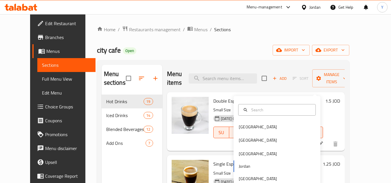
scroll to position [81, 0]
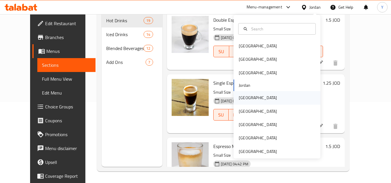
click at [246, 97] on div "Kuwait" at bounding box center [257, 97] width 47 height 13
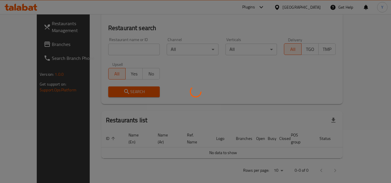
scroll to position [81, 0]
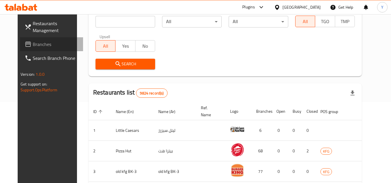
click at [47, 42] on span "Branches" at bounding box center [56, 44] width 46 height 7
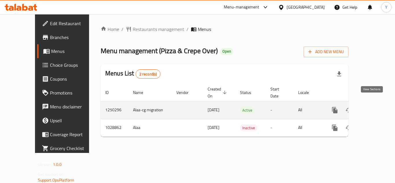
click at [373, 107] on icon "enhanced table" at bounding box center [376, 110] width 7 height 7
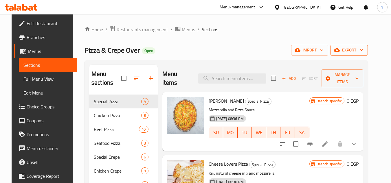
click at [349, 54] on span "export" at bounding box center [349, 50] width 28 height 7
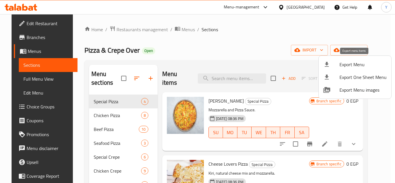
click at [338, 66] on div at bounding box center [331, 64] width 16 height 7
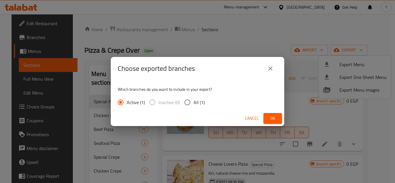
click at [189, 101] on input "All (1)" at bounding box center [187, 102] width 12 height 12
radio input "true"
click at [269, 118] on span "Ok" at bounding box center [272, 118] width 9 height 7
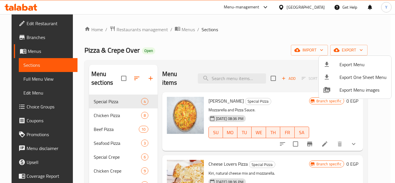
click at [225, 41] on div at bounding box center [197, 91] width 395 height 183
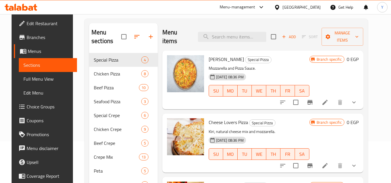
scroll to position [51, 0]
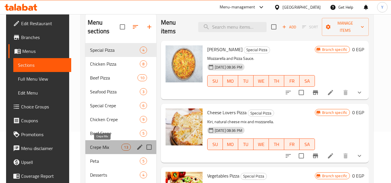
click at [110, 144] on span "Crepe Mix" at bounding box center [106, 147] width 32 height 7
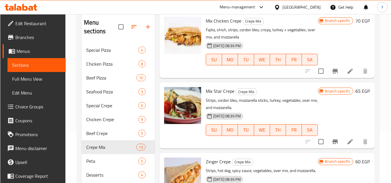
scroll to position [174, 0]
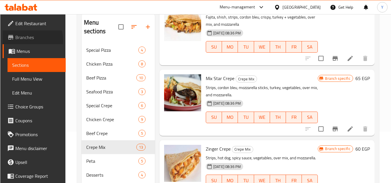
click at [21, 40] on span "Branches" at bounding box center [38, 37] width 46 height 7
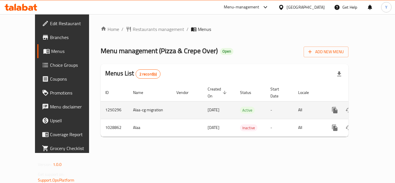
click at [373, 107] on icon "enhanced table" at bounding box center [376, 110] width 7 height 7
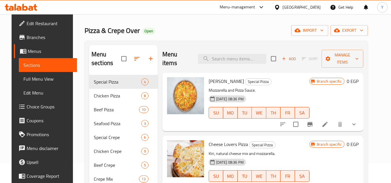
scroll to position [58, 0]
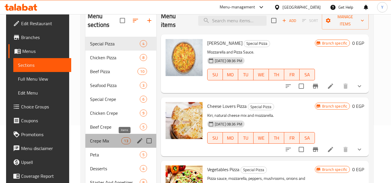
click at [123, 142] on span "13" at bounding box center [125, 140] width 9 height 5
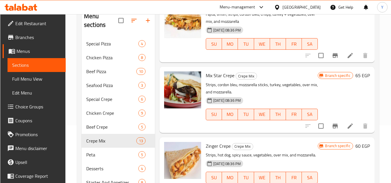
scroll to position [174, 0]
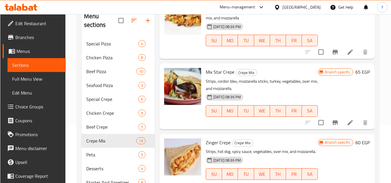
click at [355, 76] on h6 "65 EGP" at bounding box center [362, 72] width 14 height 8
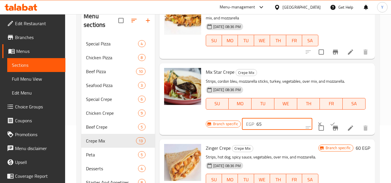
drag, startPoint x: 269, startPoint y: 132, endPoint x: 221, endPoint y: 135, distance: 48.7
click at [221, 130] on div "Branch specific EGP 65 ​" at bounding box center [277, 124] width 142 height 13
type input "140"
click at [326, 127] on button "ok" at bounding box center [332, 124] width 13 height 13
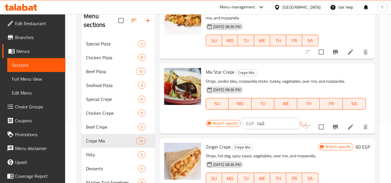
click at [332, 130] on icon "Branch-specific-item" at bounding box center [335, 127] width 7 height 7
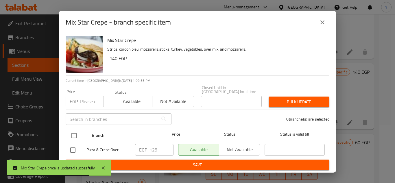
drag, startPoint x: 68, startPoint y: 131, endPoint x: 69, endPoint y: 134, distance: 3.3
click at [68, 131] on div "Branch Price Status Status is valid till" at bounding box center [198, 135] width 264 height 14
click at [77, 133] on input "checkbox" at bounding box center [74, 136] width 12 height 12
checkbox input "true"
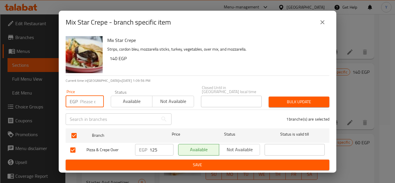
click at [88, 97] on input "number" at bounding box center [92, 102] width 24 height 12
type input "140"
click at [277, 100] on span "Bulk update" at bounding box center [298, 101] width 51 height 7
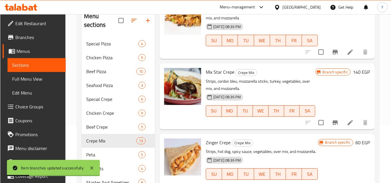
click at [342, 128] on li at bounding box center [350, 122] width 16 height 10
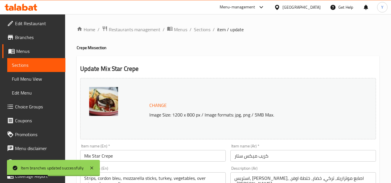
scroll to position [87, 0]
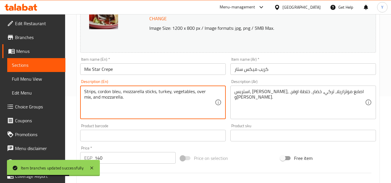
drag, startPoint x: 122, startPoint y: 92, endPoint x: 156, endPoint y: 87, distance: 34.2
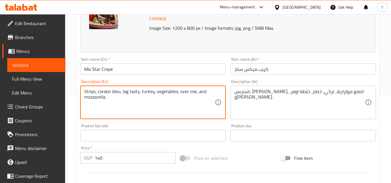
click at [139, 93] on textarea "Strips, cordon bleu, big tasty, turkey, vegetables, over mix, and mozzarella." at bounding box center [149, 102] width 130 height 27
click at [194, 91] on textarea "Strips, cordon bleu, big tasty, cheese, turkey, vegetables, over mix, and mozza…" at bounding box center [149, 102] width 130 height 27
drag, startPoint x: 194, startPoint y: 91, endPoint x: 212, endPoint y: 83, distance: 19.3
click at [212, 83] on div "Description (En) Strips, cordon bleu, big tasty, cheese, turkey, vegetables, ov…" at bounding box center [152, 100] width 145 height 40
drag, startPoint x: 123, startPoint y: 102, endPoint x: 62, endPoint y: 87, distance: 62.2
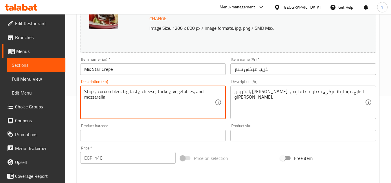
click at [62, 87] on div "Edit Restaurant Branches Menus Sections Full Menu View Edit Menu Choice Groups …" at bounding box center [195, 128] width 391 height 403
type textarea "Strips, cordon bleu, big tasty, cheese, turkey, vegetables, and mozzarella."
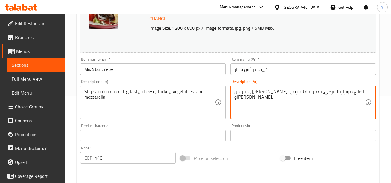
drag, startPoint x: 307, startPoint y: 92, endPoint x: 280, endPoint y: 91, distance: 27.2
click at [280, 91] on textarea "استربس، كوردون بلو، اصابع موتزاريلا، تركي، خضار، خلطة اوفر، وموتزاريلا." at bounding box center [299, 102] width 130 height 27
click at [298, 93] on textarea "استربس، كوردون بلو، بيج تيستي، تركي، خضار، خلطة اوفر، وموتزاريلا." at bounding box center [299, 102] width 130 height 27
drag, startPoint x: 255, startPoint y: 91, endPoint x: 229, endPoint y: 94, distance: 26.3
click at [229, 94] on div "Description (Ar) استربس، كوردون بلو، بيج تيستي، جبنة، تركي، خضار، خلطة اوفر، وم…" at bounding box center [303, 99] width 150 height 44
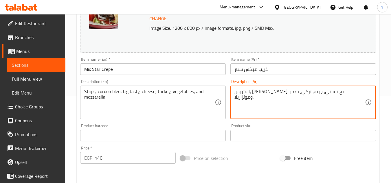
type textarea "استربس، كوردون بلو، بيج تيستي، جبنة، تركي، خضار وموتزاريلا."
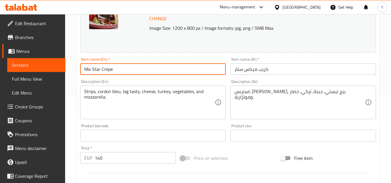
click at [199, 69] on input "Mix Star Crepe" at bounding box center [152, 69] width 145 height 12
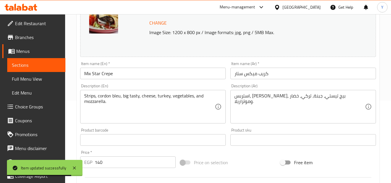
scroll to position [0, 0]
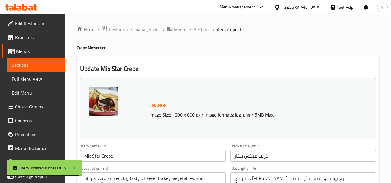
click at [201, 30] on span "Sections" at bounding box center [202, 29] width 16 height 7
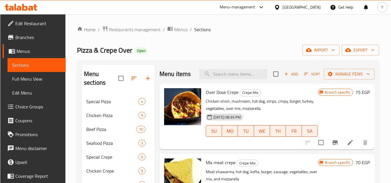
click at [221, 36] on div "Home / Restaurants management / Menus / Sections Pizza & Crepe Over Open import…" at bounding box center [228, 182] width 302 height 312
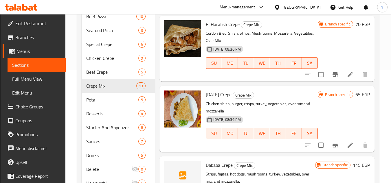
scroll to position [372, 0]
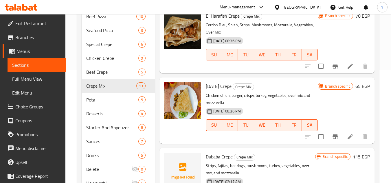
click at [243, 36] on p "Cordon Bleu, Shish, Strips, Mushrooms, Mozzarella, Vegetables, Over Mix" at bounding box center [262, 28] width 112 height 14
click at [347, 70] on icon at bounding box center [350, 66] width 7 height 7
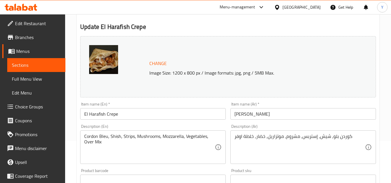
scroll to position [116, 0]
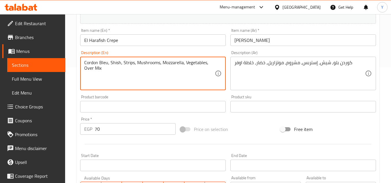
click at [120, 64] on textarea "Cordon Bleu, Shish, Strips, Mushrooms, Mozzarella, Vegetables, Over Mix" at bounding box center [149, 73] width 130 height 27
drag, startPoint x: 138, startPoint y: 65, endPoint x: 143, endPoint y: 66, distance: 5.7
click at [143, 66] on textarea "Cordon Bleu, Shish taouk, Strips, Mushrooms, Mozzarella, Vegetables, Over Mix" at bounding box center [149, 73] width 130 height 27
click at [137, 62] on textarea "Cordon Bleu, Shish taouk, Seaks, Mushrooms, Mozzarella, Vegetables, Over Mix" at bounding box center [149, 73] width 130 height 27
drag, startPoint x: 150, startPoint y: 65, endPoint x: 173, endPoint y: 64, distance: 23.5
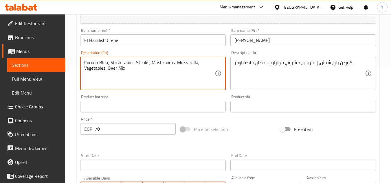
click at [173, 64] on textarea "Cordon Bleu, Shish taouk, Steaks, Mushrooms, Mozzarella, Vegetables, Over Mix" at bounding box center [149, 73] width 130 height 27
click at [181, 63] on textarea "Cordon Bleu, Shish taouk, Steaks, big tasty sauce, Mozzarella, Vegetables, Over…" at bounding box center [149, 73] width 130 height 27
drag, startPoint x: 128, startPoint y: 69, endPoint x: 149, endPoint y: 69, distance: 20.8
click at [149, 69] on textarea "Cordon Bleu, Shish taouk, Steaks, big tasty sauce, cheddar, Mozzarella, Vegetab…" at bounding box center [149, 73] width 130 height 27
click at [106, 72] on textarea "Cordon Bleu, Shish taouk, Steaks, big tasty sauce, cheddar, Mozzarella, Vegetab…" at bounding box center [149, 73] width 130 height 27
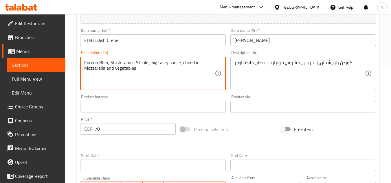
click at [153, 80] on textarea "Cordon Bleu, Shish taouk, Steaks, big tasty sauce, cheddar, Mozzarella and Vege…" at bounding box center [149, 73] width 130 height 27
type textarea "Cordon Bleu, Shish taouk, Steaks, big tasty sauce, cheddar, Mozzarella and Vege…"
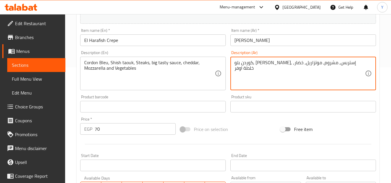
type textarea "كوردن بلو, شيش طاووق, إستربس, مشروم, موتزاريل, خضار, خلطة اوفر"
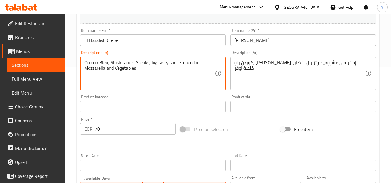
click at [140, 61] on textarea "Cordon Bleu, Shish taouk, Steaks, big tasty sauce, cheddar, Mozzarella and Vege…" at bounding box center [149, 73] width 130 height 27
type textarea "Cordon Bleu, Shish taouk, strips, big tasty sauce, cheddar, Mozzarella and Vege…"
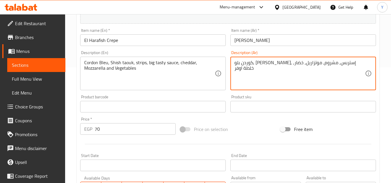
click at [283, 63] on textarea "كوردن بلو, شيش طاووق, إستربس, مشروم, موتزاريل, خضار, خلطة اوفر" at bounding box center [299, 73] width 130 height 27
click at [262, 66] on textarea "كوردن بلو, شيش طاووق, إستربس, بيج تيستي صوص, موتزاريل, خضار, خلطة اوفر" at bounding box center [299, 73] width 130 height 27
click at [235, 66] on textarea "كوردن بلو, شيش طاووق, إستربس, بيج تيستي صوص, شيدر، موتزاريل, خضار, خلطة اوفر" at bounding box center [299, 73] width 130 height 27
drag, startPoint x: 255, startPoint y: 69, endPoint x: 221, endPoint y: 69, distance: 33.3
click at [221, 69] on div "Change Image Size: 1200 x 800 px / Image formats: jpg, png / 5MB Max. Item name…" at bounding box center [228, 89] width 300 height 258
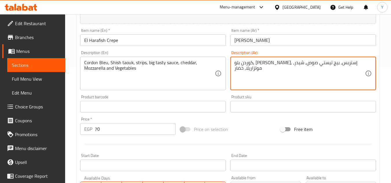
click at [364, 62] on textarea "كوردن بلو, شيش طاووق, إستربس, بيج تيستي صوص, شيدر، موتزاريلا, خضار" at bounding box center [299, 73] width 130 height 27
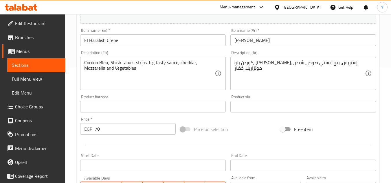
click at [235, 63] on div "كوردن بلو, شيش طاووق, إستربس, بيج تيستي صوص, شيدر، موتزاريلا, خضار Description …" at bounding box center [302, 74] width 145 height 34
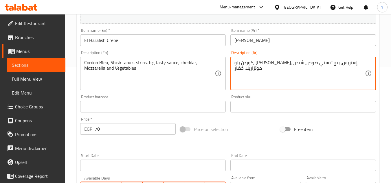
drag, startPoint x: 235, startPoint y: 63, endPoint x: 232, endPoint y: 63, distance: 2.9
click at [232, 63] on div "كوردن بلو, شيش طاووق, إستربس, بيج تيستي صوص, شيدر، موتزاريلا, خضار Description …" at bounding box center [302, 74] width 145 height 34
type textarea "كوردن بلو, شيش طاووق, إستربس, بيج تيستي صوص, شيدر، موتزاريلا وخضار"
click at [162, 45] on input "El Harafish Crepe" at bounding box center [152, 40] width 145 height 12
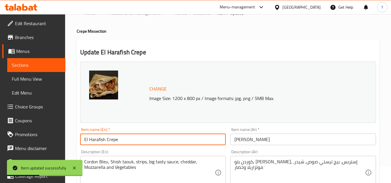
scroll to position [0, 0]
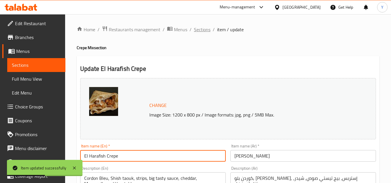
click at [201, 31] on span "Sections" at bounding box center [202, 29] width 16 height 7
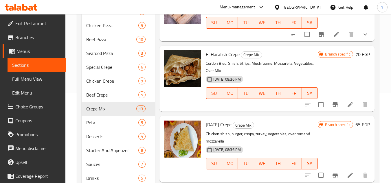
scroll to position [368, 0]
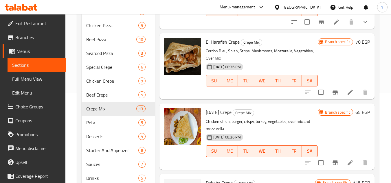
click at [363, 46] on h6 "70 EGP" at bounding box center [362, 42] width 14 height 8
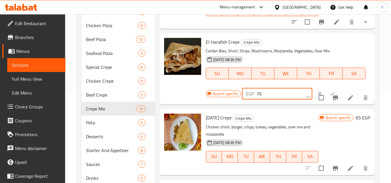
drag, startPoint x: 266, startPoint y: 111, endPoint x: 192, endPoint y: 102, distance: 74.0
click at [192, 102] on div "El Harafish Crepe Crepe Mix Cordon Bleu, Shish, Strips, Mushrooms, Mozzarella, …" at bounding box center [267, 69] width 211 height 67
type input "135"
click at [323, 104] on input "checkbox" at bounding box center [321, 98] width 12 height 12
click at [316, 104] on input "checkbox" at bounding box center [321, 98] width 12 height 12
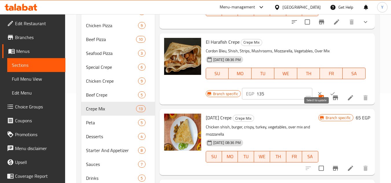
checkbox input "false"
click at [329, 97] on icon "ok" at bounding box center [332, 94] width 6 height 6
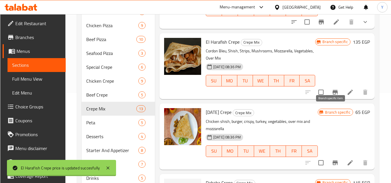
click at [330, 99] on button "Branch-specific-item" at bounding box center [335, 92] width 14 height 14
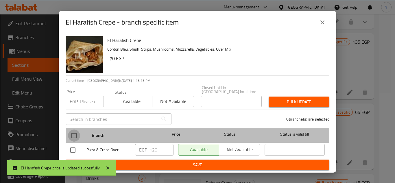
click at [74, 130] on input "checkbox" at bounding box center [74, 136] width 12 height 12
checkbox input "true"
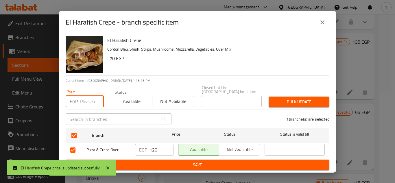
click at [85, 101] on input "number" at bounding box center [92, 102] width 24 height 12
type input "135"
click at [301, 94] on div "Bulk update" at bounding box center [299, 102] width 68 height 18
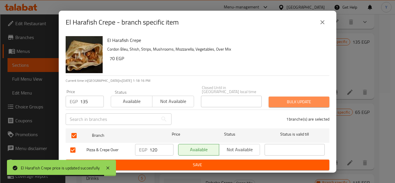
click at [298, 98] on span "Bulk update" at bounding box center [298, 101] width 51 height 7
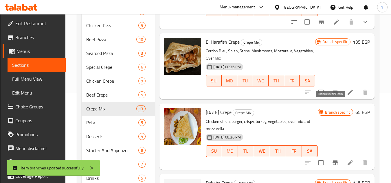
click at [335, 99] on button "Branch-specific-item" at bounding box center [335, 92] width 14 height 14
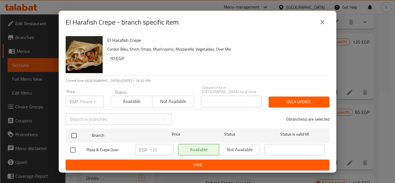
click at [322, 26] on icon "close" at bounding box center [322, 22] width 7 height 7
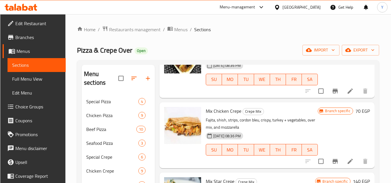
scroll to position [15, 0]
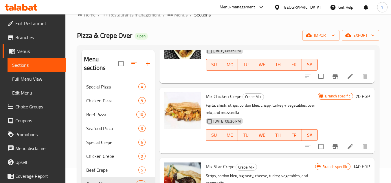
click at [358, 100] on h6 "70 EGP" at bounding box center [362, 96] width 14 height 8
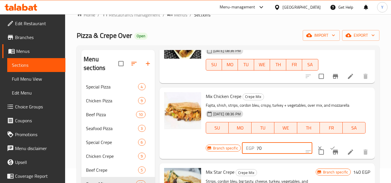
drag, startPoint x: 223, startPoint y: 154, endPoint x: 215, endPoint y: 155, distance: 7.8
click at [215, 154] on div "Branch specific EGP 70 ​" at bounding box center [277, 148] width 142 height 13
type input "150"
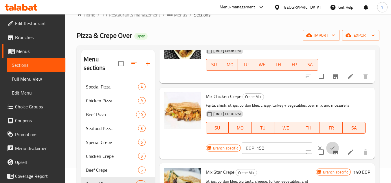
click at [326, 152] on button "ok" at bounding box center [332, 148] width 13 height 13
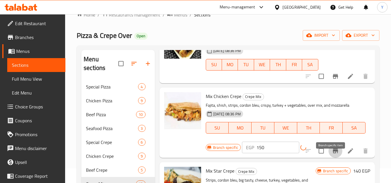
click at [332, 154] on icon "Branch-specific-item" at bounding box center [335, 151] width 7 height 7
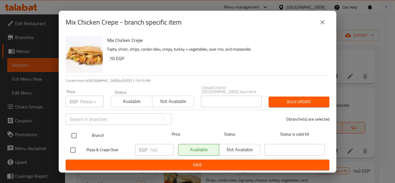
click at [83, 135] on div at bounding box center [79, 135] width 22 height 17
click at [76, 136] on input "checkbox" at bounding box center [74, 136] width 12 height 12
checkbox input "true"
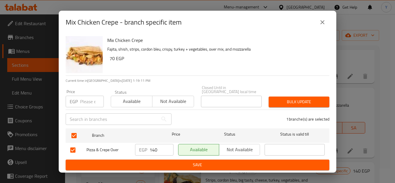
click at [82, 102] on input "number" at bounding box center [92, 102] width 24 height 12
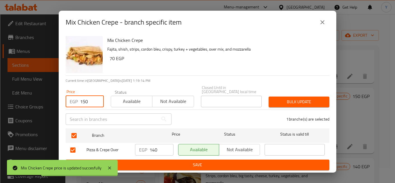
type input "150"
click at [326, 109] on div "1 branche(s) are selected" at bounding box center [254, 119] width 158 height 21
click at [305, 101] on span "Bulk update" at bounding box center [298, 101] width 51 height 7
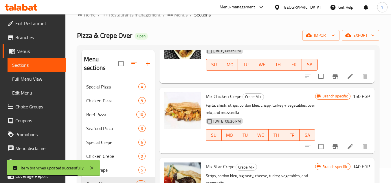
click at [347, 150] on icon at bounding box center [350, 146] width 7 height 7
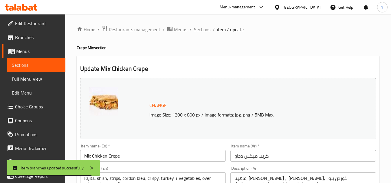
scroll to position [87, 0]
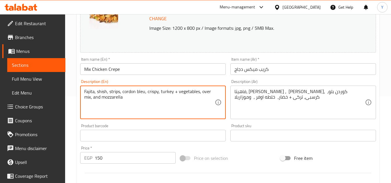
drag, startPoint x: 96, startPoint y: 94, endPoint x: 74, endPoint y: 94, distance: 22.0
drag, startPoint x: 85, startPoint y: 92, endPoint x: 82, endPoint y: 94, distance: 4.0
click at [82, 94] on div "shish, strips, cordon bleu, crispy, turkey + vegetables, over mix, and mozzarel…" at bounding box center [152, 103] width 145 height 34
click at [143, 93] on textarea "Shish, strips, cordon bleu, crispy, turkey + vegetables, over mix, and mozzarel…" at bounding box center [149, 102] width 130 height 27
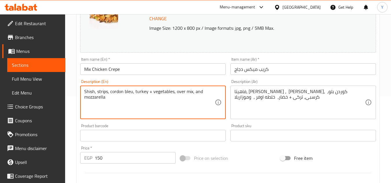
click at [156, 91] on textarea "Shish, strips, cordon bleu, turkey + vegetables, over mix, and mozzarella" at bounding box center [149, 102] width 130 height 27
click at [156, 91] on textarea "Shish, strips, cordon bleu, turkey, over mix, and mozzarella" at bounding box center [149, 102] width 130 height 27
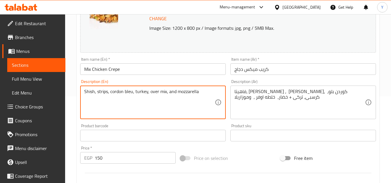
click at [159, 89] on textarea "Shish, strips, cordon bleu, turkey, over mix, and mozzarella" at bounding box center [149, 102] width 130 height 27
drag, startPoint x: 164, startPoint y: 92, endPoint x: 150, endPoint y: 90, distance: 14.6
click at [150, 90] on textarea "Shish, strips, cordon bleu, turkey, over mix, and mozzarella" at bounding box center [149, 102] width 130 height 27
click at [168, 93] on textarea "Shish, strips, cordon bleu, turkey, big tasty, and mozzarella" at bounding box center [149, 102] width 130 height 27
click at [192, 98] on textarea "Shish, strips, cordon bleu, turkey, big tasty, cheddar, vegetables and mozzarel…" at bounding box center [149, 102] width 130 height 27
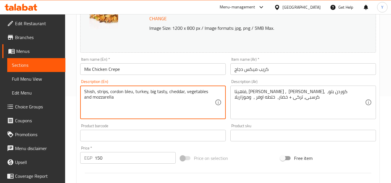
click at [192, 98] on textarea "Shish, strips, cordon bleu, turkey, big tasty, cheddar, vegetables and mozzarel…" at bounding box center [149, 102] width 130 height 27
type textarea "Shish, strips, cordon bleu, turkey, big tasty, cheddar, vegetables and mozzarel…"
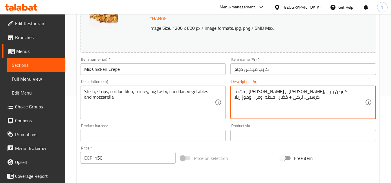
click at [306, 91] on textarea "فاهيتا، شيش ، استربس، كوردن بلو، كرسبى، تركى + خضار، خلطه اوفر ، وموزاريلا" at bounding box center [299, 102] width 130 height 27
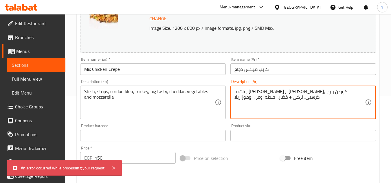
paste textarea "شيش، شرائح، كوردون بلو، ديك رومي، بيج تايستي، شيدر، خضار"
click at [332, 92] on textarea "شيش، شرائح، كوردون بلو، ديك رومي، بيج تايستي، شيدر، خضار وموزاريلا" at bounding box center [299, 102] width 130 height 27
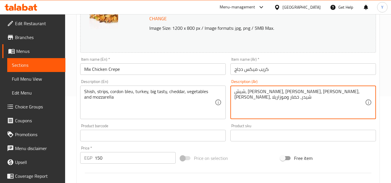
drag, startPoint x: 299, startPoint y: 92, endPoint x: 282, endPoint y: 94, distance: 17.8
click at [282, 94] on textarea "شيش، استربس، كوردون بلو، ديك رومي، بيج تايستي، شيدر، خضار وموزاريلا" at bounding box center [299, 102] width 130 height 27
type textarea "شيش، استربس، كوردون بلو، تركي، بيج تايستي، شيدر، خضار وموزاريلا"
click at [174, 74] on input "Mix Chicken Crepe" at bounding box center [152, 69] width 145 height 12
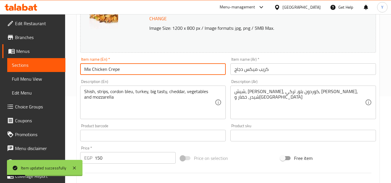
scroll to position [0, 0]
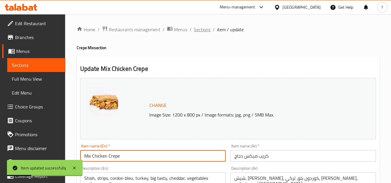
click at [206, 30] on span "Sections" at bounding box center [202, 29] width 16 height 7
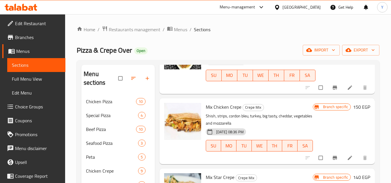
scroll to position [145, 0]
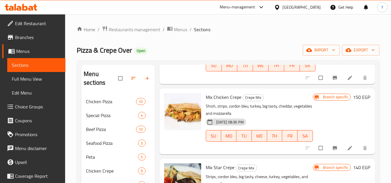
click at [334, 149] on span "Branch-specific-item" at bounding box center [335, 148] width 7 height 6
click at [333, 147] on span "Branch-specific-item" at bounding box center [335, 148] width 7 height 6
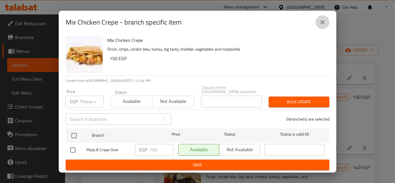
click at [319, 22] on button "close" at bounding box center [323, 22] width 14 height 14
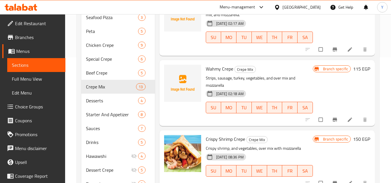
scroll to position [538, 0]
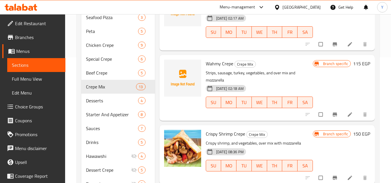
click at [353, 65] on h6 "115 EGP" at bounding box center [361, 64] width 17 height 8
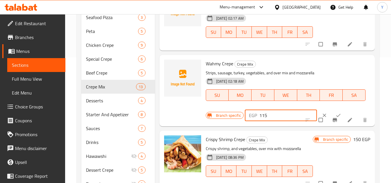
drag, startPoint x: 262, startPoint y: 117, endPoint x: 269, endPoint y: 115, distance: 7.4
click at [269, 115] on input "115" at bounding box center [288, 116] width 58 height 12
type input "130"
click at [332, 112] on button "ok" at bounding box center [339, 115] width 14 height 13
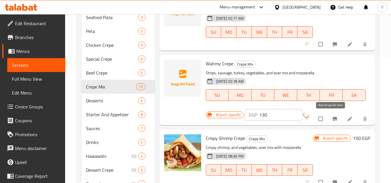
click at [329, 118] on button "Branch-specific-item" at bounding box center [335, 119] width 14 height 13
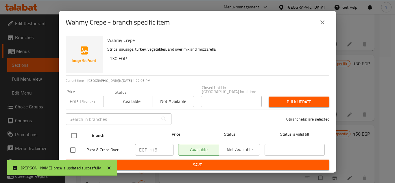
click at [73, 132] on input "checkbox" at bounding box center [74, 136] width 12 height 12
checkbox input "true"
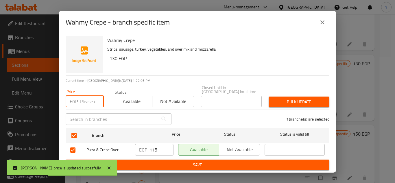
click at [89, 100] on input "number" at bounding box center [92, 102] width 24 height 12
type input "130"
click at [277, 99] on span "Bulk update" at bounding box center [298, 101] width 51 height 7
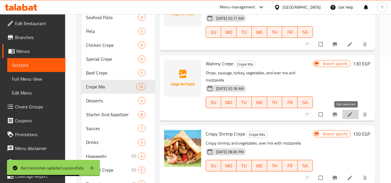
click at [347, 113] on icon at bounding box center [350, 115] width 6 height 6
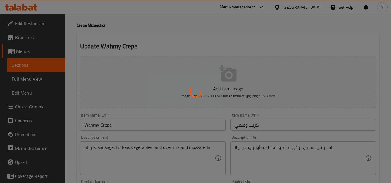
scroll to position [58, 0]
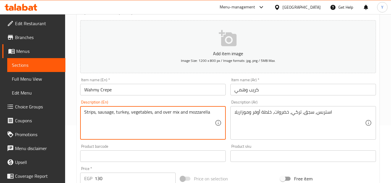
click at [145, 113] on textarea "Strips, sausage, turkey, vegetables, and over mix and mozzarella" at bounding box center [149, 122] width 130 height 27
click at [189, 114] on textarea "Strips, sausage, turkey, pepperoni, big tasty, cheddar, and over mix and mozzar…" at bounding box center [149, 122] width 130 height 27
click at [194, 115] on textarea "Strips, sausage, turkey, pepperoni, big tasty, cheddar, vegtables and over mix …" at bounding box center [149, 122] width 130 height 27
drag, startPoint x: 110, startPoint y: 119, endPoint x: 83, endPoint y: 120, distance: 26.9
click at [83, 120] on div "Strips, sausage, turkey, pepperoni, big tasty, cheddar, vegetables and over mix…" at bounding box center [152, 123] width 145 height 34
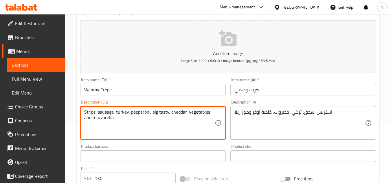
click at [111, 119] on textarea "Strips, sausage, turkey, pepperoni, big tasty, cheddar, vegetables and mozzarel…" at bounding box center [149, 122] width 130 height 27
type textarea "Strips, sausage, turkey, pepperoni, big tasty, cheddar, vegetables and mozzarel…"
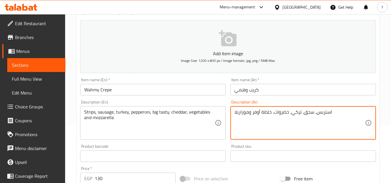
click at [277, 118] on textarea "استربس، سجق، تركي، خضروات، خلطة أوفر وموزاريلا" at bounding box center [299, 122] width 130 height 27
paste textarea "رائح، سجق، ديك رومي، بيبروني، بيج تايستي، شيدر، خضراوات"
drag, startPoint x: 339, startPoint y: 113, endPoint x: 349, endPoint y: 113, distance: 9.8
click at [349, 113] on textarea "شرائح، سجق، ديك رومي، بيبروني، بيج تايستي، شيدر، خضراوات وموزاريلا" at bounding box center [299, 122] width 130 height 27
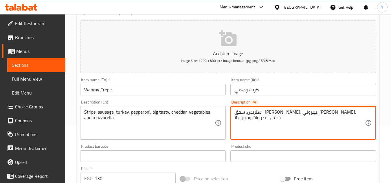
drag, startPoint x: 324, startPoint y: 113, endPoint x: 306, endPoint y: 113, distance: 17.9
click at [306, 113] on textarea "استربس، سجق، ديك رومي، بيبروني، بيج تايستي، شيدر، خضراوات وموزاريلا" at bounding box center [299, 122] width 130 height 27
type textarea "استربس، سجق، تركي، بيبروني، بيج تايستي، شيدر، خضراوات وموزاريلا"
click at [153, 96] on div "Item name (En)   * Wahmy Crepe Item name (En) *" at bounding box center [153, 86] width 150 height 22
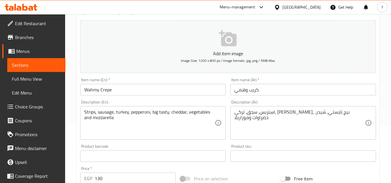
click at [154, 88] on input "Wahmy Crepe" at bounding box center [152, 90] width 145 height 12
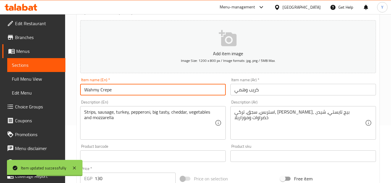
scroll to position [0, 0]
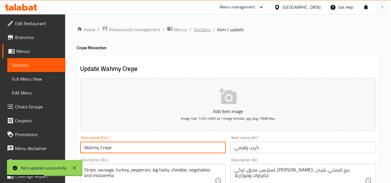
click at [208, 32] on span "Sections" at bounding box center [202, 29] width 16 height 7
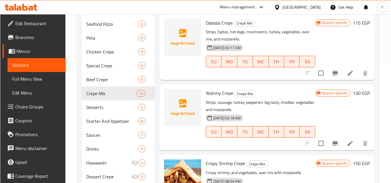
scroll to position [512, 0]
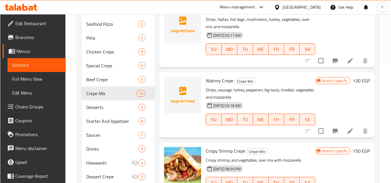
click at [333, 134] on icon "Branch-specific-item" at bounding box center [334, 131] width 7 height 7
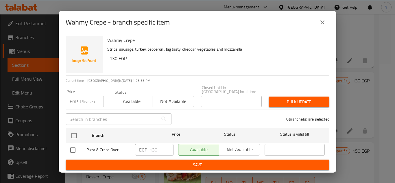
click at [323, 29] on button "close" at bounding box center [323, 22] width 14 height 14
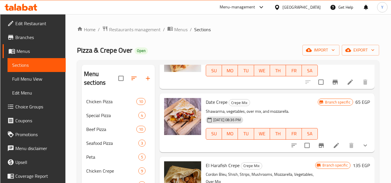
scroll to position [0, 0]
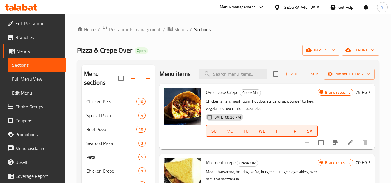
click at [359, 96] on h6 "75 EGP" at bounding box center [362, 92] width 14 height 8
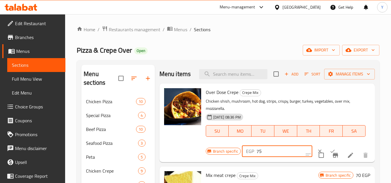
drag, startPoint x: 259, startPoint y: 161, endPoint x: 237, endPoint y: 158, distance: 21.4
click at [242, 157] on div "EGP 75 ​" at bounding box center [277, 151] width 70 height 12
type input "155"
click at [326, 157] on button "ok" at bounding box center [332, 151] width 13 height 13
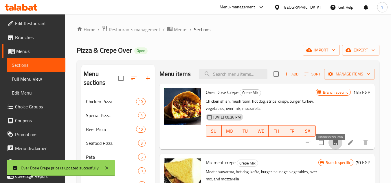
click at [332, 146] on icon "Branch-specific-item" at bounding box center [335, 142] width 7 height 7
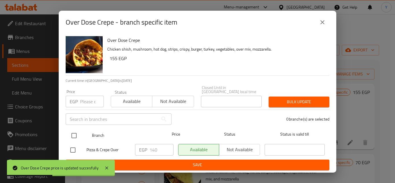
click at [79, 133] on input "checkbox" at bounding box center [74, 136] width 12 height 12
checkbox input "true"
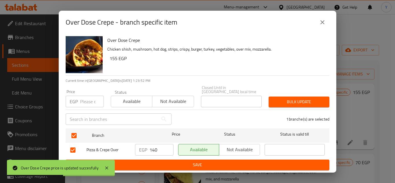
click at [86, 103] on input "number" at bounding box center [92, 102] width 24 height 12
type input "155"
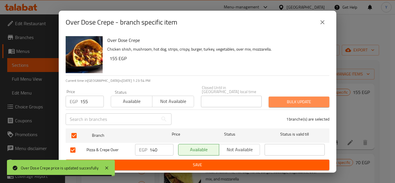
click at [289, 100] on span "Bulk update" at bounding box center [298, 101] width 51 height 7
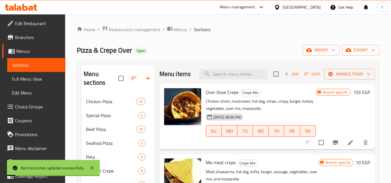
click at [342, 147] on li at bounding box center [350, 142] width 16 height 10
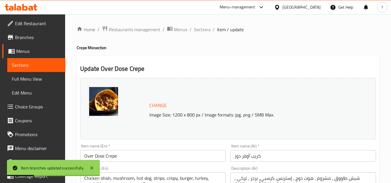
scroll to position [87, 0]
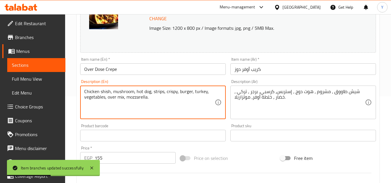
drag, startPoint x: 100, startPoint y: 92, endPoint x: 76, endPoint y: 92, distance: 23.7
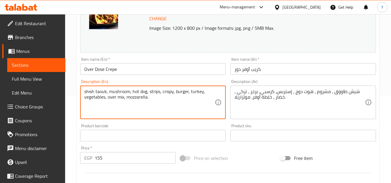
drag, startPoint x: 85, startPoint y: 93, endPoint x: 80, endPoint y: 95, distance: 5.8
click at [80, 95] on div "Description (En) shish taouk, mushroom, hot dog, strips, crispy, burger, turkey…" at bounding box center [153, 99] width 150 height 44
click at [79, 95] on div "Description (En) shish taouk, mushroom, hot dog, strips, crispy, burger, turkey…" at bounding box center [153, 99] width 150 height 44
click at [114, 89] on textarea "Shish taouk, mushroom, hot dog, strips, crispy, burger, turkey, vegetables, ove…" at bounding box center [149, 102] width 130 height 27
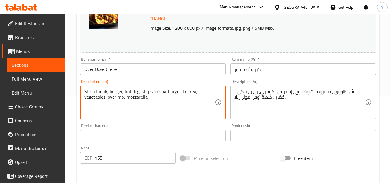
click at [124, 91] on textarea "Shish taouk, burger, hot dog, strips, crispy, burger, turkey, vegetables, over …" at bounding box center [149, 102] width 130 height 27
click at [168, 92] on textarea "Shish taouk, burger, turkey, hot dog, strips, crispy, burger, turkey, vegetable…" at bounding box center [149, 102] width 130 height 27
drag, startPoint x: 168, startPoint y: 92, endPoint x: 179, endPoint y: 94, distance: 11.1
click at [179, 94] on textarea "Shish taouk, burger, turkey, hot dog, strips, crispy, burger, turkey, vegetable…" at bounding box center [149, 102] width 130 height 27
click at [195, 92] on textarea "Shish taouk, burger, turkey, hot dog, strips, barbecue, burger, turkey, vegetab…" at bounding box center [149, 102] width 130 height 27
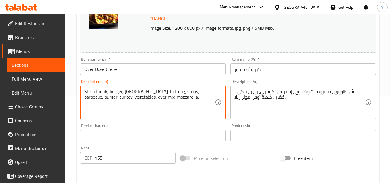
click at [195, 92] on textarea "Shish taouk, burger, turkey, hot dog, strips, barbecue, burger, turkey, vegetab…" at bounding box center [149, 102] width 130 height 27
click at [93, 99] on textarea "Shish taouk, burger, turkey, hot dog, strips, barbecue, big tasty, turkey, vege…" at bounding box center [149, 102] width 130 height 27
click at [111, 99] on textarea "Shish taouk, burger, turkey, hot dog, strips, barbecue, big tasty, vegetables, …" at bounding box center [149, 102] width 130 height 27
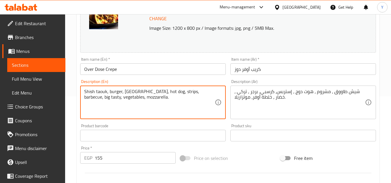
type textarea "Shish taouk, burger, turkey, hot dog, strips, barbecue, big tasty, vegetables, …"
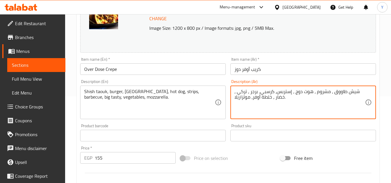
click at [322, 92] on textarea "شيش طاووق ، مشروم ، هوت دوج ، إستربس، كرسبي، برجر ، تركي ، خضار ، خلطة أوفر، مو…" at bounding box center [299, 102] width 130 height 27
drag, startPoint x: 324, startPoint y: 93, endPoint x: 307, endPoint y: 95, distance: 16.6
click at [307, 95] on textarea "شيش طاووق ، برجر، هوت دوج ، إستربس، كرسبي، برجر ، تركي ، خضار ، خلطة أوفر، موتز…" at bounding box center [299, 102] width 130 height 27
click at [324, 91] on textarea "شيش طاووق ، برجر، هوت دوج ، إستربس، كرسبي، برجر ، تركي ، خضار ، خلطة أوفر، موتز…" at bounding box center [299, 102] width 130 height 27
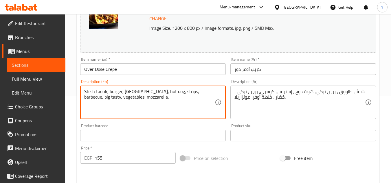
drag, startPoint x: 169, startPoint y: 92, endPoint x: 182, endPoint y: 95, distance: 13.3
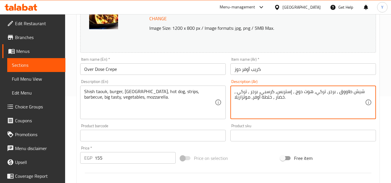
drag, startPoint x: 273, startPoint y: 93, endPoint x: 260, endPoint y: 94, distance: 13.1
click at [253, 92] on textarea "شيش طاووق ، برجر، تركي، هوت دوج ، إستربس، باربكيو، برجر ، تركي ، خضار ، خلطة أو…" at bounding box center [299, 102] width 130 height 27
click at [268, 97] on textarea "شيش طاووق ، برجر، تركي، هوت دوج ، إستربس، باربكيو، بيج تيستي، تركي ، خضار ، خلط…" at bounding box center [299, 102] width 130 height 27
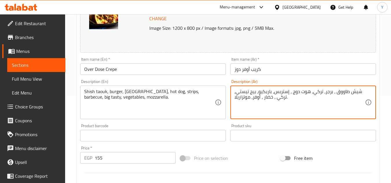
click at [256, 100] on textarea "شيش طاووق ، برجر، تركي، هوت دوج ، إستربس، باربكيو، بيج تيستي، تركي ، خضار ، أوف…" at bounding box center [299, 102] width 130 height 27
click at [270, 97] on textarea "شيش طاووق ، برجر، تركي، هوت دوج ، إستربس، باربكيو، بيج تيستي، تركي ، خضار ، موت…" at bounding box center [299, 102] width 130 height 27
type textarea "شيش طاووق ، برجر، تركي، هوت دوج ، إستربس، باربكيو، بيج تيستي، خضار ، موتزاريلا."
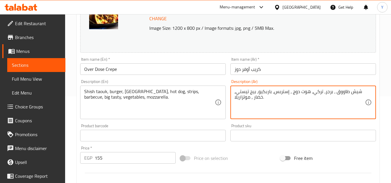
click at [277, 70] on input "كريب أوفر دوز" at bounding box center [302, 69] width 145 height 12
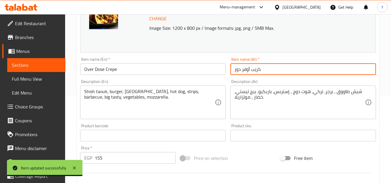
click at [175, 69] on input "Over Dose Crepe" at bounding box center [152, 69] width 145 height 12
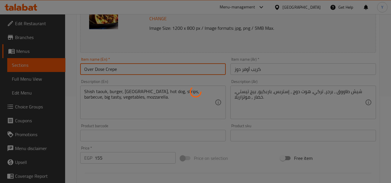
scroll to position [0, 0]
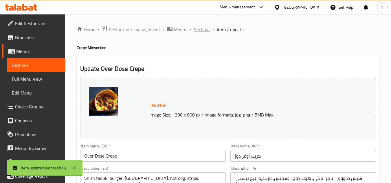
click at [199, 30] on span "Sections" at bounding box center [202, 29] width 16 height 7
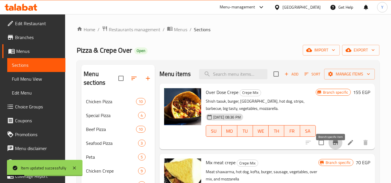
click at [333, 145] on icon "Branch-specific-item" at bounding box center [335, 142] width 5 height 5
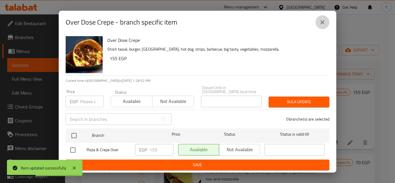
click at [324, 26] on icon "close" at bounding box center [322, 22] width 7 height 7
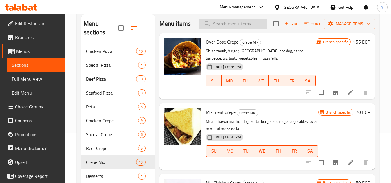
click at [241, 29] on input "search" at bounding box center [233, 24] width 68 height 10
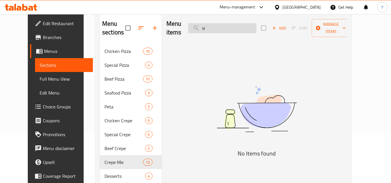
type input "s"
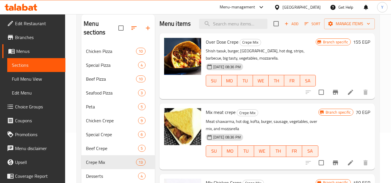
click at [288, 27] on span "Add" at bounding box center [291, 24] width 16 height 7
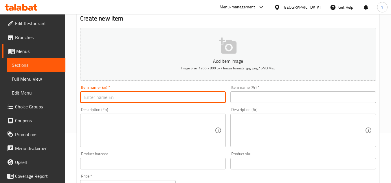
click at [215, 103] on input "text" at bounding box center [152, 97] width 145 height 12
type input "Siko Siko Crepe"
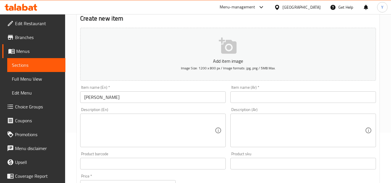
click at [327, 103] on div "Item name (Ar)   * Item name (Ar) *" at bounding box center [303, 94] width 150 height 22
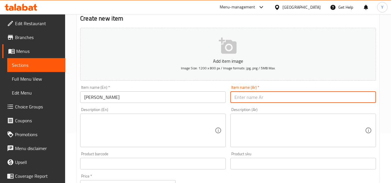
click at [327, 102] on input "text" at bounding box center [302, 97] width 145 height 12
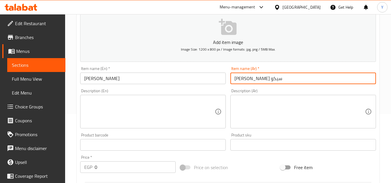
scroll to position [79, 0]
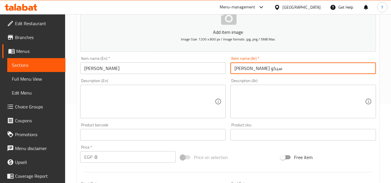
type input "كريب سيكو سيكو"
click at [195, 104] on textarea at bounding box center [149, 101] width 130 height 27
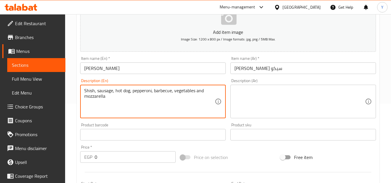
type textarea "Shish, sausage, hot dog, pepperoni, barbecue, vegetables and mozzarella"
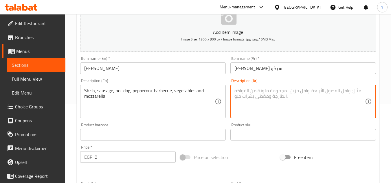
click at [240, 90] on textarea at bounding box center [299, 101] width 130 height 27
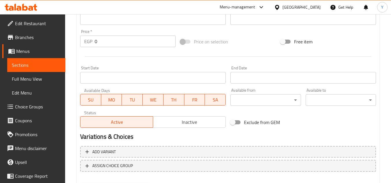
type textarea "شيش، سجق، هوت دوج، بيبروني، باربكيو، خضار وموتزاريلا"
drag, startPoint x: 103, startPoint y: 39, endPoint x: 69, endPoint y: 43, distance: 34.4
click at [69, 43] on div "Home / Restaurants management / Menus / Sections / item / create Crepe Mix sect…" at bounding box center [228, 16] width 326 height 395
type input "145"
click at [104, 53] on div at bounding box center [228, 56] width 300 height 14
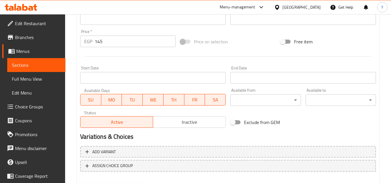
scroll to position [21, 0]
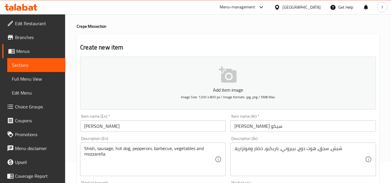
click at [142, 121] on input "Siko Siko Crepe" at bounding box center [152, 126] width 145 height 12
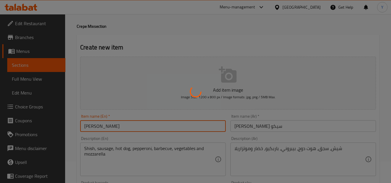
type input "0"
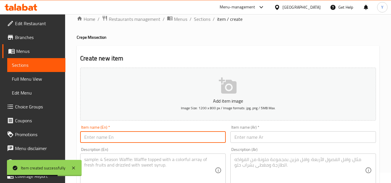
scroll to position [0, 0]
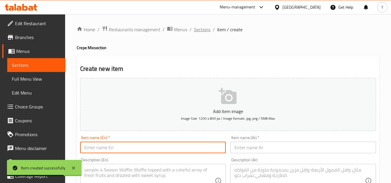
click at [196, 33] on span "Sections" at bounding box center [202, 29] width 16 height 7
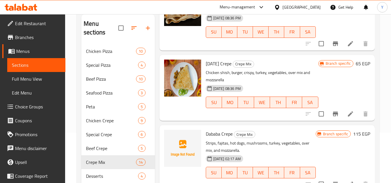
scroll to position [521, 0]
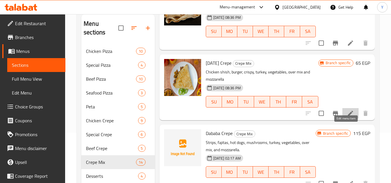
click at [349, 117] on icon at bounding box center [350, 113] width 7 height 7
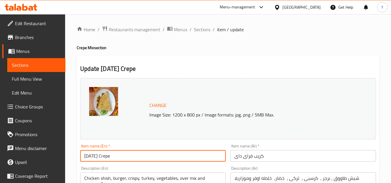
click at [90, 157] on input "Friday Crepe" at bounding box center [152, 156] width 145 height 12
type input "Fried Day Crepe"
click at [244, 159] on input "كريب فراى داى" at bounding box center [302, 156] width 145 height 12
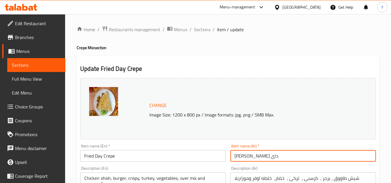
type input "كريب فراىد داى"
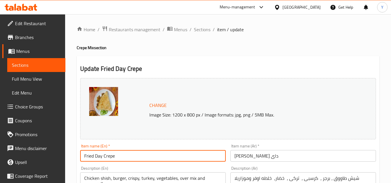
click at [176, 156] on input "Fried Day Crepe" at bounding box center [152, 156] width 145 height 12
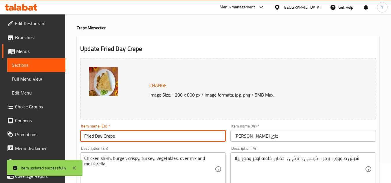
scroll to position [58, 0]
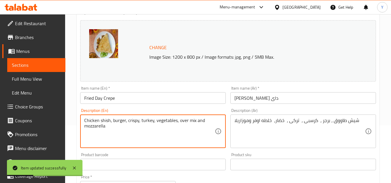
drag, startPoint x: 99, startPoint y: 121, endPoint x: 45, endPoint y: 111, distance: 54.7
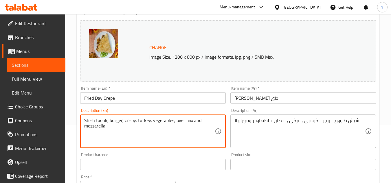
click at [125, 121] on textarea "Shish taouk, burger, crispy, turkey, vegetables, over mix and mozzarella" at bounding box center [149, 131] width 130 height 27
click at [137, 118] on textarea "Shish taouk, burger, turkey, vegetables, over mix and mozzarella" at bounding box center [149, 131] width 130 height 27
click at [139, 120] on textarea "Shish taouk, burger, turkey, vegetables, over mix and mozzarella" at bounding box center [149, 131] width 130 height 27
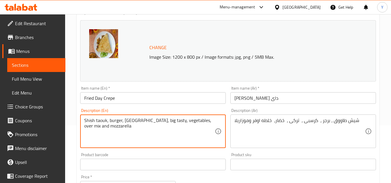
click at [187, 120] on textarea "Shish taouk, burger, turkey, big tasty, vegetables, over mix and mozzarella" at bounding box center [149, 131] width 130 height 27
click at [181, 119] on textarea "Shish taouk, burger, turkey, big tasty, vegetables, mix and mozzarella" at bounding box center [149, 131] width 130 height 27
type textarea "Shish taouk, burger, turkey, big tasty, vegetables and mozzarella"
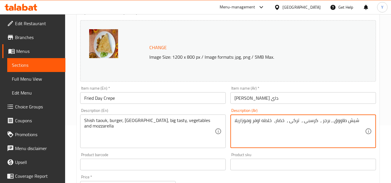
click at [310, 121] on textarea "شيش طاووق ، برجر ، كرسبى ، تركى ، خضار، خلطه اوفر وموزاريلا" at bounding box center [299, 131] width 130 height 27
click at [280, 121] on textarea "شيش طاووق ، برجر، تركى ، خضار، خلطه اوفر وموزاريلا" at bounding box center [299, 131] width 130 height 27
drag, startPoint x: 252, startPoint y: 123, endPoint x: 271, endPoint y: 120, distance: 19.6
click at [271, 120] on textarea "شيش طاووق ، برجر، تركى ، [يج تيستي، خلطه اوفر وموزاريلا" at bounding box center [299, 131] width 130 height 27
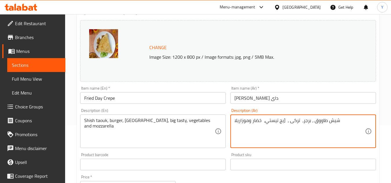
type textarea "شيش طاووق ، برجر، تركى ، [يج تيستي، خضار وموزاريلا"
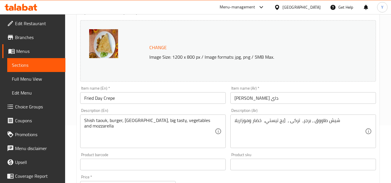
click at [176, 106] on div "Item name (En)   * Fried Day Crepe Item name (En) *" at bounding box center [153, 95] width 150 height 22
click at [176, 101] on input "Fried Day Crepe" at bounding box center [152, 98] width 145 height 12
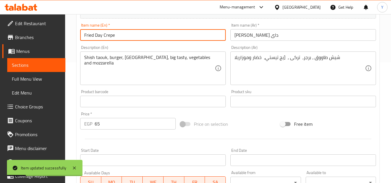
scroll to position [118, 0]
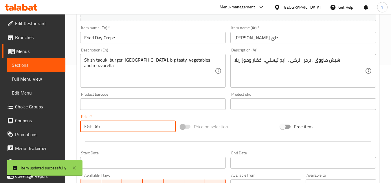
drag, startPoint x: 118, startPoint y: 126, endPoint x: 73, endPoint y: 126, distance: 45.1
click at [73, 126] on div "Home / Restaurants management / Menus / Sections / item / update Crepe Mix sect…" at bounding box center [228, 97] width 326 height 403
type input "135"
click at [134, 35] on input "Fried Day Crepe" at bounding box center [152, 38] width 145 height 12
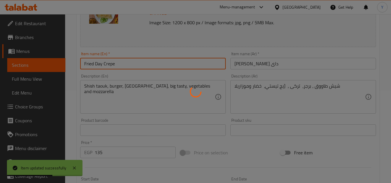
scroll to position [3, 0]
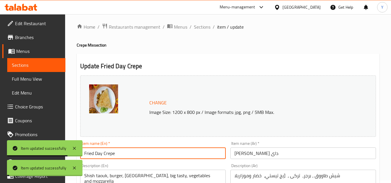
click at [204, 24] on span "Sections" at bounding box center [202, 26] width 16 height 7
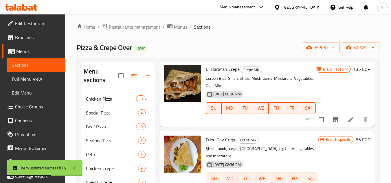
scroll to position [550, 0]
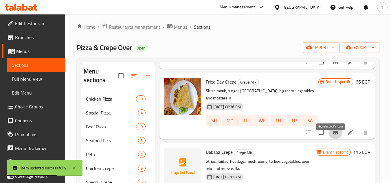
click at [335, 139] on button "Branch-specific-item" at bounding box center [335, 132] width 14 height 14
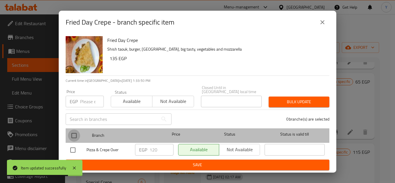
click at [70, 134] on input "checkbox" at bounding box center [74, 136] width 12 height 12
checkbox input "true"
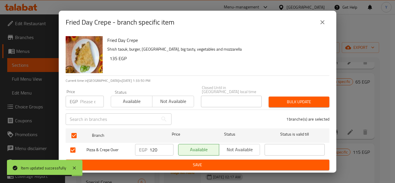
click at [89, 98] on input "number" at bounding box center [92, 102] width 24 height 12
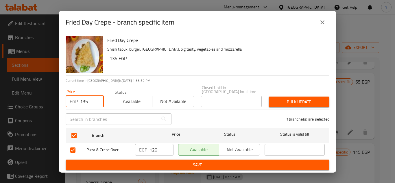
type input "135"
click at [272, 98] on button "Bulk update" at bounding box center [299, 102] width 61 height 11
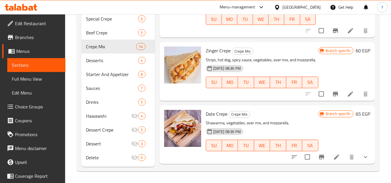
scroll to position [220, 0]
click at [347, 98] on icon at bounding box center [350, 94] width 7 height 7
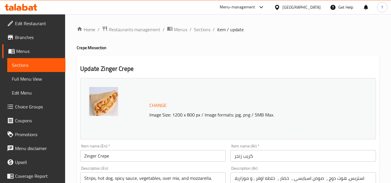
scroll to position [58, 0]
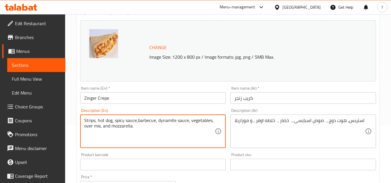
drag, startPoint x: 102, startPoint y: 128, endPoint x: 83, endPoint y: 129, distance: 18.5
click at [83, 129] on div "Strips, hot dog, spicy sauce,barbecue, dynamite sauce, vegetables, over mix, an…" at bounding box center [152, 132] width 145 height 34
click at [138, 120] on textarea "Strips, hot dog, spicy sauce,barbecue, dynamite sauce, vegetables, and mozzarel…" at bounding box center [149, 131] width 130 height 27
drag, startPoint x: 137, startPoint y: 130, endPoint x: 78, endPoint y: 115, distance: 61.3
click at [78, 115] on div "Update Zinger Crepe Change Image Size: 1200 x 800 px / Image formats: jpg, png …" at bounding box center [228, 170] width 303 height 345
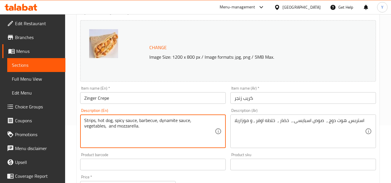
click at [165, 134] on textarea "Strips, hot dog, spicy sauce, barbecue, dynamite sauce, vegetables, and mozzare…" at bounding box center [149, 131] width 130 height 27
type textarea "Strips, hot dog, spicy sauce, barbecue, dynamite sauce, vegetables, and mozzare…"
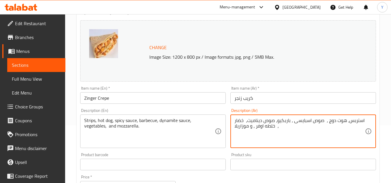
drag, startPoint x: 253, startPoint y: 128, endPoint x: 276, endPoint y: 127, distance: 23.4
click at [276, 127] on textarea "استربس، هوت دوج ، صوص اسبايسى ، باربكيو، صوص ديناميت، خضار ، خلطه اوفر ، و موزا…" at bounding box center [299, 131] width 130 height 27
click at [232, 122] on div "استربس، هوت دوج ، صوص اسبايسى ، باربكيو، صوص ديناميت، خضار ، و موزاريلا Descrip…" at bounding box center [302, 132] width 145 height 34
type textarea "استربس، هوت دوج ، صوص اسبايسى ، باربكيو، صوص ديناميت، خضار و موزاريلا"
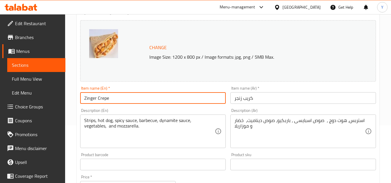
click at [122, 101] on input "Zinger Crepe" at bounding box center [152, 98] width 145 height 12
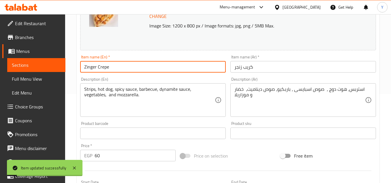
scroll to position [145, 0]
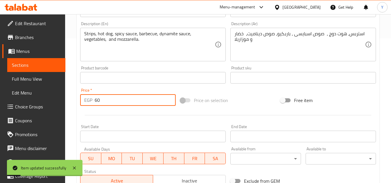
drag, startPoint x: 134, startPoint y: 99, endPoint x: 32, endPoint y: 99, distance: 102.1
click at [32, 99] on div "Edit Restaurant Branches Menus Sections Full Menu View Edit Menu Choice Groups …" at bounding box center [195, 71] width 391 height 403
type input "125"
click at [106, 111] on div at bounding box center [228, 115] width 300 height 14
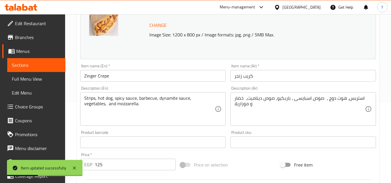
scroll to position [29, 0]
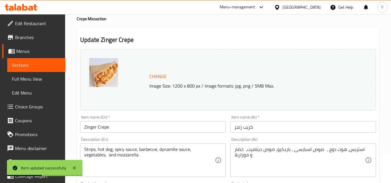
click at [127, 135] on div "Description (En) Strips, hot dog, spicy sauce, barbecue, dynamite sauce, vegeta…" at bounding box center [153, 157] width 150 height 44
click at [129, 130] on input "Zinger Crepe" at bounding box center [152, 127] width 145 height 12
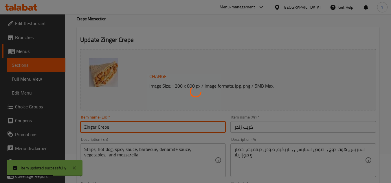
scroll to position [0, 0]
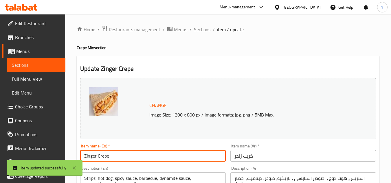
click at [199, 30] on span "Sections" at bounding box center [202, 29] width 16 height 7
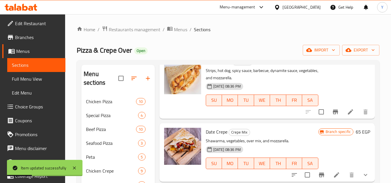
scroll to position [376, 0]
click at [333, 114] on icon "Branch-specific-item" at bounding box center [335, 111] width 5 height 5
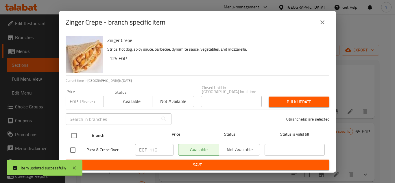
click at [79, 132] on input "checkbox" at bounding box center [74, 136] width 12 height 12
checkbox input "true"
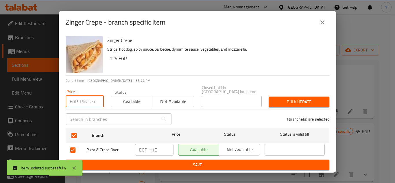
click at [86, 102] on input "number" at bounding box center [92, 102] width 24 height 12
type input "125"
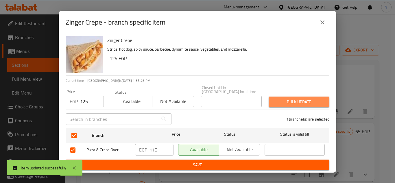
click at [283, 104] on button "Bulk update" at bounding box center [299, 102] width 61 height 11
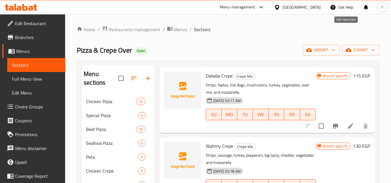
scroll to position [636, 0]
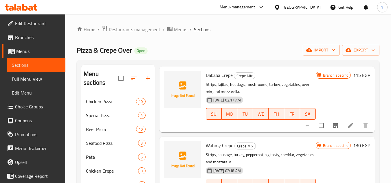
click at [360, 79] on h6 "115 EGP" at bounding box center [361, 75] width 17 height 8
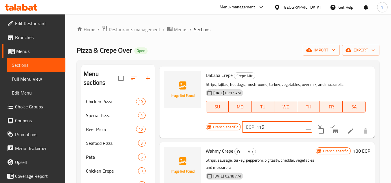
drag, startPoint x: 259, startPoint y: 136, endPoint x: 282, endPoint y: 138, distance: 23.5
click at [282, 133] on input "115" at bounding box center [284, 127] width 56 height 12
type input "130"
click at [329, 130] on icon "ok" at bounding box center [332, 127] width 6 height 6
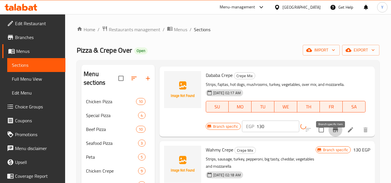
click at [332, 133] on icon "Branch-specific-item" at bounding box center [335, 129] width 7 height 7
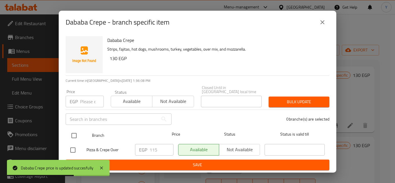
click at [69, 133] on input "checkbox" at bounding box center [74, 136] width 12 height 12
checkbox input "true"
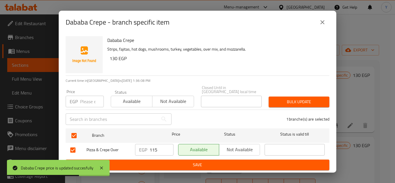
click at [85, 98] on input "number" at bounding box center [92, 102] width 24 height 12
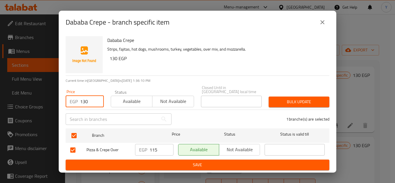
type input "130"
click at [275, 97] on button "Bulk update" at bounding box center [299, 102] width 61 height 11
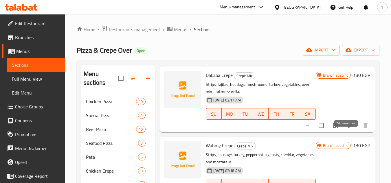
click at [348, 128] on icon at bounding box center [350, 125] width 5 height 5
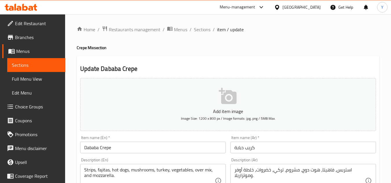
scroll to position [29, 0]
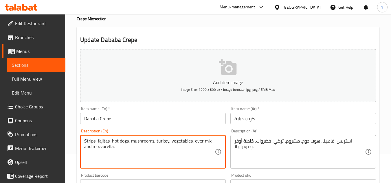
click at [144, 143] on textarea "Strips, fajitas, hot dogs, mushrooms, turkey, vegetables, over mix, and mozzare…" at bounding box center [149, 151] width 130 height 27
click at [145, 142] on textarea "Strips, fajitas, hot dogs, , turkey, vegetables, over mix, and mozzarella." at bounding box center [149, 151] width 130 height 27
paste textarea "mushrooms"
click at [146, 143] on textarea "Strips, fajitas, hot dogs, , turkey,mushrooms, vegetables, over mix, and mozzar…" at bounding box center [149, 151] width 130 height 27
click at [130, 144] on textarea "Strips, fajitas, hot dogs, , turkey, mushrooms, vegetables, over mix, and mozza…" at bounding box center [149, 151] width 130 height 27
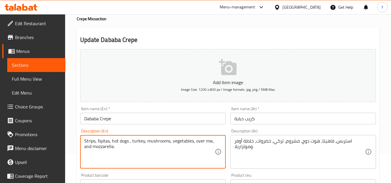
click at [145, 140] on textarea "Strips, fajitas, hot dogs , turkey, mushrooms, vegetables, over mix, and mozzar…" at bounding box center [149, 151] width 130 height 27
click at [157, 151] on textarea "Strips, fajitas, hot dogs , turkey, barbecue, mushrooms, vegetables, over mix, …" at bounding box center [149, 151] width 130 height 27
click at [178, 141] on textarea "Strips, fajitas, hot dogs , turkey, barbecue, mushrooms, vegetables, over mix, …" at bounding box center [149, 151] width 130 height 27
click at [184, 142] on textarea "Strips, fajitas, hot dogs , turkey, barbecue, mushrooms, vegetables, over mix, …" at bounding box center [149, 151] width 130 height 27
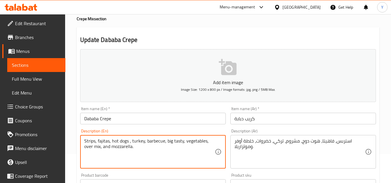
drag, startPoint x: 102, startPoint y: 149, endPoint x: 84, endPoint y: 150, distance: 18.0
click at [84, 150] on div "Strips, fajitas, hot dogs , turkey, barbecue, big tasty, vegetables, over mix, …" at bounding box center [152, 152] width 145 height 34
click at [103, 142] on textarea "Strips, fajitas, hot dogs , turkey, barbecue, big tasty, vegetables and mozzare…" at bounding box center [149, 151] width 130 height 27
type textarea "Strips, shish, hot dogs , turkey, barbecue, big tasty, vegetables and mozzarell…"
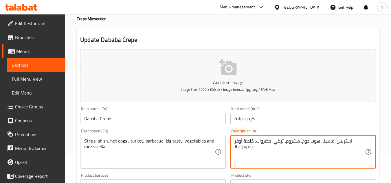
click at [325, 141] on textarea "استربس، فاهيتا، هوت دوج، مشروم، تركي، خضروات، خلطة أوفر وموتزاريلا." at bounding box center [299, 151] width 130 height 27
click at [290, 144] on textarea "استربس، شيش طاووق، هوت دوج، مشروم، تركي، خضروات، خلطة أوفر وموتزاريلا." at bounding box center [299, 151] width 130 height 27
click at [272, 143] on textarea "استربس، شيش طاووق، هوت دوج، تركي، خضروات، خلطة أوفر وموتزاريلا." at bounding box center [299, 151] width 130 height 27
drag, startPoint x: 273, startPoint y: 147, endPoint x: 253, endPoint y: 149, distance: 20.0
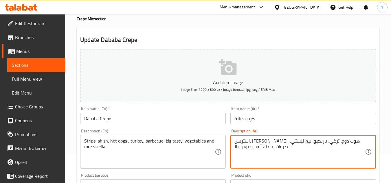
click at [253, 149] on textarea "استربس، شيش طاووق، هوت دوج، تركي، باربكيو، بيج تيستي، خضروات، خلطة أوفر وموتزار…" at bounding box center [299, 151] width 130 height 27
type textarea "استربس، شيش طاووق، هوت دوج، تركي، باربكيو، بيج تيستي، خضروات وموتزاريلا."
click at [149, 119] on input "Dababa Crepe" at bounding box center [152, 119] width 145 height 12
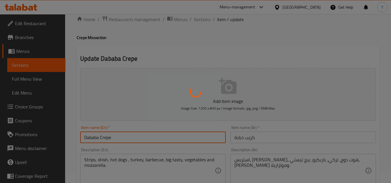
scroll to position [0, 0]
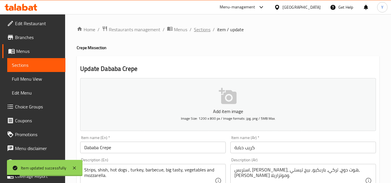
click at [203, 32] on span "Sections" at bounding box center [202, 29] width 16 height 7
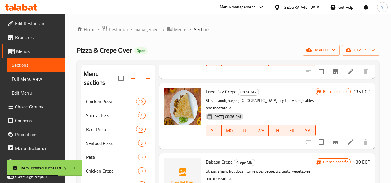
scroll to position [607, 0]
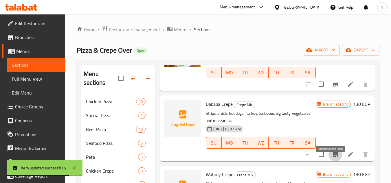
click at [328, 159] on button "Branch-specific-item" at bounding box center [335, 155] width 14 height 14
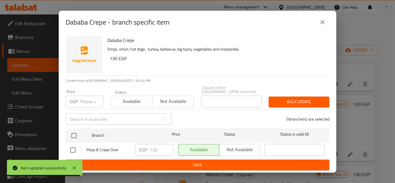
click at [322, 24] on icon "close" at bounding box center [322, 22] width 4 height 4
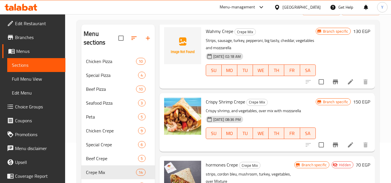
scroll to position [50, 0]
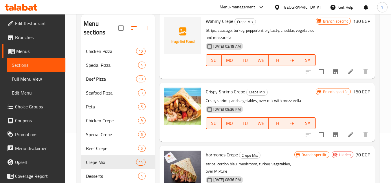
click at [351, 136] on li at bounding box center [350, 135] width 16 height 10
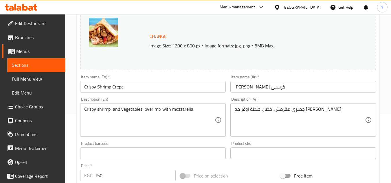
scroll to position [145, 0]
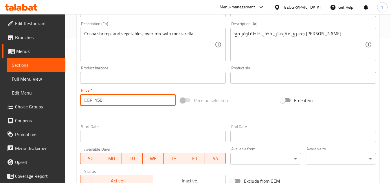
drag, startPoint x: 98, startPoint y: 102, endPoint x: 108, endPoint y: 101, distance: 9.7
click at [108, 101] on input "150" at bounding box center [135, 100] width 81 height 12
type input "165"
click at [117, 119] on div at bounding box center [228, 115] width 300 height 14
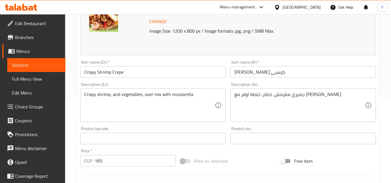
scroll to position [58, 0]
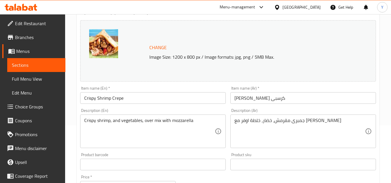
click at [130, 99] on input "Crispy Shrimp Crepe" at bounding box center [152, 98] width 145 height 12
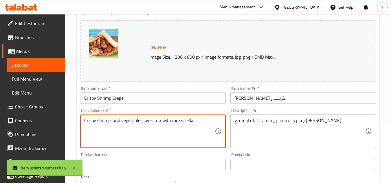
click at [116, 124] on textarea "Crispy shrimp, and vegetables, over mix with mozzarella" at bounding box center [149, 131] width 130 height 27
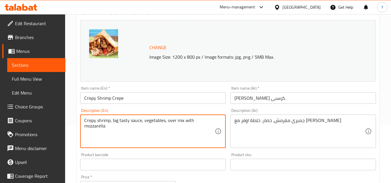
drag, startPoint x: 168, startPoint y: 121, endPoint x: 196, endPoint y: 120, distance: 28.1
click at [196, 120] on textarea "Crispy shrimp, big tasty sauce, vegetables, over mix with mozzarella" at bounding box center [149, 131] width 130 height 27
type textarea "Crispy shrimp, big tasty sauce, vegetables and mozzarella"
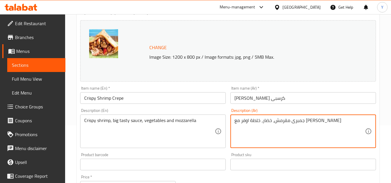
click at [284, 121] on textarea "جمبرى مقرمش، خضار، خلطة اوفر مع موتزاريلا" at bounding box center [299, 131] width 130 height 27
click at [290, 123] on textarea "جمبرى مقرمش، خضار، خلطة اوفر مع موتزاريلا" at bounding box center [299, 131] width 130 height 27
click at [269, 120] on textarea "جمبرى مقرمش،صوص بيج تيستي، خضار، خلطة اوفر مع موتزاريلا" at bounding box center [299, 131] width 130 height 27
click at [261, 124] on textarea "جمبرى مقرمش،صوص بيج تيستي، خضار، اوفر مع موتزاريلا" at bounding box center [299, 131] width 130 height 27
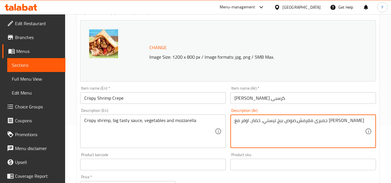
click at [261, 124] on textarea "جمبرى مقرمش،صوص بيج تيستي، خضار، اوفر مع موتزاريلا" at bounding box center [299, 131] width 130 height 27
click at [256, 122] on textarea "جمبرى مقرمش،صوص بيج تيستي، خضار، مع موتزاريلا" at bounding box center [299, 131] width 130 height 27
type textarea "جمبرى مقرمش،صوص بيج تيستي، خضار وموتزاريلا"
click at [166, 101] on input "Crispy Shrimp Crepe" at bounding box center [152, 98] width 145 height 12
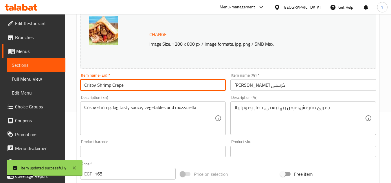
scroll to position [0, 0]
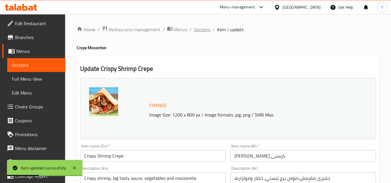
click at [201, 32] on span "Sections" at bounding box center [202, 29] width 16 height 7
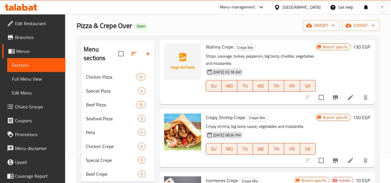
scroll to position [58, 0]
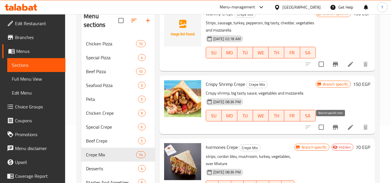
click at [332, 127] on icon "Branch-specific-item" at bounding box center [335, 127] width 7 height 7
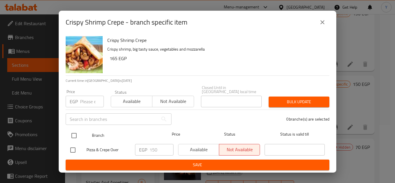
click at [75, 130] on input "checkbox" at bounding box center [74, 136] width 12 height 12
checkbox input "true"
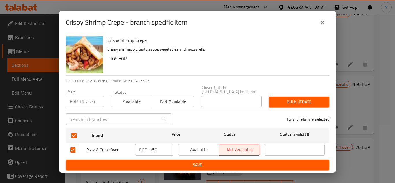
click at [88, 101] on input "number" at bounding box center [92, 102] width 24 height 12
type input "165"
click at [296, 97] on button "Bulk update" at bounding box center [299, 102] width 61 height 11
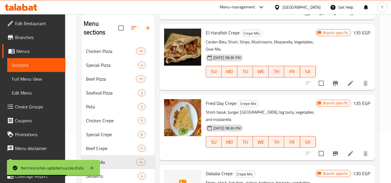
scroll to position [372, 0]
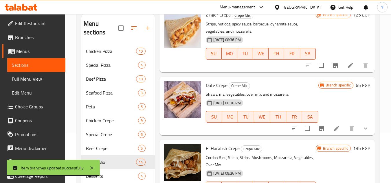
click at [359, 89] on h6 "65 EGP" at bounding box center [362, 85] width 14 height 8
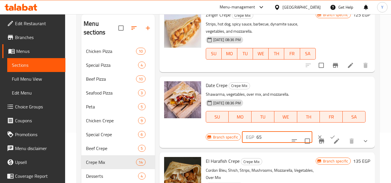
drag, startPoint x: 277, startPoint y: 143, endPoint x: 195, endPoint y: 131, distance: 83.1
click at [195, 131] on div "Date Crepe Crepe Mix Shawarma, vegetables, over mix, and mozzarella. 30-08-2024…" at bounding box center [267, 112] width 211 height 67
type input "135"
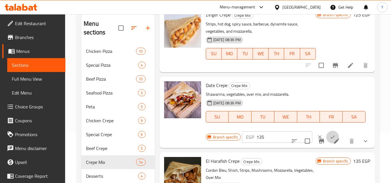
click at [326, 141] on button "ok" at bounding box center [332, 137] width 13 height 13
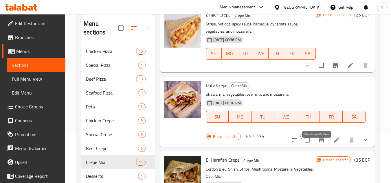
click at [321, 147] on button "Branch-specific-item" at bounding box center [321, 140] width 14 height 14
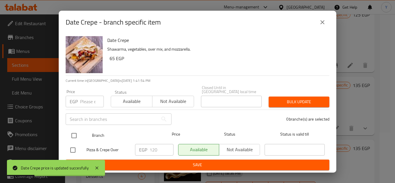
click at [71, 132] on input "checkbox" at bounding box center [74, 136] width 12 height 12
checkbox input "true"
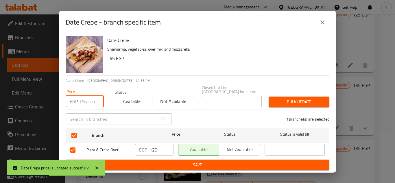
click at [83, 100] on input "number" at bounding box center [92, 102] width 24 height 12
type input "135"
click at [274, 106] on div "Bulk update" at bounding box center [299, 102] width 68 height 18
click at [279, 102] on span "Bulk update" at bounding box center [298, 101] width 51 height 7
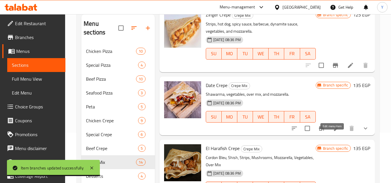
click at [333, 132] on icon at bounding box center [336, 128] width 7 height 7
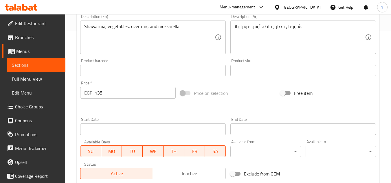
scroll to position [70, 0]
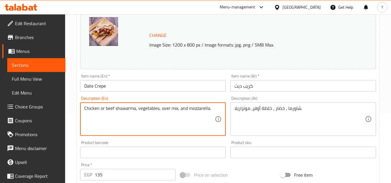
type textarea "Chicken or beef shawarma, vegetables, over mix, and mozzarella."
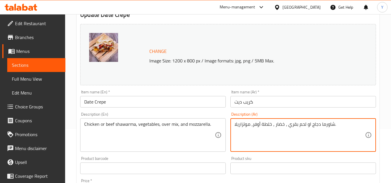
scroll to position [41, 0]
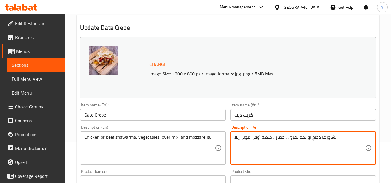
type textarea "شاورما دجاج او لحم بقري ، خضار ، خلطة أوفر، موتزاريلا."
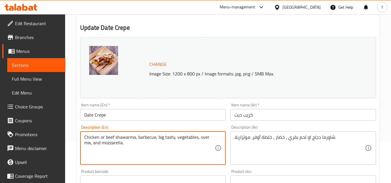
drag, startPoint x: 199, startPoint y: 138, endPoint x: 94, endPoint y: 147, distance: 105.9
click at [94, 147] on textarea "Chicken or beef shawarma, barbecue, big tasty, vegetables, over mix, and mozzar…" at bounding box center [149, 147] width 130 height 27
type textarea "Chicken or beef shawarma, barbecue, big tasty, vegetables and mozzarella."
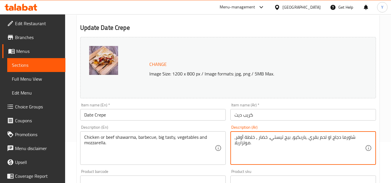
drag, startPoint x: 255, startPoint y: 138, endPoint x: 224, endPoint y: 139, distance: 31.5
click at [224, 139] on div "Change Image Size: 1200 x 800 px / Image formats: jpg, png / 5MB Max. Item name…" at bounding box center [228, 164] width 300 height 258
type textarea "شاورما دجاج او لحم بقري ،باربكيو، بيج تيستي، خضار وموتزاريلا."
click at [199, 116] on input "Date Crepe" at bounding box center [152, 115] width 145 height 12
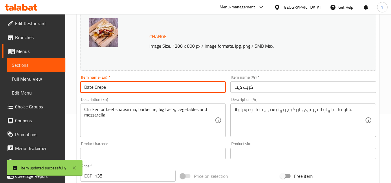
scroll to position [0, 0]
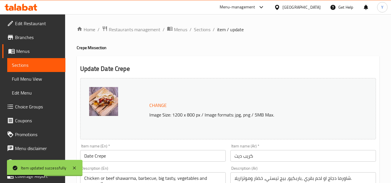
click at [205, 31] on span "Sections" at bounding box center [202, 29] width 16 height 7
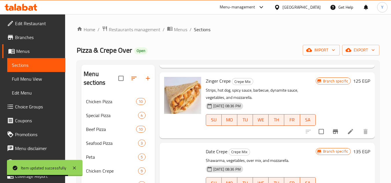
scroll to position [405, 0]
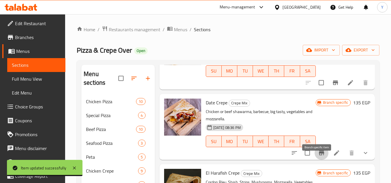
click at [318, 156] on icon "Branch-specific-item" at bounding box center [321, 153] width 7 height 7
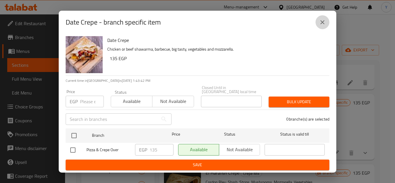
click at [327, 25] on button "close" at bounding box center [323, 22] width 14 height 14
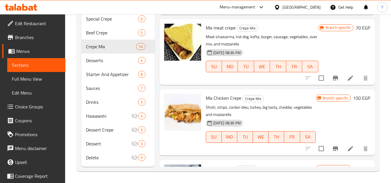
scroll to position [3, 0]
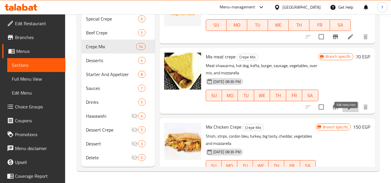
click at [347, 110] on icon at bounding box center [350, 107] width 7 height 7
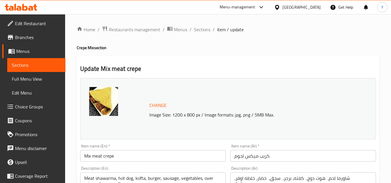
scroll to position [29, 0]
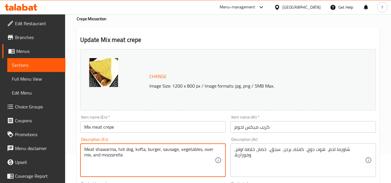
drag, startPoint x: 116, startPoint y: 150, endPoint x: 2, endPoint y: 128, distance: 116.0
drag, startPoint x: 191, startPoint y: 152, endPoint x: 207, endPoint y: 150, distance: 15.8
click at [207, 150] on textarea "Pepperoni, hot dog, kofta, burger, sausage, vegetables, over mix, and mozzarella" at bounding box center [149, 160] width 130 height 27
click at [168, 152] on textarea "Pepperoni, hot dog, kofta, burger, sausage, vegetables, and mozzarella" at bounding box center [149, 160] width 130 height 27
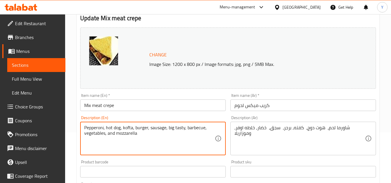
scroll to position [87, 0]
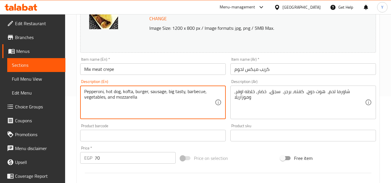
type textarea "Pepperoni, hot dog, kofta, burger, sausage, big tasty, barbecue, vegetables, an…"
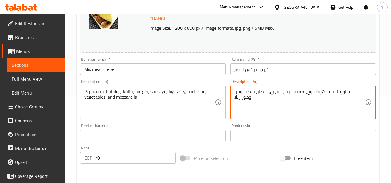
drag, startPoint x: 327, startPoint y: 93, endPoint x: 347, endPoint y: 93, distance: 20.8
click at [285, 93] on textarea "بيبروني، هوت دوج، كفته، برجر، سجق، خضار، خلطه اوفر، وموزاريلا" at bounding box center [299, 102] width 130 height 27
drag, startPoint x: 252, startPoint y: 98, endPoint x: 279, endPoint y: 98, distance: 27.2
click at [279, 98] on textarea "بيبروني، هوت دوج، كفته، برجر، سجق، بيج تيستي، باربكيو، خضار، خلطه اوفر، وموزاري…" at bounding box center [299, 102] width 130 height 27
click at [232, 92] on div "بيبروني، هوت دوج، كفته، برجر، سجق، بيج تيستي، باربكيو، خضار، وموزاريلا Descript…" at bounding box center [302, 103] width 145 height 34
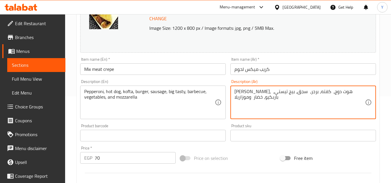
type textarea "بيبروني، هوت دوج، كفته، برجر، سجق، بيج تيستي، باربكيو، خضار وموزاريلا"
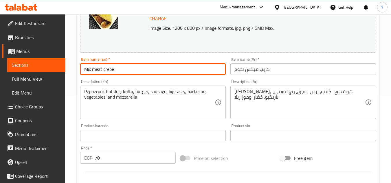
click at [182, 75] on input "Mix meat crepe" at bounding box center [152, 69] width 145 height 12
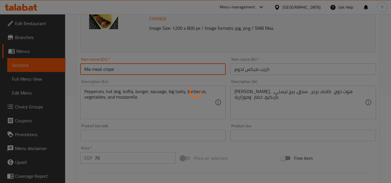
scroll to position [0, 0]
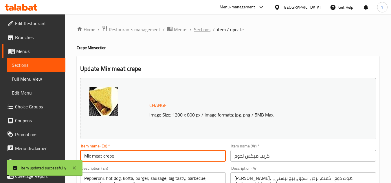
click at [208, 29] on span "Sections" at bounding box center [202, 29] width 16 height 7
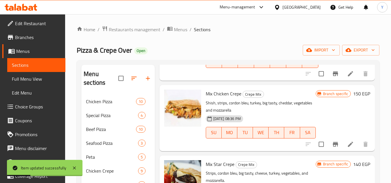
scroll to position [116, 0]
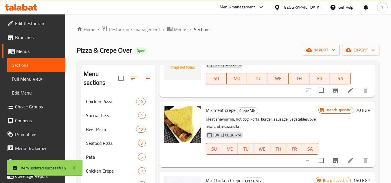
click at [355, 114] on h6 "70 EGP" at bounding box center [362, 110] width 14 height 8
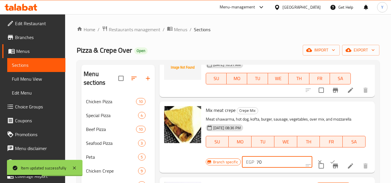
drag, startPoint x: 268, startPoint y: 169, endPoint x: 192, endPoint y: 169, distance: 76.1
click at [192, 169] on div "Mix meat crepe Crepe Mix Meat shawarma, hot dog, kofta, burger, sausage, vegeta…" at bounding box center [267, 137] width 211 height 67
type input "155"
click at [329, 165] on icon "ok" at bounding box center [332, 162] width 6 height 6
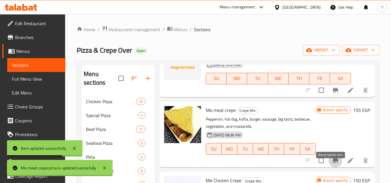
click at [333, 167] on button "Branch-specific-item" at bounding box center [335, 161] width 14 height 14
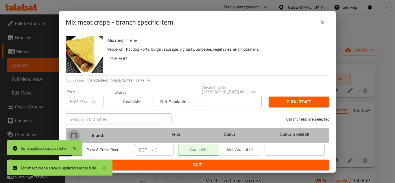
click at [73, 134] on input "checkbox" at bounding box center [74, 136] width 12 height 12
checkbox input "true"
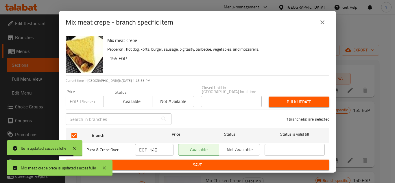
click at [85, 102] on input "number" at bounding box center [92, 102] width 24 height 12
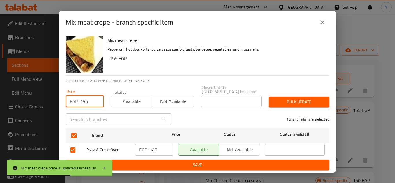
type input "155"
click at [297, 97] on button "Bulk update" at bounding box center [299, 102] width 61 height 11
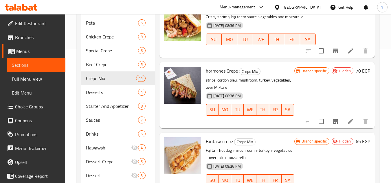
scroll to position [166, 0]
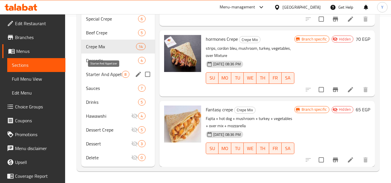
click at [118, 76] on span "Starter And Appetizer" at bounding box center [104, 74] width 36 height 7
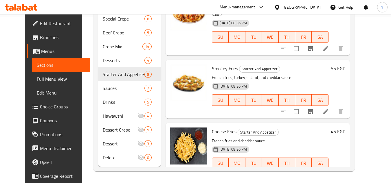
scroll to position [50, 0]
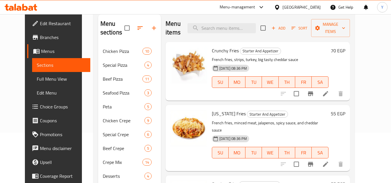
click at [333, 93] on li at bounding box center [325, 94] width 16 height 10
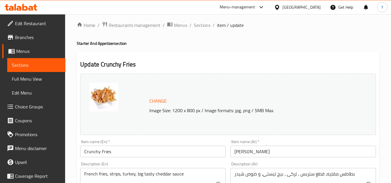
scroll to position [58, 0]
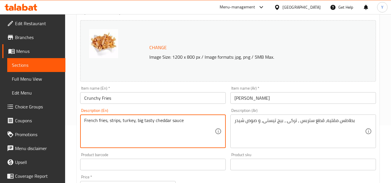
click at [121, 123] on textarea "French fries, strips, turkey, big tasty cheddar sauce" at bounding box center [149, 131] width 130 height 27
click at [120, 123] on textarea "French fries, strips, turkey, big tasty cheddar sauce" at bounding box center [149, 131] width 130 height 27
click at [171, 121] on textarea "French fries, strips of steak, turkey, big tasty cheddar sauce" at bounding box center [149, 131] width 130 height 27
drag, startPoint x: 109, startPoint y: 121, endPoint x: 136, endPoint y: 120, distance: 26.9
click at [136, 120] on textarea "French fries, strips of steak, turkey, big tasty and cheddar sauce" at bounding box center [149, 131] width 130 height 27
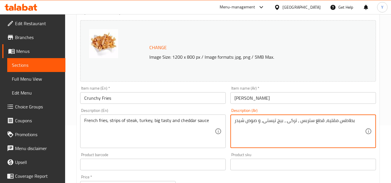
drag, startPoint x: 298, startPoint y: 122, endPoint x: 325, endPoint y: 115, distance: 27.9
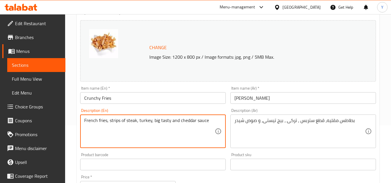
drag, startPoint x: 121, startPoint y: 121, endPoint x: 136, endPoint y: 121, distance: 14.8
type textarea "French fries, strips pieces, turkey, big tasty and cheddar sauce"
click at [127, 93] on input "Crunchy Fries" at bounding box center [152, 98] width 145 height 12
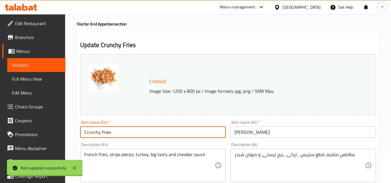
scroll to position [0, 0]
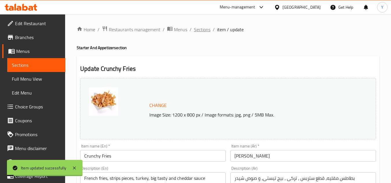
click at [201, 33] on span "Sections" at bounding box center [202, 29] width 16 height 7
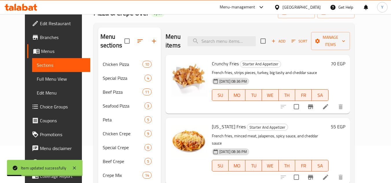
scroll to position [87, 0]
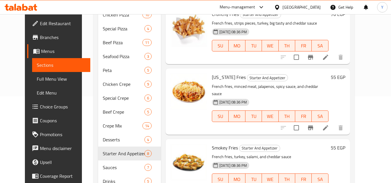
click at [274, 88] on p "French fries, minced meat, jalapenos, spicy sauce, and cheddar sauce" at bounding box center [270, 90] width 117 height 14
click at [328, 125] on icon at bounding box center [325, 127] width 5 height 5
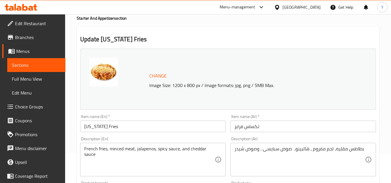
scroll to position [58, 0]
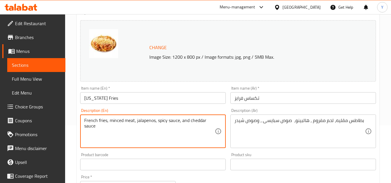
click at [161, 125] on textarea "French fries, minced meat, jalapenos, spicy sauce, and cheddar sauce" at bounding box center [149, 131] width 130 height 27
click at [161, 120] on textarea "French fries, minced meat, jalapenos, spicy sauce, and cheddar sauce" at bounding box center [149, 131] width 130 height 27
type textarea "French fries, minced meat, jalapenos, dynamite sauce, and cheddar sauce"
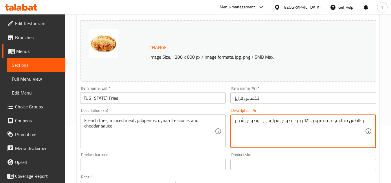
click at [274, 119] on textarea "بطاطس مقليه، لحم مفروم ، هالبينو، صوص سبايسى ، وصوص شيدر" at bounding box center [299, 131] width 130 height 27
type textarea "بطاطس مقليه، لحم مفروم ، هالبينو، صوص ديناميت، وصوص شيدر"
click at [181, 105] on div "Item name (En)   * Texas Fries Item name (En) *" at bounding box center [153, 95] width 150 height 22
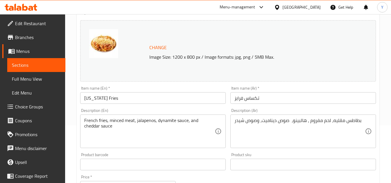
click at [190, 91] on div "Item name (En)   * Texas Fries Item name (En) *" at bounding box center [152, 95] width 145 height 18
click at [188, 98] on input "Texas Fries" at bounding box center [152, 98] width 145 height 12
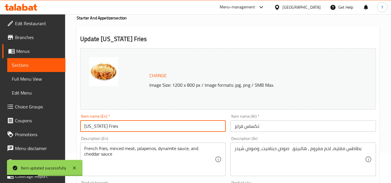
scroll to position [0, 0]
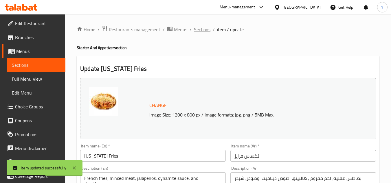
click at [199, 29] on span "Sections" at bounding box center [202, 29] width 16 height 7
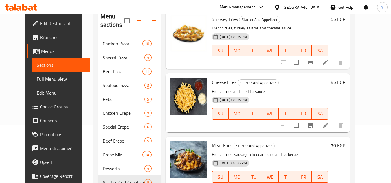
scroll to position [174, 0]
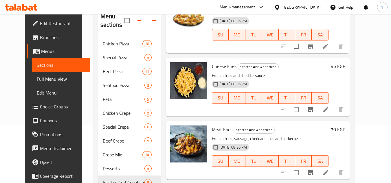
click at [333, 167] on li at bounding box center [325, 172] width 16 height 10
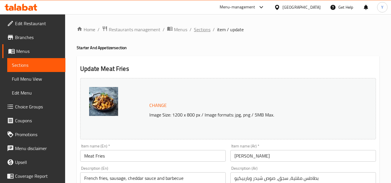
click at [208, 30] on span "Sections" at bounding box center [202, 29] width 16 height 7
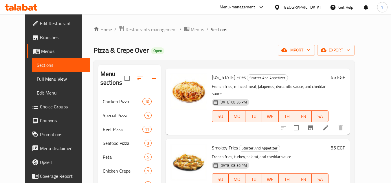
scroll to position [116, 0]
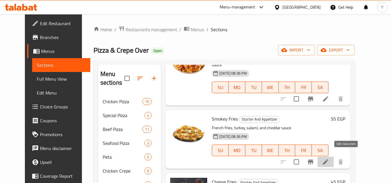
click at [329, 159] on icon at bounding box center [325, 162] width 7 height 7
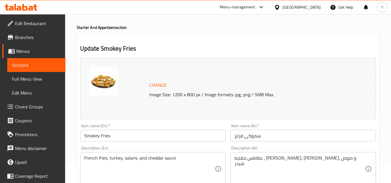
scroll to position [29, 0]
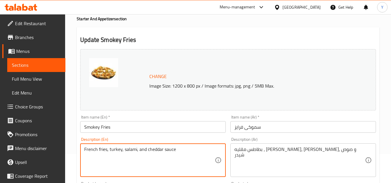
click at [127, 152] on textarea "French fries, turkey, salami, and cheddar sauce" at bounding box center [149, 160] width 130 height 27
click at [149, 150] on textarea "French fries, turkey, pepperoni, and cheddar sauce" at bounding box center [149, 160] width 130 height 27
click at [178, 146] on div "French fries, turkey, pepperoni, cheddar sauce Description (En)" at bounding box center [152, 160] width 145 height 34
click at [178, 151] on textarea "French fries, turkey, pepperoni, cheddar sauce" at bounding box center [149, 160] width 130 height 27
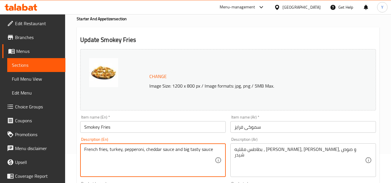
type textarea "French fries, turkey, pepperoni, cheddar sauce and big tasty sauce"
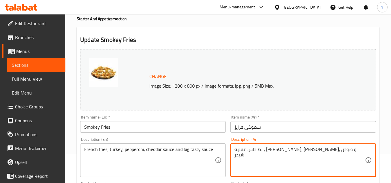
click at [270, 150] on textarea "بطاطس مقليه ، تركى، سلامى، و صوص شيدر" at bounding box center [299, 160] width 130 height 27
click at [257, 153] on textarea "بطاطس مقليه ، تركى، بيبروني، و صوص شيدر" at bounding box center [299, 160] width 130 height 27
click at [326, 149] on textarea "بطاطس مقليه ، تركى، بيبروني، صوص شيدر" at bounding box center [299, 160] width 130 height 27
type textarea "بطاطس مقليه ، تركى، بيبروني، صوص شيدر وصوص بيج تيستي"
click at [176, 127] on input "Smokey Fries" at bounding box center [152, 127] width 145 height 12
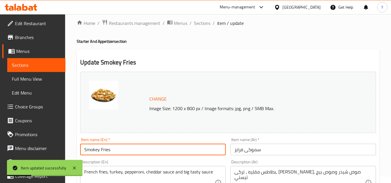
scroll to position [0, 0]
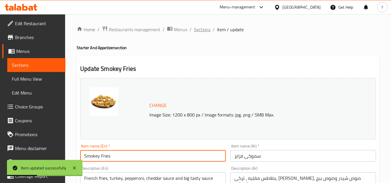
click at [204, 31] on span "Sections" at bounding box center [202, 29] width 16 height 7
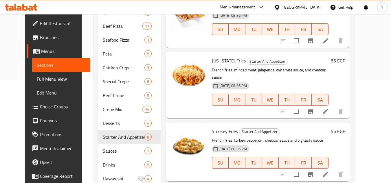
scroll to position [50, 0]
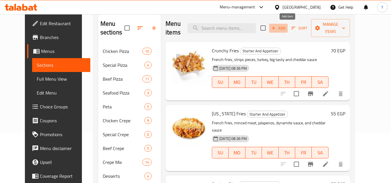
click at [286, 29] on span "Add" at bounding box center [278, 28] width 16 height 7
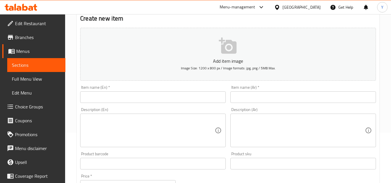
click at [200, 90] on div "Item name (En)   * Item name (En) *" at bounding box center [152, 94] width 145 height 18
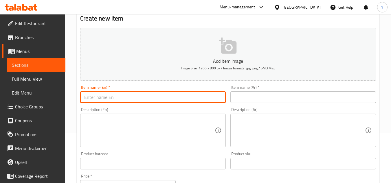
click at [198, 101] on input "text" at bounding box center [152, 97] width 145 height 12
type input "Buffalo Fries"
click at [262, 102] on input "text" at bounding box center [302, 97] width 145 height 12
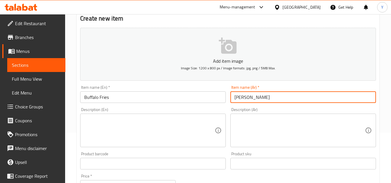
type input "فرايز بافلو"
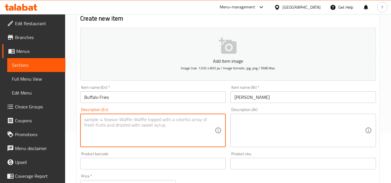
click at [163, 129] on textarea at bounding box center [149, 130] width 130 height 27
type textarea "French fries, strips, turkey, buffalo and ranch and cheddar"
click at [268, 115] on div "Description (Ar)" at bounding box center [302, 131] width 145 height 34
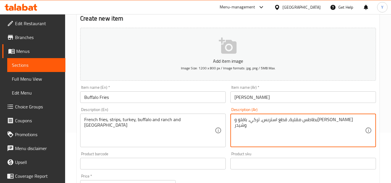
drag, startPoint x: 257, startPoint y: 120, endPoint x: 261, endPoint y: 120, distance: 4.0
click at [261, 120] on textarea "بطاطس مقلية، قطع استربس، تركي، بافلو ورانش وشيدر" at bounding box center [299, 130] width 130 height 27
type textarea "بطاطس مقلية، قطع استربس، تركي، بافلو، رانش وشيدر"
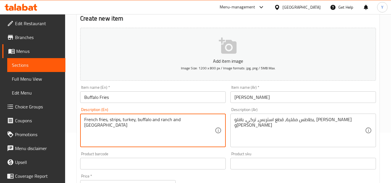
click at [157, 120] on textarea "French fries, strips, turkey, buffalo and ranch and cheddar" at bounding box center [149, 130] width 130 height 27
type textarea "French fries, strips, turkey, buffalo, ranch and cheddar"
click at [158, 97] on input "Buffalo Fries" at bounding box center [152, 97] width 145 height 12
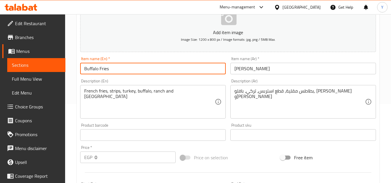
scroll to position [137, 0]
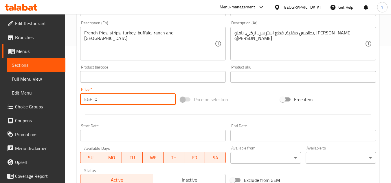
drag, startPoint x: 130, startPoint y: 97, endPoint x: 41, endPoint y: 103, distance: 89.8
click at [41, 103] on div "Edit Restaurant Branches Menus Sections Full Menu View Edit Menu Choice Groups …" at bounding box center [195, 74] width 391 height 395
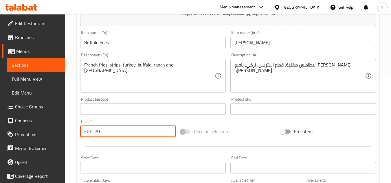
scroll to position [79, 0]
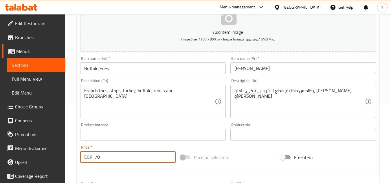
type input "70"
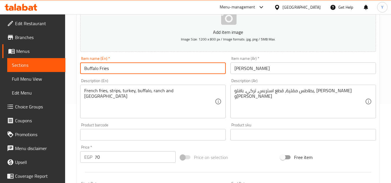
click at [120, 70] on input "Buffalo Fries" at bounding box center [152, 68] width 145 height 12
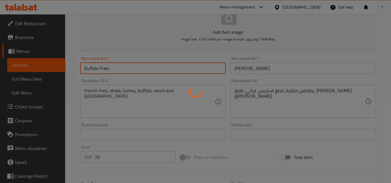
type input "0"
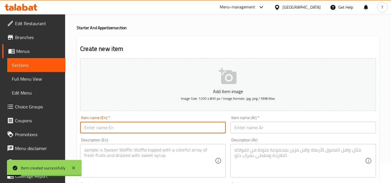
scroll to position [0, 0]
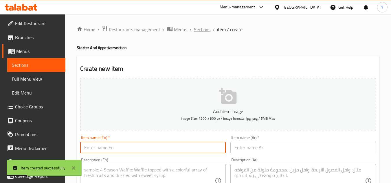
click at [204, 32] on span "Sections" at bounding box center [202, 29] width 16 height 7
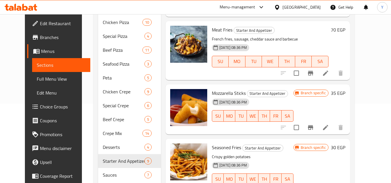
scroll to position [166, 0]
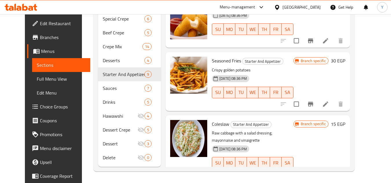
click at [345, 120] on h6 "15 EGP" at bounding box center [338, 124] width 14 height 8
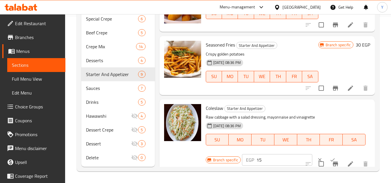
scroll to position [328, 0]
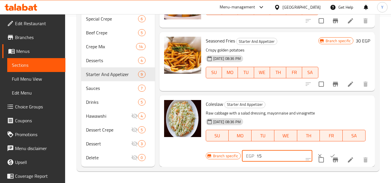
drag, startPoint x: 258, startPoint y: 157, endPoint x: 250, endPoint y: 158, distance: 7.8
click at [250, 158] on div "EGP 15 ​" at bounding box center [277, 156] width 70 height 12
type input "35"
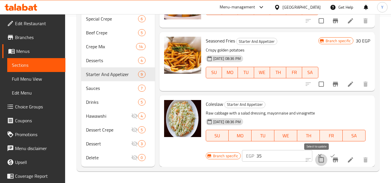
click at [321, 154] on input "checkbox" at bounding box center [321, 160] width 12 height 12
click at [317, 159] on input "checkbox" at bounding box center [321, 160] width 12 height 12
checkbox input "false"
click at [329, 154] on icon "ok" at bounding box center [332, 156] width 6 height 6
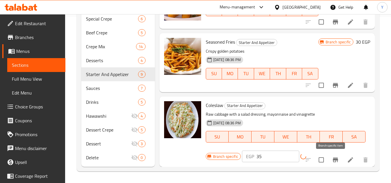
click at [333, 161] on icon "Branch-specific-item" at bounding box center [335, 160] width 5 height 5
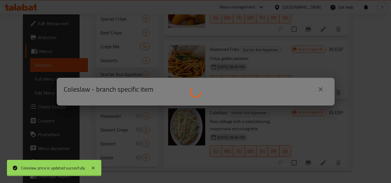
scroll to position [315, 0]
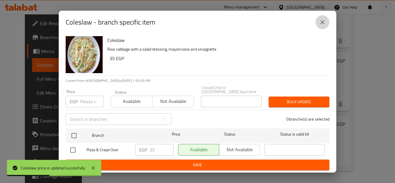
click at [321, 22] on icon "close" at bounding box center [322, 22] width 7 height 7
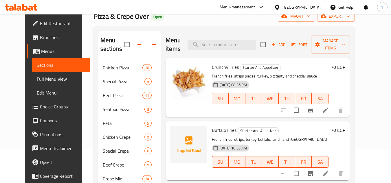
scroll to position [21, 0]
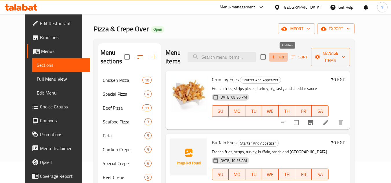
click at [286, 55] on span "Add" at bounding box center [278, 57] width 16 height 7
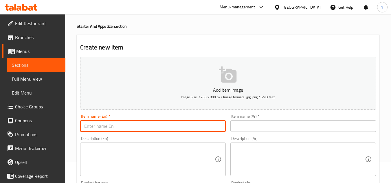
click at [157, 126] on input "text" at bounding box center [152, 126] width 145 height 12
type input "Over Fries"
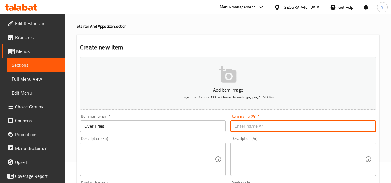
click at [266, 127] on input "text" at bounding box center [302, 126] width 145 height 12
type input "ا"
type input "أوفر فرايز"
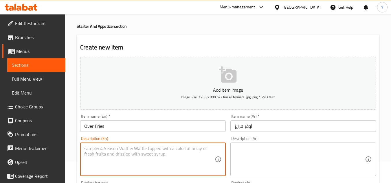
click at [197, 170] on textarea at bounding box center [149, 159] width 130 height 27
type textarea "French fries, grilled breasts, turkey, cheddar sauce, dynamite and big tasty"
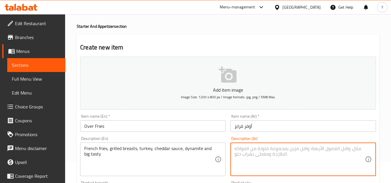
click at [350, 164] on textarea at bounding box center [299, 159] width 130 height 27
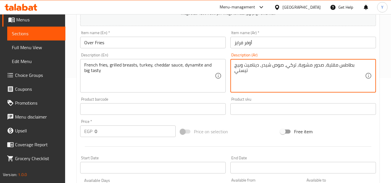
scroll to position [108, 0]
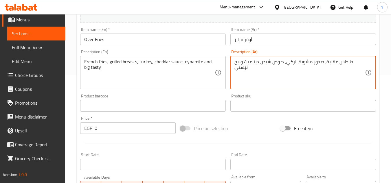
type textarea "بطاطس مقلية، صدور مشوية، تركي، صوص شيدر، ديناميت وبيج تيستي"
drag, startPoint x: 102, startPoint y: 127, endPoint x: 64, endPoint y: 124, distance: 38.3
click at [64, 124] on div "Edit Restaurant Branches Menus Sections Full Menu View Edit Menu Choice Groups …" at bounding box center [195, 103] width 391 height 395
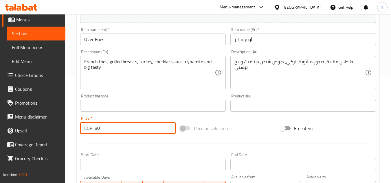
type input "80"
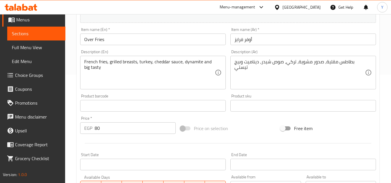
click at [141, 47] on div "Item name (En)   * Over Fries Item name (En) *" at bounding box center [153, 36] width 150 height 22
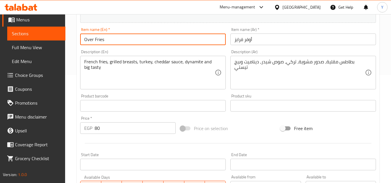
click at [141, 44] on input "Over Fries" at bounding box center [152, 40] width 145 height 12
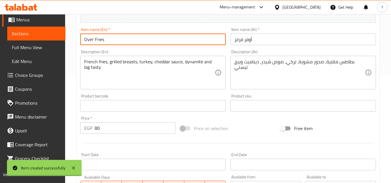
type input "0"
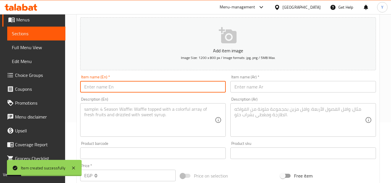
scroll to position [0, 0]
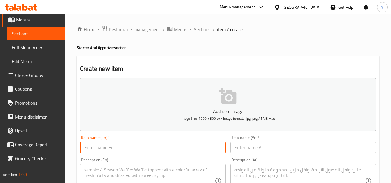
click at [168, 146] on input "text" at bounding box center [152, 148] width 145 height 12
type input "Bakit Fries"
click at [245, 150] on input "text" at bounding box center [302, 148] width 145 height 12
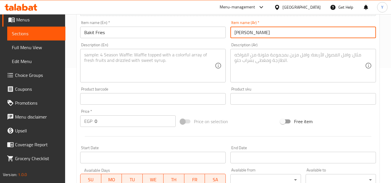
scroll to position [145, 0]
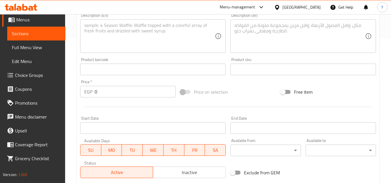
type input "فرايز باكيت"
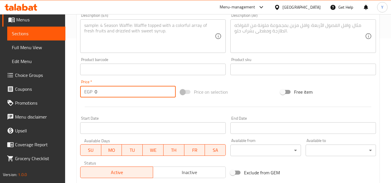
drag, startPoint x: 106, startPoint y: 90, endPoint x: 45, endPoint y: 86, distance: 61.1
click at [45, 86] on div "Edit Restaurant Branches Menus Sections Full Menu View Edit Menu Choice Groups …" at bounding box center [195, 67] width 391 height 395
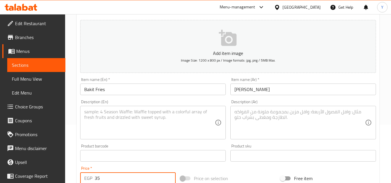
scroll to position [58, 0]
type input "35"
click at [128, 97] on div "Item name (En)   * Bakit Fries Item name (En) *" at bounding box center [153, 86] width 150 height 22
click at [128, 90] on input "Bakit Fries" at bounding box center [152, 90] width 145 height 12
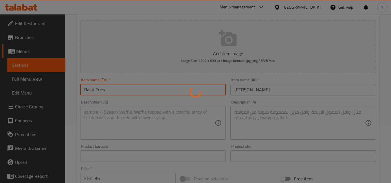
type input "0"
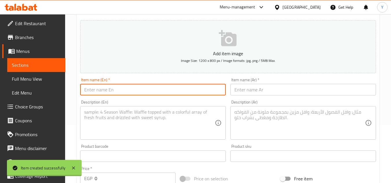
scroll to position [0, 0]
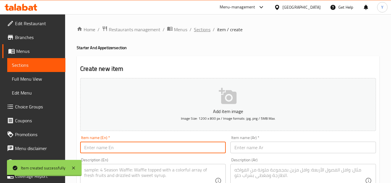
click at [197, 30] on span "Sections" at bounding box center [202, 29] width 16 height 7
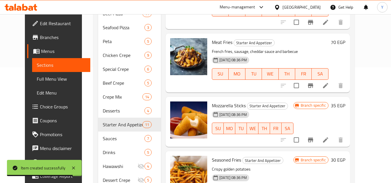
scroll to position [405, 0]
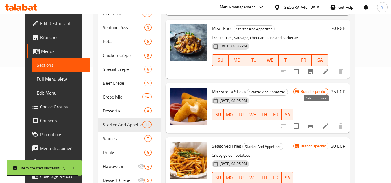
click at [302, 120] on input "checkbox" at bounding box center [296, 126] width 12 height 12
checkbox input "true"
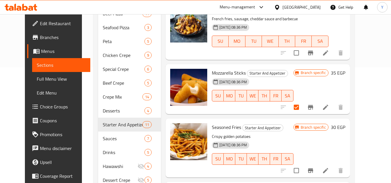
scroll to position [433, 0]
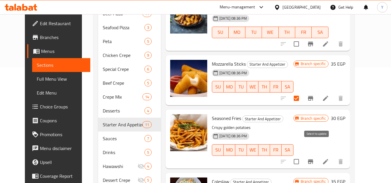
click at [302, 156] on input "checkbox" at bounding box center [296, 162] width 12 height 12
checkbox input "true"
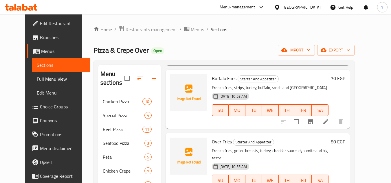
scroll to position [0, 0]
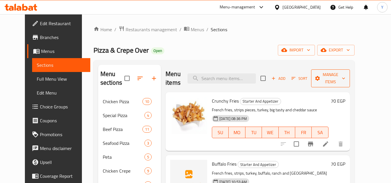
click at [338, 74] on span "Manage items" at bounding box center [331, 78] width 30 height 14
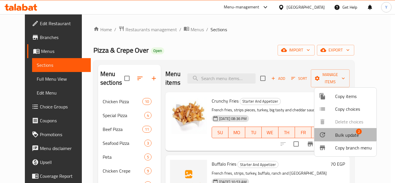
click at [335, 130] on li "Bulk update 2" at bounding box center [345, 134] width 62 height 13
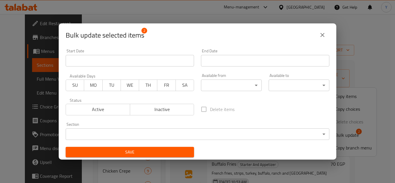
click at [161, 109] on span "Inactive" at bounding box center [162, 109] width 60 height 8
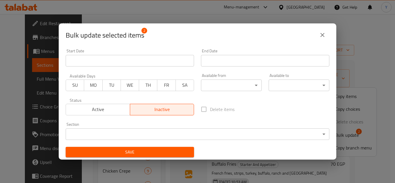
click at [153, 158] on div "Save" at bounding box center [129, 152] width 135 height 18
click at [154, 153] on span "Save" at bounding box center [129, 152] width 119 height 7
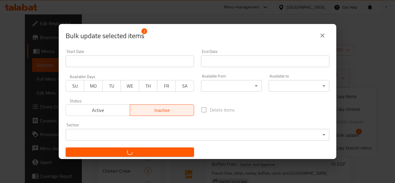
checkbox input "false"
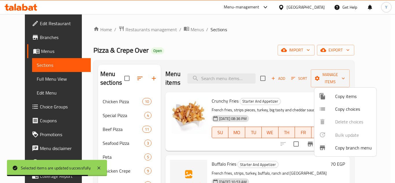
click at [177, 44] on div at bounding box center [197, 91] width 395 height 183
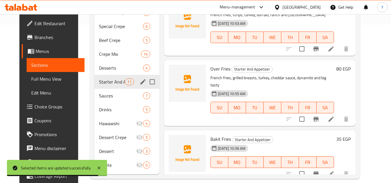
scroll to position [166, 0]
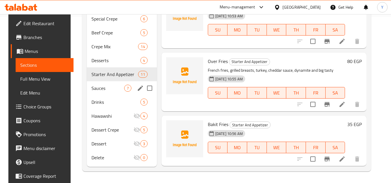
click at [116, 91] on span "Sauces" at bounding box center [107, 88] width 32 height 7
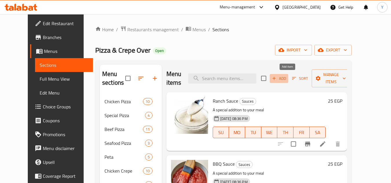
click at [287, 79] on span "Add" at bounding box center [279, 78] width 16 height 7
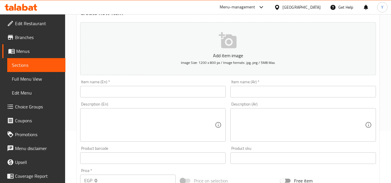
scroll to position [116, 0]
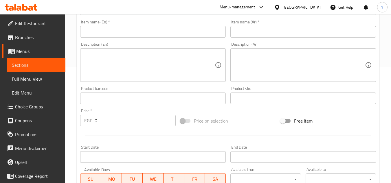
click at [56, 119] on div "Edit Restaurant Branches Menus Sections Full Menu View Edit Menu Choice Groups …" at bounding box center [195, 95] width 391 height 395
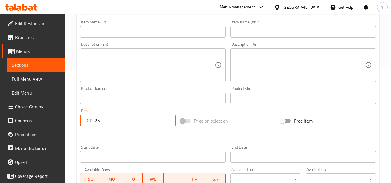
type input "25"
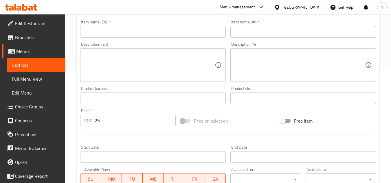
click at [98, 130] on div at bounding box center [228, 136] width 300 height 14
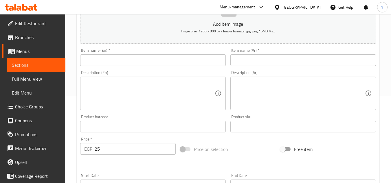
scroll to position [87, 0]
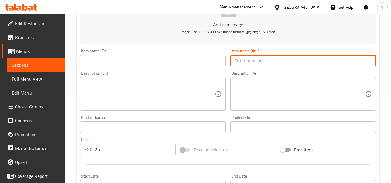
click at [263, 60] on input "text" at bounding box center [302, 61] width 145 height 12
type input "ترافل صوص"
click at [215, 60] on input "text" at bounding box center [152, 61] width 145 height 12
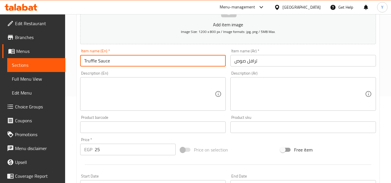
type input "Truffle Sauce"
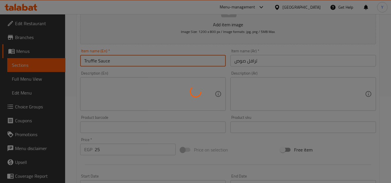
type input "0"
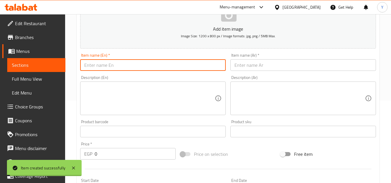
scroll to position [0, 0]
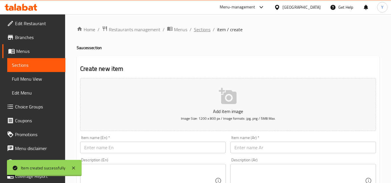
click at [202, 33] on span "Sections" at bounding box center [202, 29] width 16 height 7
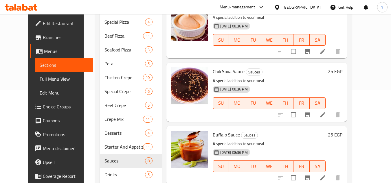
scroll to position [137, 0]
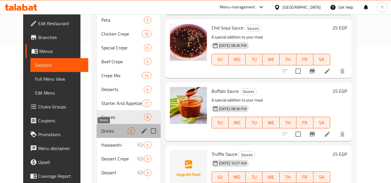
click at [101, 130] on span "Drinks" at bounding box center [114, 131] width 26 height 7
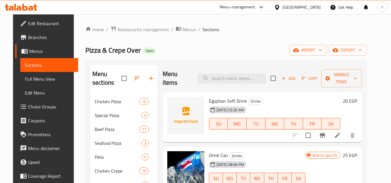
scroll to position [36, 0]
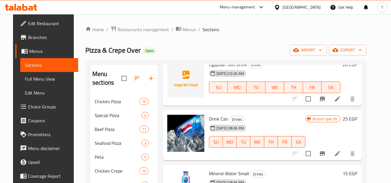
click at [357, 121] on h6 "25 EGP" at bounding box center [349, 119] width 14 height 8
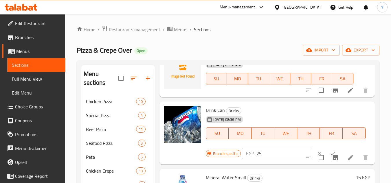
drag, startPoint x: 267, startPoint y: 157, endPoint x: 217, endPoint y: 158, distance: 50.0
click at [217, 158] on div "Branch specific EGP 25 ​" at bounding box center [277, 153] width 142 height 13
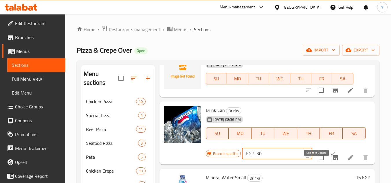
type input "30"
click at [320, 161] on input "checkbox" at bounding box center [321, 158] width 12 height 12
click at [322, 160] on input "checkbox" at bounding box center [321, 158] width 12 height 12
click at [319, 164] on input "checkbox" at bounding box center [321, 158] width 12 height 12
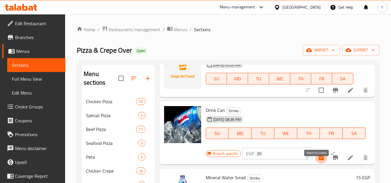
click at [321, 161] on input "checkbox" at bounding box center [321, 158] width 12 height 12
checkbox input "false"
click at [329, 156] on icon "ok" at bounding box center [332, 154] width 6 height 6
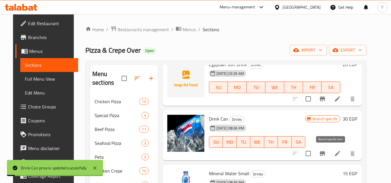
click at [329, 158] on button "Branch-specific-item" at bounding box center [322, 154] width 14 height 14
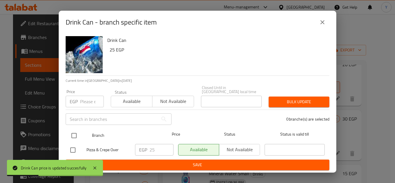
click at [72, 134] on input "checkbox" at bounding box center [74, 136] width 12 height 12
checkbox input "true"
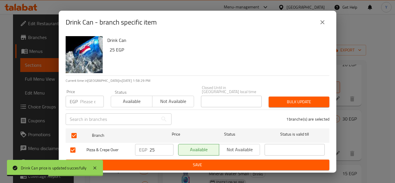
click at [82, 99] on input "number" at bounding box center [92, 102] width 24 height 12
type input "30"
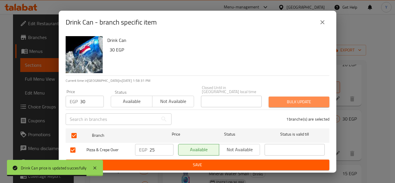
click at [281, 99] on span "Bulk update" at bounding box center [298, 101] width 51 height 7
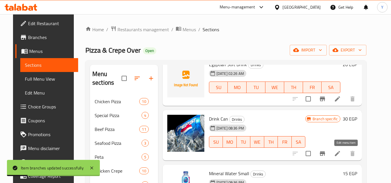
click at [341, 156] on icon at bounding box center [337, 153] width 7 height 7
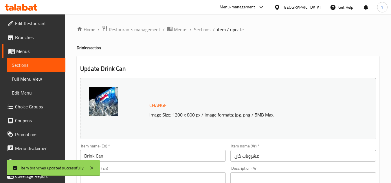
click at [88, 156] on input "Drink Can" at bounding box center [152, 156] width 145 height 12
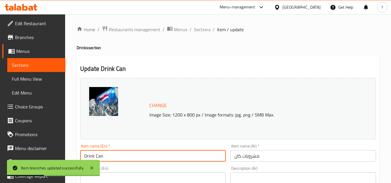
click at [88, 156] on input "Drink Can" at bounding box center [152, 156] width 145 height 12
click at [123, 154] on input "Can" at bounding box center [152, 156] width 145 height 12
paste input "Drink"
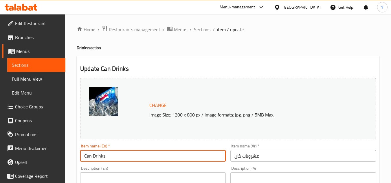
type input "Can Drinks"
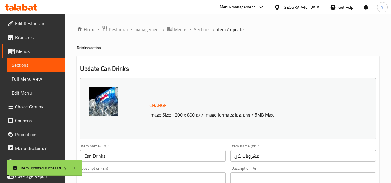
click at [204, 32] on span "Sections" at bounding box center [202, 29] width 16 height 7
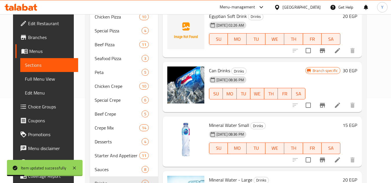
scroll to position [87, 0]
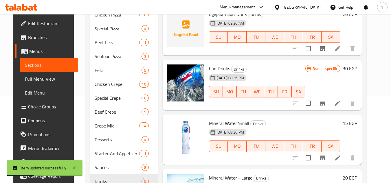
click at [357, 122] on h6 "15 EGP" at bounding box center [349, 123] width 14 height 8
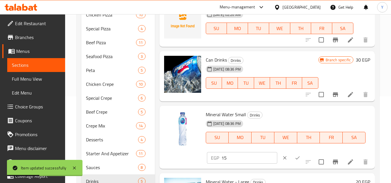
drag, startPoint x: 254, startPoint y: 165, endPoint x: 156, endPoint y: 159, distance: 98.8
click at [158, 159] on div "Menu items Add Sort Manage items Egyptian Soft Drink Drinks 12-01-2025 02:26 AM…" at bounding box center [265, 112] width 220 height 268
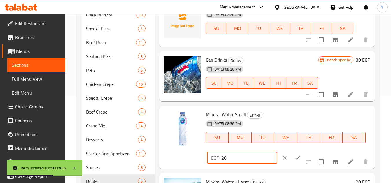
type input "20"
click at [294, 161] on icon "ok" at bounding box center [297, 158] width 6 height 6
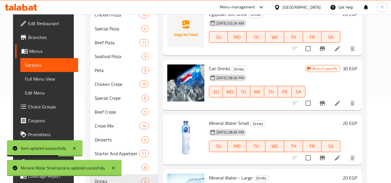
click at [325, 158] on icon "Branch-specific-item" at bounding box center [322, 158] width 5 height 5
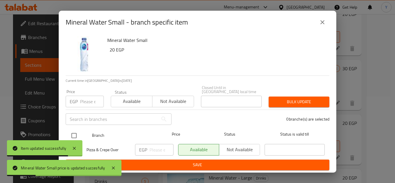
click at [77, 131] on input "checkbox" at bounding box center [74, 136] width 12 height 12
checkbox input "true"
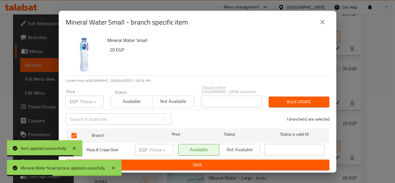
click at [91, 99] on input "number" at bounding box center [92, 102] width 24 height 12
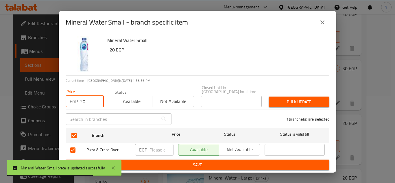
type input "20"
click at [288, 98] on span "Bulk update" at bounding box center [298, 101] width 51 height 7
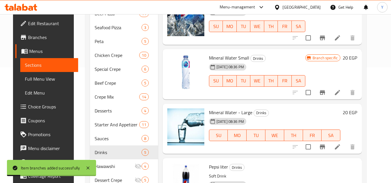
scroll to position [145, 0]
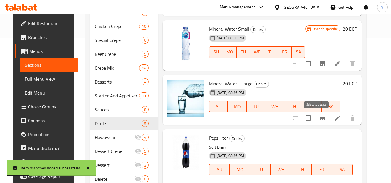
click at [314, 118] on input "checkbox" at bounding box center [308, 118] width 12 height 12
checkbox input "true"
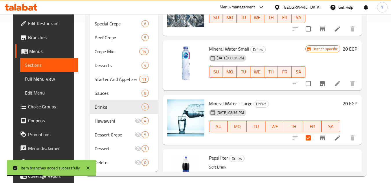
scroll to position [50, 0]
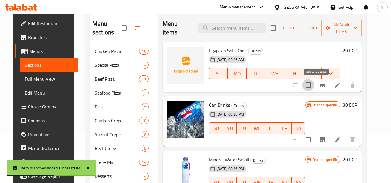
click at [313, 86] on input "checkbox" at bounding box center [308, 85] width 12 height 12
click at [340, 32] on span "Manage items" at bounding box center [341, 28] width 31 height 14
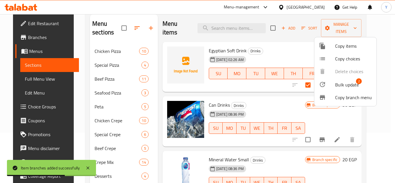
click at [327, 78] on li "Bulk update 2" at bounding box center [345, 84] width 62 height 13
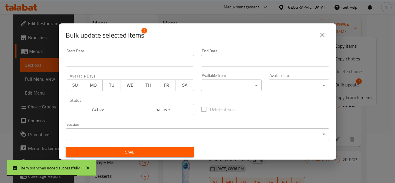
click at [153, 105] on span "Inactive" at bounding box center [162, 109] width 60 height 8
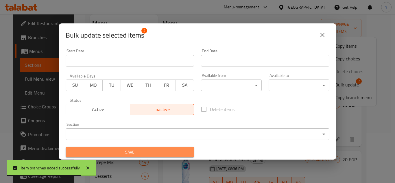
click at [160, 157] on button "Save" at bounding box center [130, 152] width 128 height 11
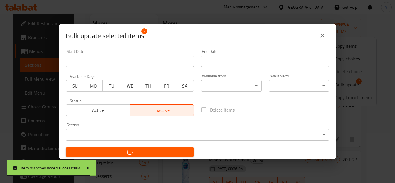
checkbox input "false"
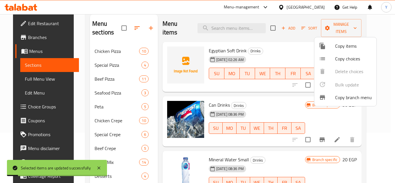
click at [271, 101] on div at bounding box center [197, 91] width 395 height 183
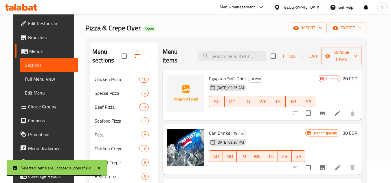
scroll to position [0, 0]
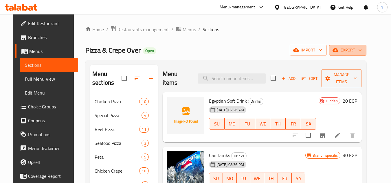
click at [355, 49] on span "export" at bounding box center [347, 50] width 28 height 7
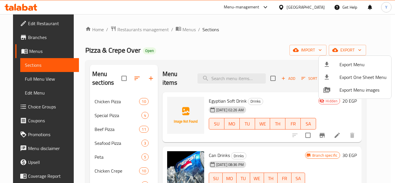
click at [346, 61] on span "Export Menu" at bounding box center [363, 64] width 47 height 7
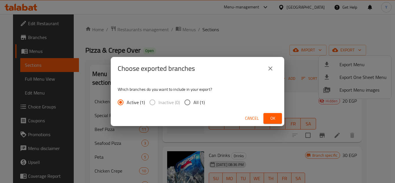
click at [197, 102] on span "All (1)" at bounding box center [199, 102] width 11 height 7
click at [194, 102] on input "All (1)" at bounding box center [187, 102] width 12 height 12
radio input "true"
click at [277, 118] on span "Ok" at bounding box center [272, 118] width 9 height 7
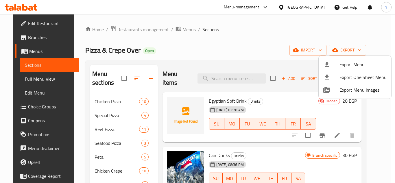
click at [302, 20] on div at bounding box center [197, 91] width 395 height 183
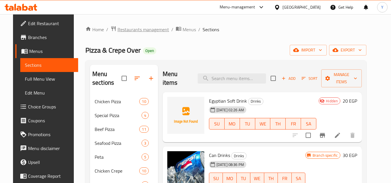
click at [152, 31] on span "Restaurants management" at bounding box center [142, 29] width 51 height 7
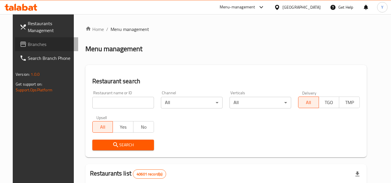
click at [15, 40] on link "Branches" at bounding box center [46, 44] width 63 height 14
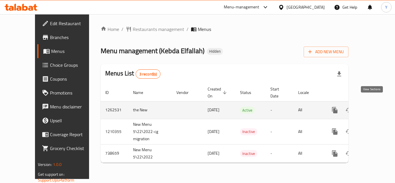
click at [374, 108] on icon "enhanced table" at bounding box center [376, 110] width 5 height 5
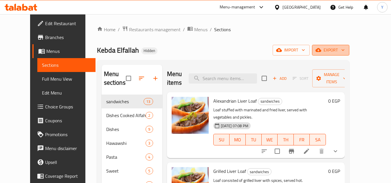
click at [344, 50] on span "export" at bounding box center [330, 50] width 28 height 7
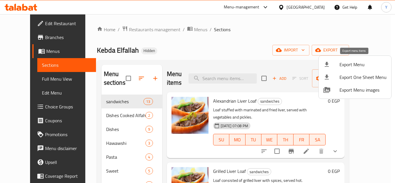
click at [350, 65] on span "Export Menu" at bounding box center [363, 64] width 47 height 7
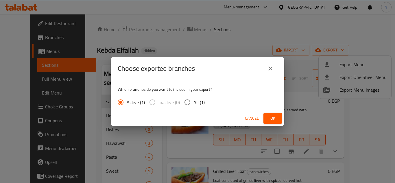
click at [189, 107] on input "All (1)" at bounding box center [187, 102] width 12 height 12
radio input "true"
click at [269, 120] on span "Ok" at bounding box center [272, 118] width 9 height 7
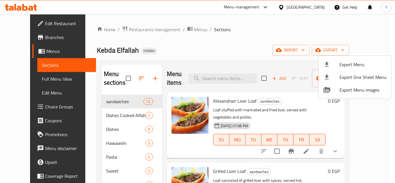
click at [206, 51] on div at bounding box center [197, 91] width 395 height 183
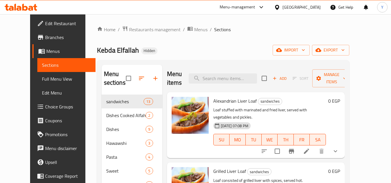
click at [235, 39] on div "Home / Restaurants management / Menus / Sections Kebda Elfallah Hidden import e…" at bounding box center [223, 139] width 252 height 227
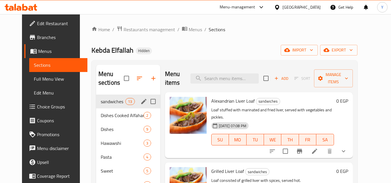
click at [148, 104] on input "Menu sections" at bounding box center [153, 101] width 12 height 12
checkbox input "true"
click at [139, 105] on button "edit" at bounding box center [143, 101] width 9 height 9
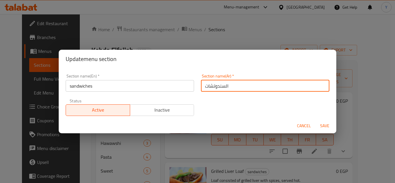
drag, startPoint x: 236, startPoint y: 88, endPoint x: 152, endPoint y: 77, distance: 84.1
click at [152, 77] on div "Section name(En)   * sandwiches Section name(En) * Section name(Ar)   * السندوت…" at bounding box center [197, 95] width 271 height 49
type input "الكبدة والسدق"
click at [155, 93] on div "Section name(En)   * sandwiches Section name(En) *" at bounding box center [129, 83] width 135 height 25
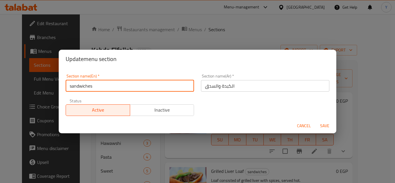
click at [155, 91] on input "sandwiches" at bounding box center [130, 86] width 128 height 12
type input "Liver And Sausage"
click at [316, 121] on button "Save" at bounding box center [325, 126] width 19 height 11
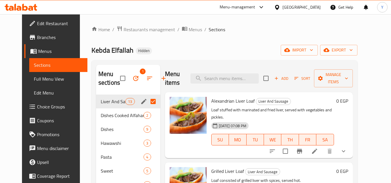
click at [147, 100] on input "Menu sections" at bounding box center [153, 101] width 12 height 12
checkbox input "false"
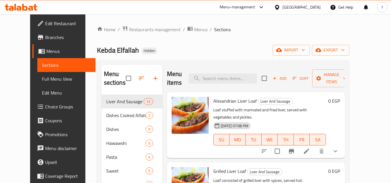
scroll to position [29, 0]
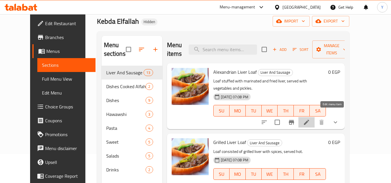
click at [310, 119] on icon at bounding box center [306, 122] width 7 height 7
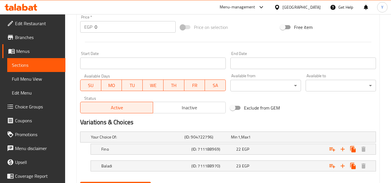
scroll to position [247, 0]
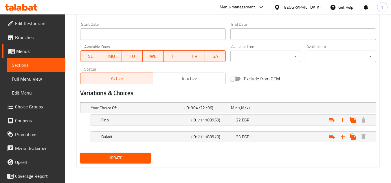
click at [23, 38] on span "Branches" at bounding box center [38, 37] width 46 height 7
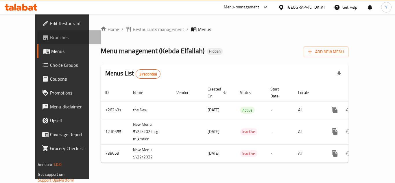
click at [50, 34] on span "Branches" at bounding box center [73, 37] width 46 height 7
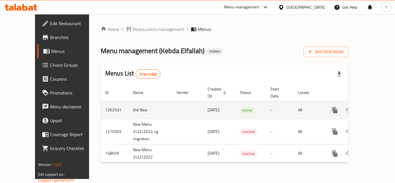
click at [374, 108] on icon "enhanced table" at bounding box center [376, 110] width 5 height 5
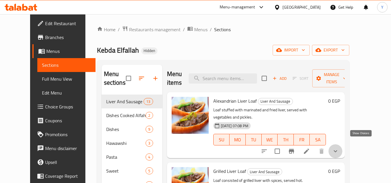
click at [339, 148] on icon "show more" at bounding box center [335, 151] width 7 height 7
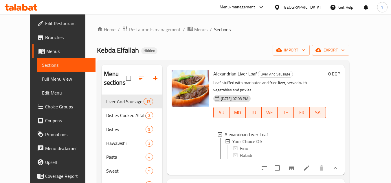
scroll to position [58, 0]
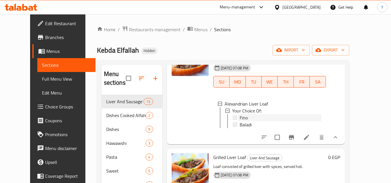
click at [272, 114] on div "Fino" at bounding box center [280, 117] width 82 height 7
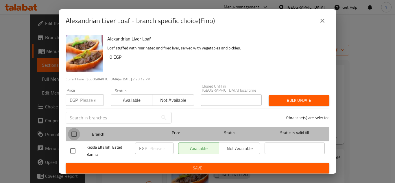
click at [77, 132] on input "checkbox" at bounding box center [74, 134] width 12 height 12
checkbox input "true"
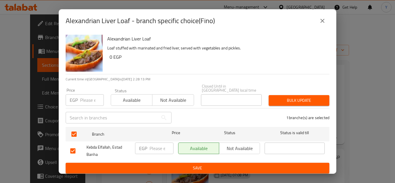
click at [87, 99] on input "number" at bounding box center [92, 100] width 24 height 12
type input "36"
click at [274, 92] on div "Bulk update" at bounding box center [299, 101] width 68 height 18
click at [283, 103] on button "Bulk update" at bounding box center [299, 100] width 61 height 11
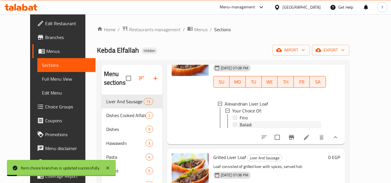
click at [254, 121] on div "Baladi" at bounding box center [280, 124] width 82 height 7
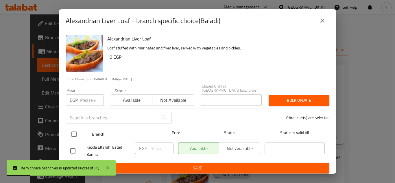
click at [76, 132] on input "checkbox" at bounding box center [74, 134] width 12 height 12
checkbox input "true"
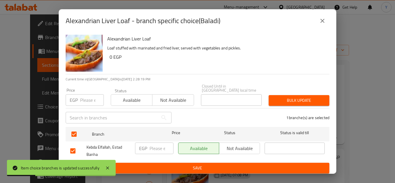
click at [91, 88] on div "Price EGP Price" at bounding box center [85, 97] width 38 height 18
click at [85, 94] on input "number" at bounding box center [92, 100] width 24 height 12
type input "36"
click at [276, 92] on div "Bulk update" at bounding box center [299, 101] width 68 height 18
click at [299, 92] on div "Bulk update" at bounding box center [299, 101] width 68 height 18
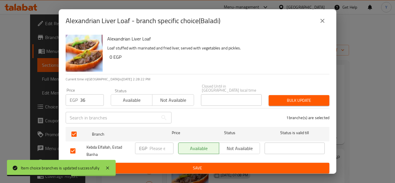
click at [298, 97] on span "Bulk update" at bounding box center [298, 100] width 51 height 7
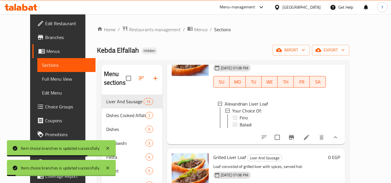
click at [314, 132] on li at bounding box center [306, 137] width 16 height 10
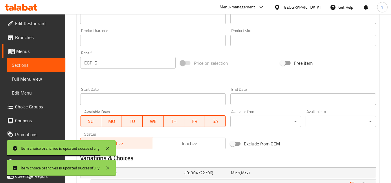
scroll to position [247, 0]
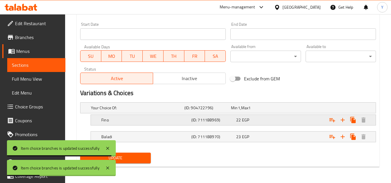
click at [290, 109] on div "Expand" at bounding box center [322, 108] width 93 height 2
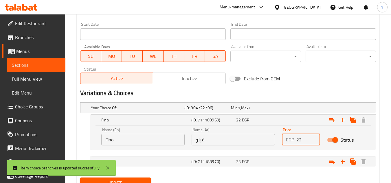
drag, startPoint x: 303, startPoint y: 142, endPoint x: 271, endPoint y: 139, distance: 32.2
click at [273, 140] on div "Name (En) Fino Name (En) Name (Ar) فينو Name (Ar) Price EGP 22 Price Status" at bounding box center [233, 136] width 271 height 25
type input "36"
click at [266, 112] on div "23 EGP" at bounding box center [253, 108] width 47 height 8
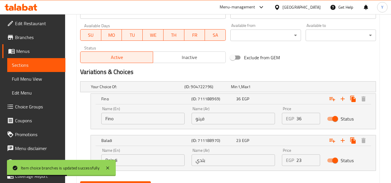
scroll to position [295, 0]
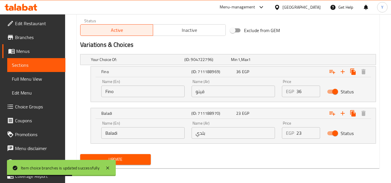
drag, startPoint x: 304, startPoint y: 138, endPoint x: 255, endPoint y: 134, distance: 49.3
click at [265, 139] on div "Name (En) Baladi Name (En) Name (Ar) بلدي Name (Ar) Price EGP 23 Price Status" at bounding box center [233, 130] width 271 height 25
type input "36"
click at [231, 158] on div "Update" at bounding box center [228, 159] width 300 height 15
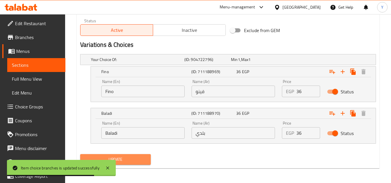
click at [144, 157] on span "Update" at bounding box center [115, 159] width 61 height 7
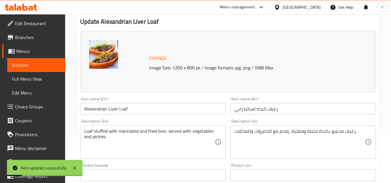
scroll to position [0, 0]
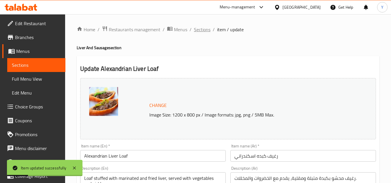
click at [199, 33] on span "Sections" at bounding box center [202, 29] width 16 height 7
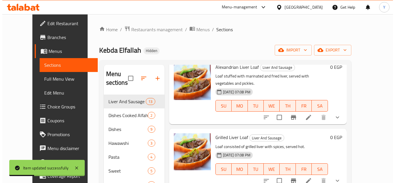
scroll to position [58, 0]
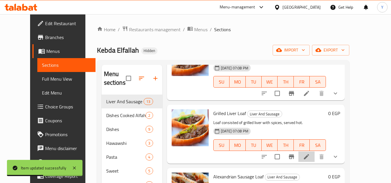
click at [314, 154] on li at bounding box center [306, 157] width 16 height 10
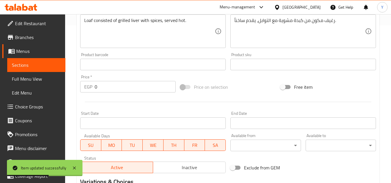
scroll to position [247, 0]
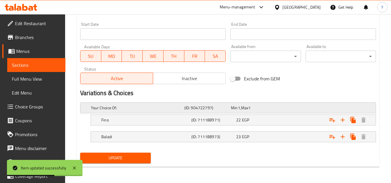
click at [257, 110] on div "Min 1 , Max 1" at bounding box center [253, 108] width 44 height 6
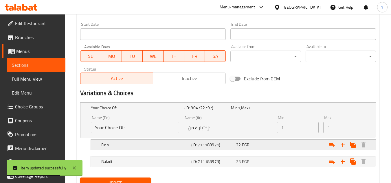
click at [259, 114] on div "Fino (ID: 711188971) 22 EGP" at bounding box center [230, 108] width 280 height 13
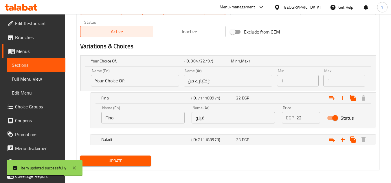
scroll to position [296, 0]
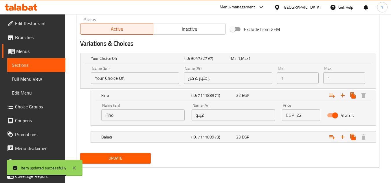
drag, startPoint x: 309, startPoint y: 114, endPoint x: 253, endPoint y: 109, distance: 56.9
click at [256, 111] on div "Name (En) Fino Name (En) Name (Ar) فينو Name (Ar) Price EGP 22 Price Status" at bounding box center [233, 112] width 271 height 25
type input "36"
click at [266, 61] on div "23 EGP" at bounding box center [253, 59] width 44 height 6
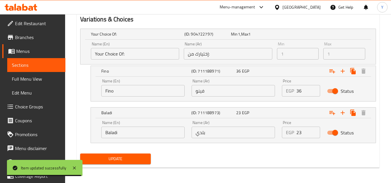
scroll to position [321, 0]
drag, startPoint x: 302, startPoint y: 130, endPoint x: 246, endPoint y: 129, distance: 56.7
click at [247, 130] on div "Name (En) Baladi Name (En) Name (Ar) بلدي Name (Ar) Price EGP 23 Price Status" at bounding box center [233, 129] width 271 height 25
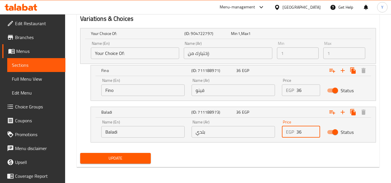
type input "36"
click at [221, 159] on div "Update" at bounding box center [228, 158] width 300 height 15
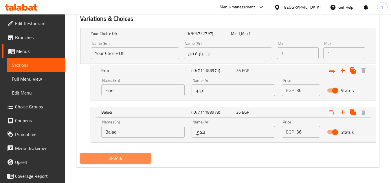
click at [120, 161] on span "Update" at bounding box center [115, 158] width 61 height 7
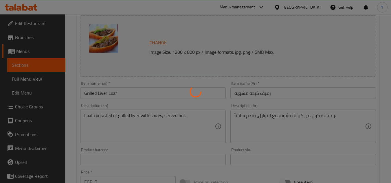
scroll to position [0, 0]
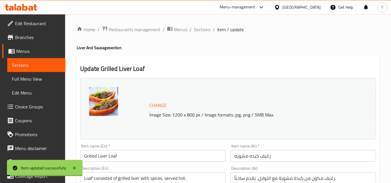
click at [192, 29] on ol "Home / Restaurants management / Menus / Sections / item / update" at bounding box center [228, 30] width 303 height 8
click at [202, 33] on span "Sections" at bounding box center [202, 29] width 16 height 7
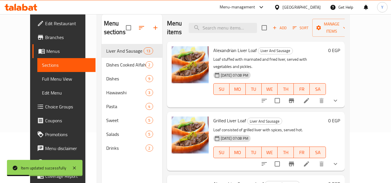
scroll to position [81, 0]
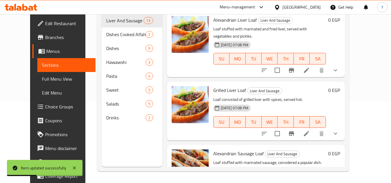
click at [342, 127] on button "show more" at bounding box center [335, 134] width 14 height 14
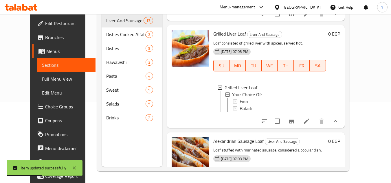
scroll to position [58, 0]
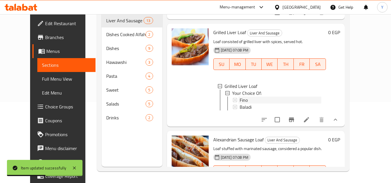
click at [245, 97] on div "Fino" at bounding box center [280, 100] width 82 height 7
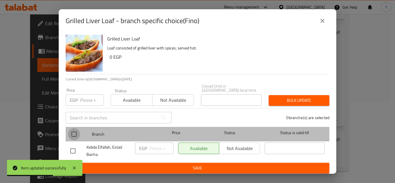
click at [75, 132] on input "checkbox" at bounding box center [74, 134] width 12 height 12
checkbox input "true"
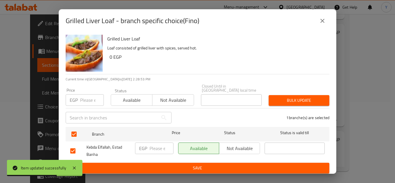
click at [84, 104] on div "Price EGP Price" at bounding box center [84, 97] width 45 height 25
click at [86, 100] on input "number" at bounding box center [92, 100] width 24 height 12
type input "36"
click at [303, 99] on span "Bulk update" at bounding box center [298, 100] width 51 height 7
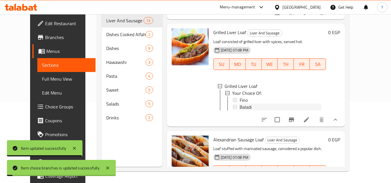
click at [241, 104] on span "Baladi" at bounding box center [245, 107] width 12 height 7
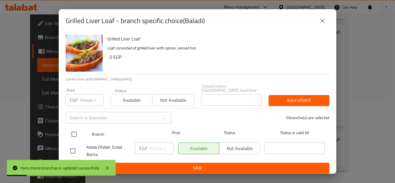
click at [74, 131] on input "checkbox" at bounding box center [74, 134] width 12 height 12
checkbox input "true"
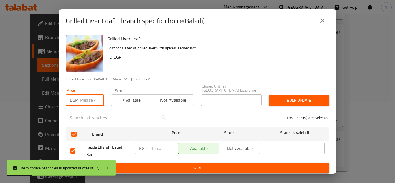
click at [87, 99] on input "number" at bounding box center [92, 100] width 24 height 12
type input "36"
click at [291, 102] on button "Bulk update" at bounding box center [299, 100] width 61 height 11
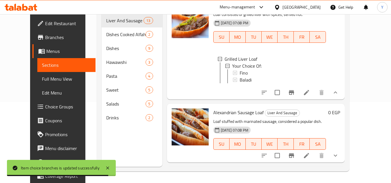
scroll to position [116, 0]
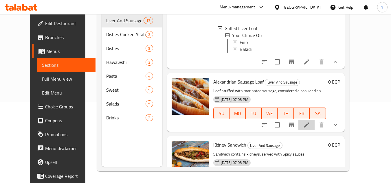
click at [314, 121] on li at bounding box center [306, 125] width 16 height 10
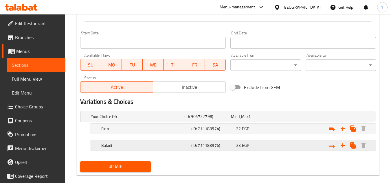
scroll to position [247, 0]
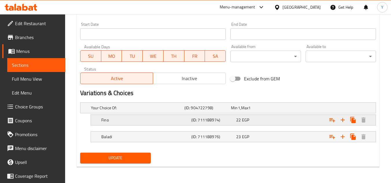
click at [281, 109] on div "Expand" at bounding box center [322, 108] width 93 height 2
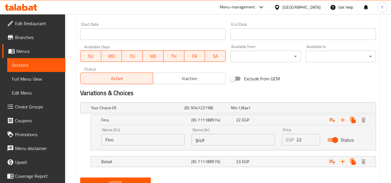
drag, startPoint x: 302, startPoint y: 142, endPoint x: 232, endPoint y: 145, distance: 70.3
click at [232, 145] on div "Name (En) Fino Name (En) Name (Ar) فينو Name (Ar) Price EGP 22 Price Status" at bounding box center [233, 136] width 271 height 25
type input "37"
click at [264, 111] on div "23 EGP" at bounding box center [253, 108] width 44 height 6
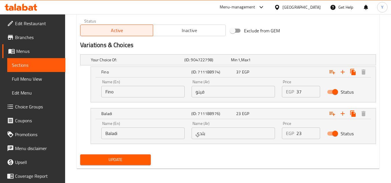
scroll to position [296, 0]
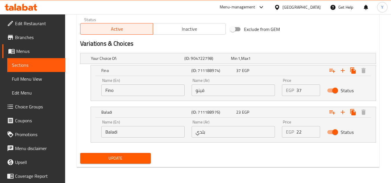
drag, startPoint x: 312, startPoint y: 135, endPoint x: 245, endPoint y: 132, distance: 66.9
click at [296, 132] on input "22" at bounding box center [308, 132] width 24 height 12
drag, startPoint x: 303, startPoint y: 130, endPoint x: 282, endPoint y: 129, distance: 21.1
click at [282, 129] on div "EGP 22 Price" at bounding box center [301, 132] width 38 height 12
type input "37"
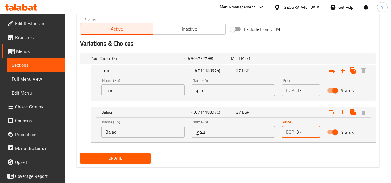
click at [270, 158] on div "Update" at bounding box center [228, 158] width 300 height 15
click at [115, 160] on span "Update" at bounding box center [115, 158] width 61 height 7
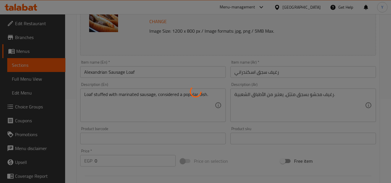
scroll to position [0, 0]
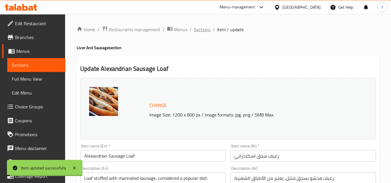
click at [206, 29] on span "Sections" at bounding box center [202, 29] width 16 height 7
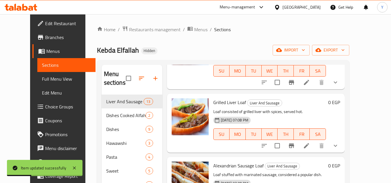
scroll to position [116, 0]
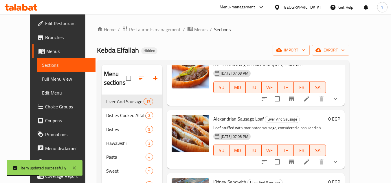
click at [339, 159] on icon "show more" at bounding box center [335, 162] width 7 height 7
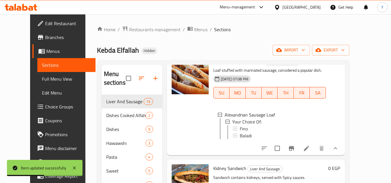
scroll to position [174, 0]
click at [261, 125] on div "Fino" at bounding box center [280, 128] width 82 height 7
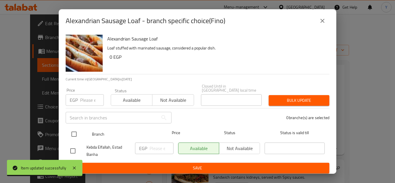
click at [73, 133] on input "checkbox" at bounding box center [74, 134] width 12 height 12
checkbox input "true"
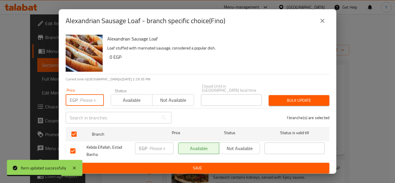
click at [87, 102] on input "number" at bounding box center [92, 100] width 24 height 12
type input "37"
click at [284, 97] on span "Bulk update" at bounding box center [298, 100] width 51 height 7
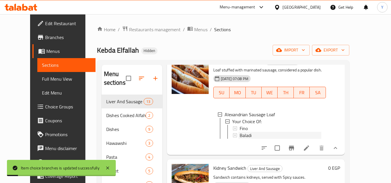
click at [249, 132] on div "Baladi" at bounding box center [280, 135] width 82 height 7
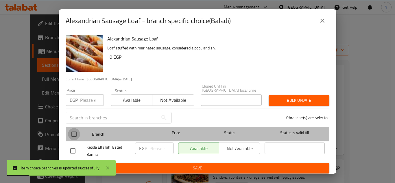
click at [79, 131] on input "checkbox" at bounding box center [74, 134] width 12 height 12
checkbox input "true"
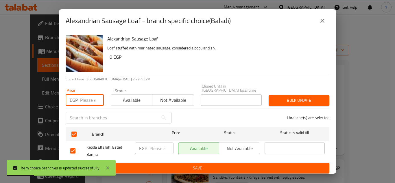
click at [86, 95] on input "number" at bounding box center [92, 100] width 24 height 12
type input "37"
click at [278, 97] on span "Bulk update" at bounding box center [298, 100] width 51 height 7
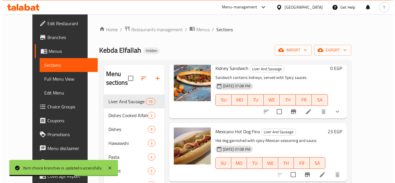
scroll to position [260, 0]
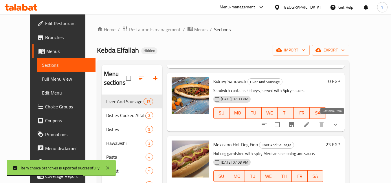
click at [310, 124] on icon at bounding box center [306, 124] width 7 height 7
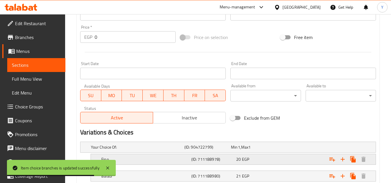
scroll to position [247, 0]
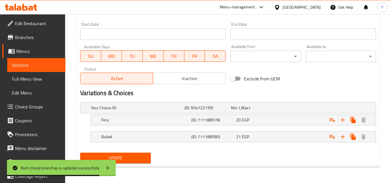
click at [278, 127] on nav at bounding box center [228, 129] width 296 height 5
click at [287, 109] on div "Expand" at bounding box center [322, 108] width 93 height 2
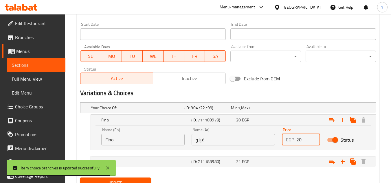
drag, startPoint x: 303, startPoint y: 136, endPoint x: 220, endPoint y: 128, distance: 83.4
click at [238, 135] on div "Name (En) Fino Name (En) Name (Ar) فينو Name (Ar) Price EGP 20 Price Status" at bounding box center [233, 136] width 271 height 25
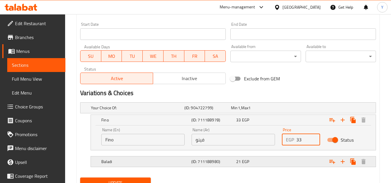
type input "33"
click at [251, 111] on div "21 EGP" at bounding box center [253, 108] width 44 height 6
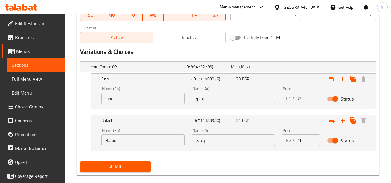
scroll to position [296, 0]
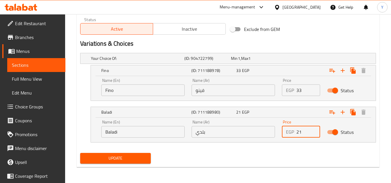
drag, startPoint x: 304, startPoint y: 130, endPoint x: 195, endPoint y: 124, distance: 109.2
click at [204, 126] on div "Name (En) Baladi Name (En) Name (Ar) بلدي Name (Ar) Price EGP 21 Price Status" at bounding box center [233, 129] width 271 height 25
type input "33"
click at [186, 152] on div "Update" at bounding box center [228, 158] width 300 height 15
click at [118, 157] on span "Update" at bounding box center [115, 158] width 61 height 7
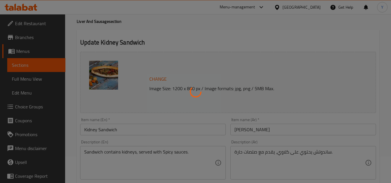
scroll to position [0, 0]
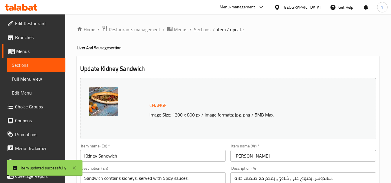
click at [198, 31] on span "Sections" at bounding box center [202, 29] width 16 height 7
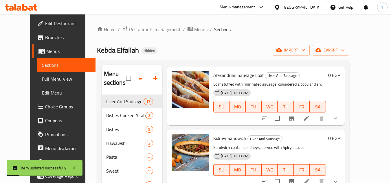
scroll to position [231, 0]
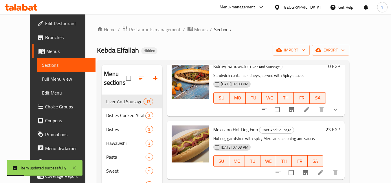
click at [339, 106] on icon "show more" at bounding box center [335, 109] width 7 height 7
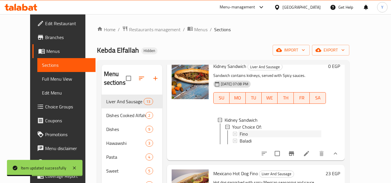
click at [249, 130] on div "Fino" at bounding box center [280, 133] width 82 height 7
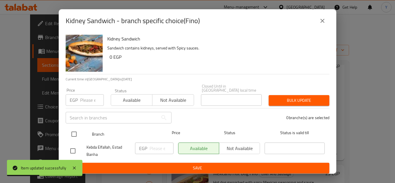
click at [76, 132] on input "checkbox" at bounding box center [74, 134] width 12 height 12
checkbox input "true"
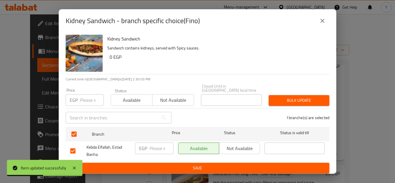
click at [86, 97] on input "number" at bounding box center [92, 100] width 24 height 12
type input "33"
click at [288, 97] on span "Bulk update" at bounding box center [298, 100] width 51 height 7
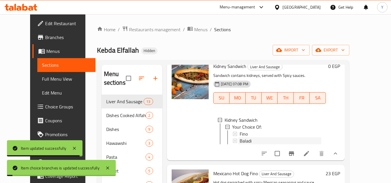
click at [246, 137] on div "Baladi" at bounding box center [280, 140] width 82 height 7
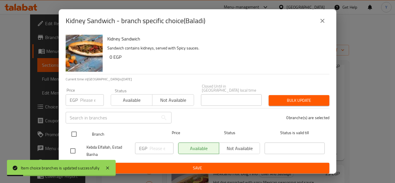
click at [77, 132] on input "checkbox" at bounding box center [74, 134] width 12 height 12
checkbox input "true"
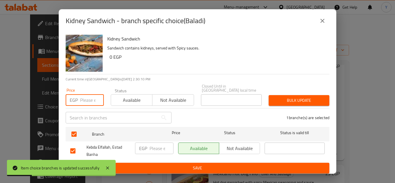
click at [90, 94] on input "number" at bounding box center [92, 100] width 24 height 12
type input "33"
click at [284, 97] on span "Bulk update" at bounding box center [298, 100] width 51 height 7
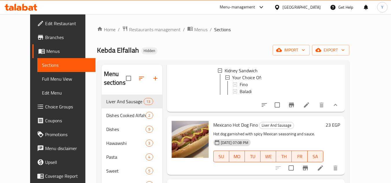
scroll to position [289, 0]
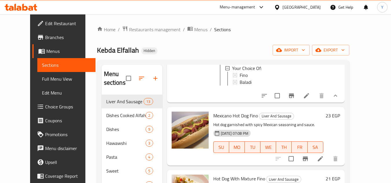
click at [340, 113] on h6 "23 EGP" at bounding box center [332, 116] width 14 height 8
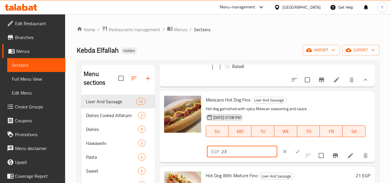
drag, startPoint x: 235, startPoint y: 163, endPoint x: 191, endPoint y: 158, distance: 44.2
click at [191, 158] on div "Mexicano Hot Dog Fino Liver And Sausage Hot dog garnished with spicy Mexican se…" at bounding box center [267, 126] width 211 height 67
type input "37"
click at [291, 158] on button "ok" at bounding box center [297, 151] width 13 height 13
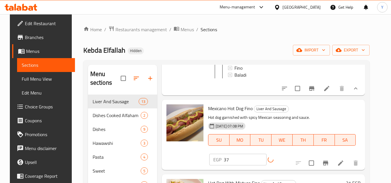
click at [333, 156] on div "Mexicano Hot Dog Fino Liver And Sausage Hot dog garnished with spicy Mexican se…" at bounding box center [284, 135] width 157 height 66
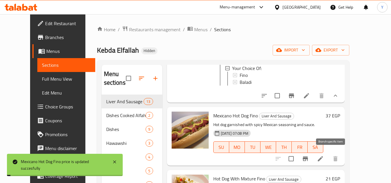
click at [312, 162] on button "Branch-specific-item" at bounding box center [305, 159] width 14 height 14
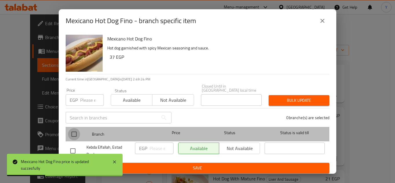
click at [79, 132] on input "checkbox" at bounding box center [74, 134] width 12 height 12
checkbox input "true"
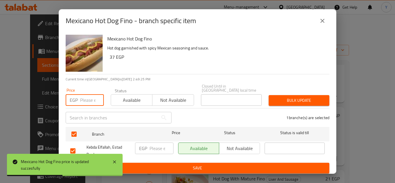
click at [87, 94] on input "number" at bounding box center [92, 100] width 24 height 12
type input "37"
click at [285, 97] on span "Bulk update" at bounding box center [298, 100] width 51 height 7
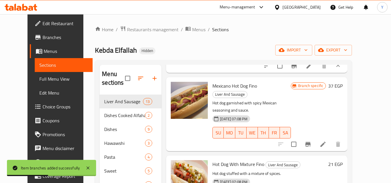
scroll to position [347, 0]
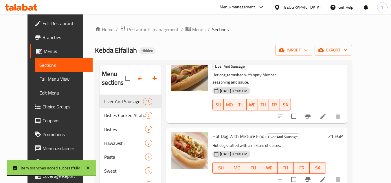
click at [342, 132] on h6 "21 EGP" at bounding box center [335, 136] width 14 height 8
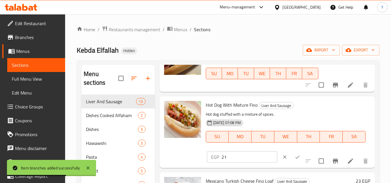
drag, startPoint x: 207, startPoint y: 160, endPoint x: 202, endPoint y: 159, distance: 5.1
click at [204, 159] on div "Hot Dog With Mixture Fino Liver And Sausage Hot dog stuffed with a mixture of s…" at bounding box center [287, 132] width 169 height 67
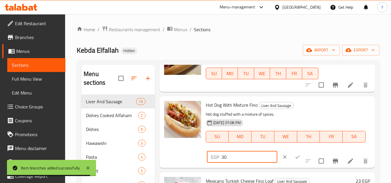
type input "30"
click at [294, 160] on icon "ok" at bounding box center [297, 157] width 6 height 6
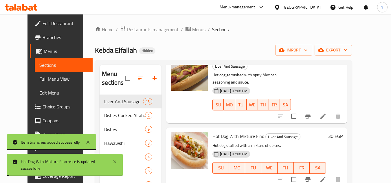
click at [325, 173] on div at bounding box center [309, 180] width 71 height 14
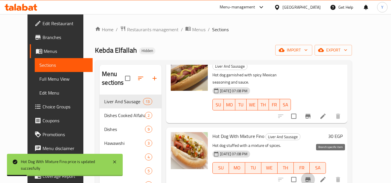
click at [310, 177] on icon "Branch-specific-item" at bounding box center [307, 179] width 5 height 5
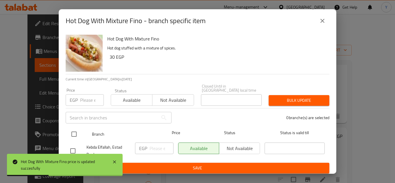
click at [74, 132] on input "checkbox" at bounding box center [74, 134] width 12 height 12
checkbox input "true"
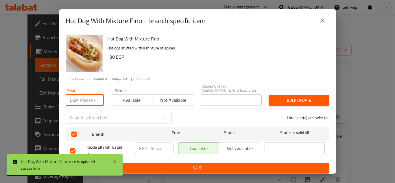
click at [91, 95] on input "number" at bounding box center [92, 100] width 24 height 12
type input "30"
click at [281, 97] on span "Bulk update" at bounding box center [298, 100] width 51 height 7
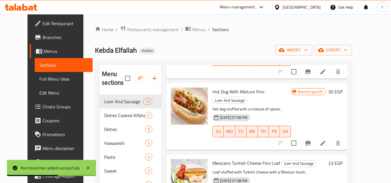
scroll to position [405, 0]
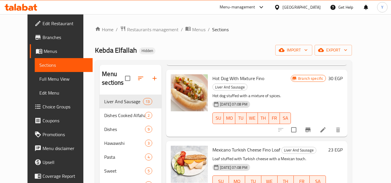
click at [342, 146] on h6 "23 EGP" at bounding box center [335, 150] width 14 height 8
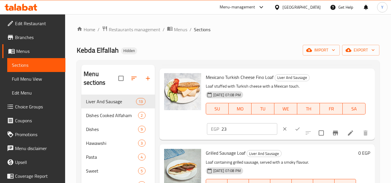
scroll to position [463, 0]
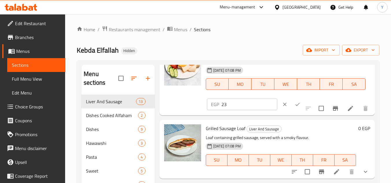
drag, startPoint x: 236, startPoint y: 116, endPoint x: 149, endPoint y: 97, distance: 89.1
click at [163, 102] on div "Mexicano Turkish Cheese Fino Loaf Liver And Sausage Loaf stuffed with Turkish c…" at bounding box center [267, 79] width 211 height 67
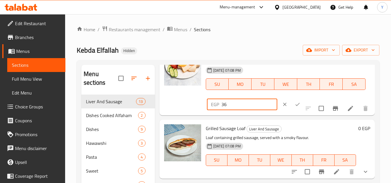
type input "36"
click at [294, 107] on icon "ok" at bounding box center [297, 105] width 6 height 6
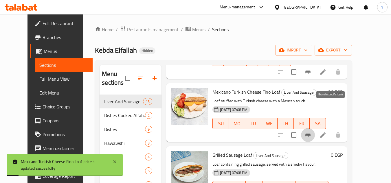
click at [311, 132] on icon "Branch-specific-item" at bounding box center [307, 135] width 7 height 7
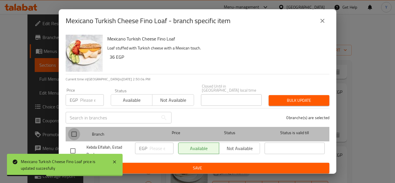
click at [79, 133] on input "checkbox" at bounding box center [74, 134] width 12 height 12
checkbox input "true"
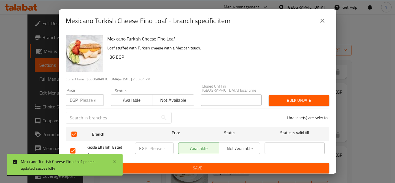
click at [83, 102] on input "number" at bounding box center [92, 100] width 24 height 12
type input "36"
click at [268, 98] on div "Bulk update" at bounding box center [299, 101] width 68 height 18
click at [281, 102] on button "Bulk update" at bounding box center [299, 100] width 61 height 11
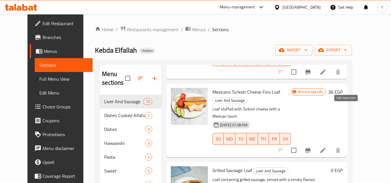
click at [326, 147] on icon at bounding box center [322, 150] width 7 height 7
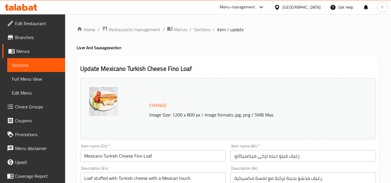
scroll to position [87, 0]
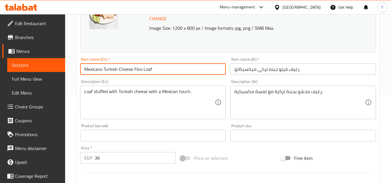
click at [141, 70] on input "Mexicano Turkish Cheese Fino Loaf" at bounding box center [152, 69] width 145 height 12
click at [139, 71] on input "Mexicano Turkish Cheese Fino Loaf" at bounding box center [152, 69] width 145 height 12
type input "Mexicano Turkish Cheese Loaf"
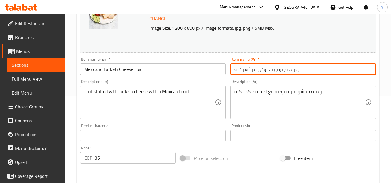
click at [283, 68] on input "رغيف فينو جبنه تركى ميكسيكانو" at bounding box center [302, 69] width 145 height 12
type input "رغيف جبنه تركى ميكسيكانو"
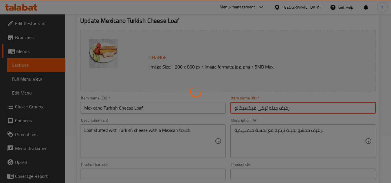
scroll to position [0, 0]
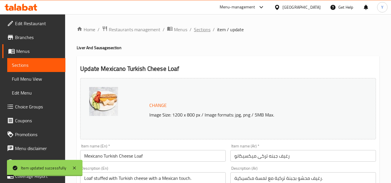
click at [200, 32] on span "Sections" at bounding box center [202, 29] width 16 height 7
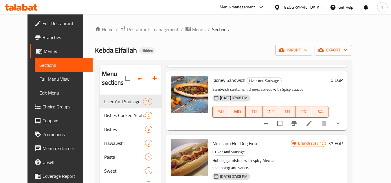
scroll to position [231, 0]
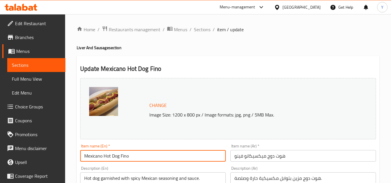
click at [125, 154] on input "Mexicano Hot Dog Fino" at bounding box center [152, 156] width 145 height 12
type input "Mexicano Hot Dog Sandwich"
click at [238, 156] on input "هوت دوج ميكسيكانو فينو" at bounding box center [302, 156] width 145 height 12
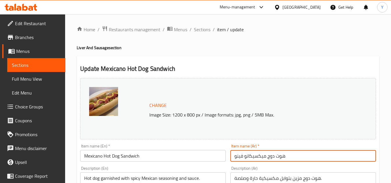
click at [238, 156] on input "هوت دوج ميكسيكانو فينو" at bounding box center [302, 156] width 145 height 12
click at [234, 157] on input "هوت دوج ميكسيكانو" at bounding box center [302, 156] width 145 height 12
type input "ساندوتش هوت دوج ميكسيكانو"
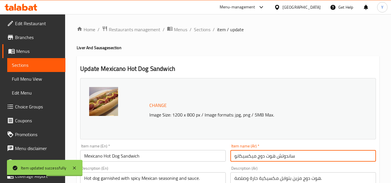
drag, startPoint x: 202, startPoint y: 31, endPoint x: 212, endPoint y: 38, distance: 12.4
click at [202, 30] on span "Sections" at bounding box center [202, 29] width 16 height 7
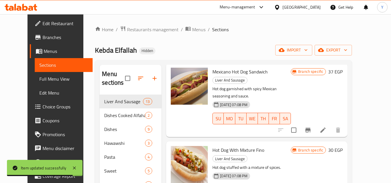
scroll to position [318, 0]
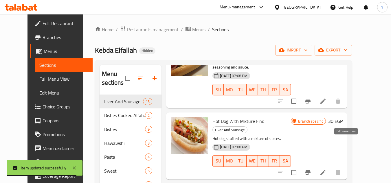
click at [326, 169] on icon at bounding box center [322, 172] width 7 height 7
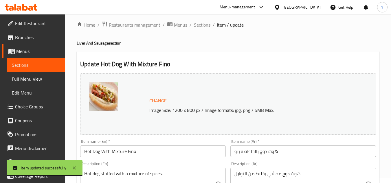
scroll to position [58, 0]
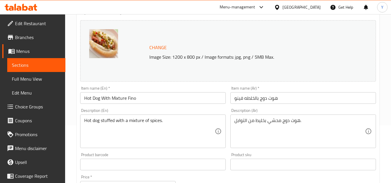
click at [131, 96] on input "Hot Dog With Mixture Fino" at bounding box center [152, 98] width 145 height 12
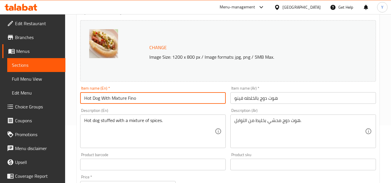
click at [131, 96] on input "Hot Dog With Mixture Fino" at bounding box center [152, 98] width 145 height 12
type input "Hot Dog With Mixture Sandwich"
click at [237, 97] on input "هوت دوج بالخلطه فينو" at bounding box center [302, 98] width 145 height 12
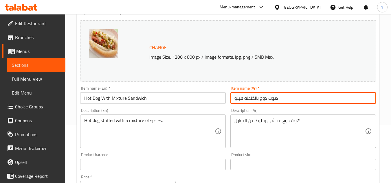
click at [237, 97] on input "هوت دوج بالخلطه فينو" at bounding box center [302, 98] width 145 height 12
click at [234, 99] on input "هوت دوج بالخلطه" at bounding box center [302, 98] width 145 height 12
type input "ساندوتش هوت دوج بالخلطه"
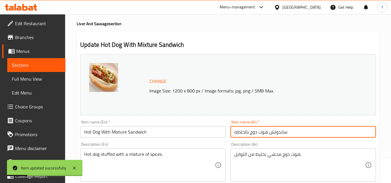
scroll to position [0, 0]
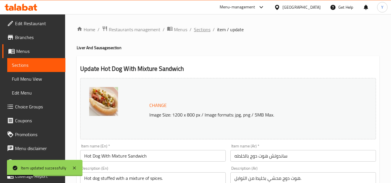
click at [200, 33] on span "Sections" at bounding box center [202, 29] width 16 height 7
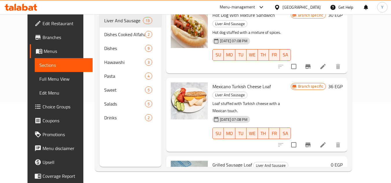
scroll to position [372, 0]
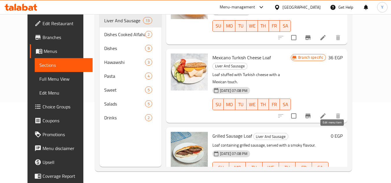
click at [312, 176] on icon at bounding box center [308, 179] width 7 height 7
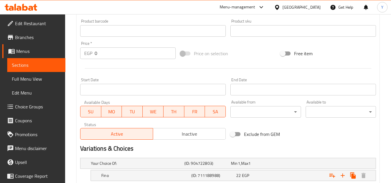
scroll to position [247, 0]
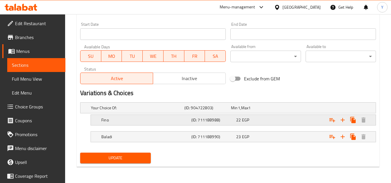
click at [275, 112] on div "22 EGP" at bounding box center [253, 108] width 47 height 8
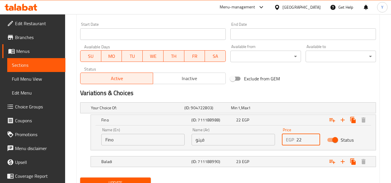
drag, startPoint x: 303, startPoint y: 145, endPoint x: 245, endPoint y: 141, distance: 57.7
click at [245, 141] on div "Name (En) Fino Name (En) Name (Ar) فينو Name (Ar) Price EGP 22 Price Status" at bounding box center [233, 136] width 271 height 25
type input "2"
type input "39"
click at [241, 111] on div "23 EGP" at bounding box center [253, 108] width 44 height 6
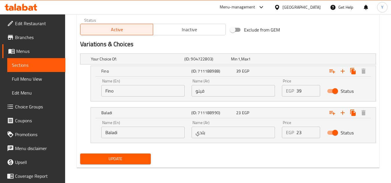
scroll to position [296, 0]
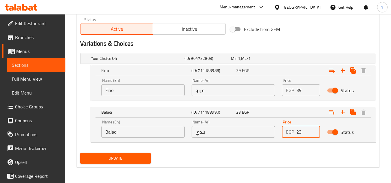
drag, startPoint x: 304, startPoint y: 137, endPoint x: 265, endPoint y: 134, distance: 39.4
click at [265, 134] on div "Name (En) Baladi Name (En) Name (Ar) بلدي Name (Ar) Price EGP 23 Price Status" at bounding box center [233, 129] width 271 height 25
type input "39"
click at [244, 148] on div "Your Choice Of: (ID: 904722803) Min 1 , Max 1 Name (En) Your Choice Of: Name (E…" at bounding box center [228, 101] width 300 height 100
click at [128, 164] on div "Update" at bounding box center [115, 158] width 75 height 15
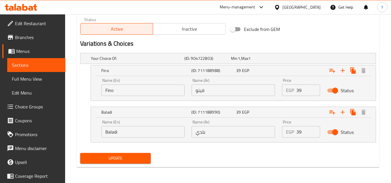
click at [124, 155] on span "Update" at bounding box center [115, 158] width 61 height 7
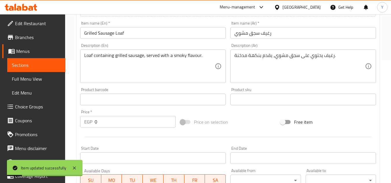
scroll to position [0, 0]
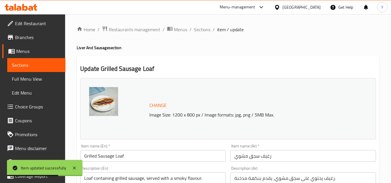
click at [173, 154] on input "Grilled Sausage Loaf" at bounding box center [152, 156] width 145 height 12
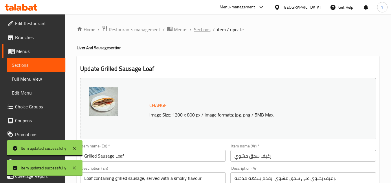
click at [202, 27] on span "Sections" at bounding box center [202, 29] width 16 height 7
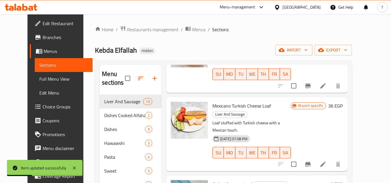
scroll to position [434, 0]
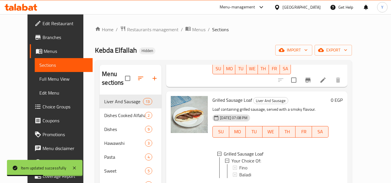
scroll to position [492, 0]
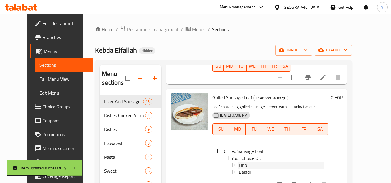
click at [252, 162] on div "Fino" at bounding box center [281, 165] width 85 height 7
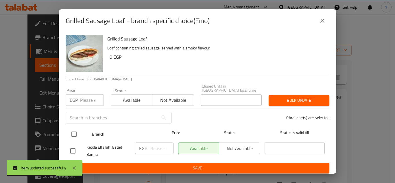
click at [74, 131] on input "checkbox" at bounding box center [74, 134] width 12 height 12
checkbox input "true"
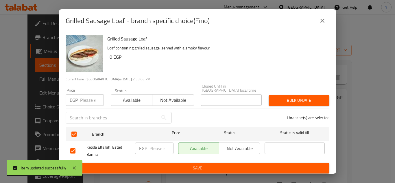
click at [89, 100] on input "number" at bounding box center [92, 100] width 24 height 12
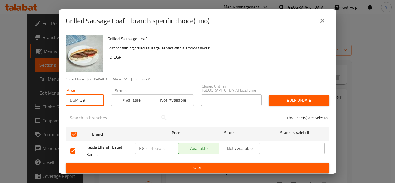
type input "39"
click at [270, 98] on button "Bulk update" at bounding box center [299, 100] width 61 height 11
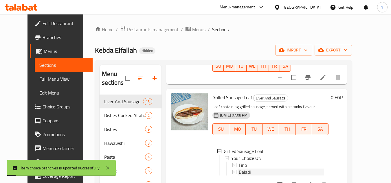
click at [242, 169] on span "Baladi" at bounding box center [245, 172] width 12 height 7
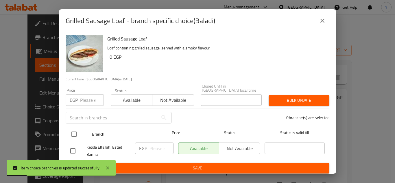
click at [75, 130] on input "checkbox" at bounding box center [74, 134] width 12 height 12
checkbox input "true"
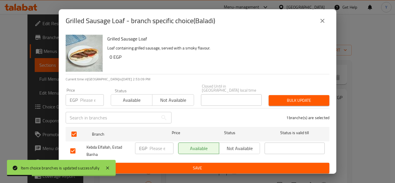
click at [93, 100] on input "number" at bounding box center [92, 100] width 24 height 12
type input "39"
click at [277, 97] on span "Bulk update" at bounding box center [298, 100] width 51 height 7
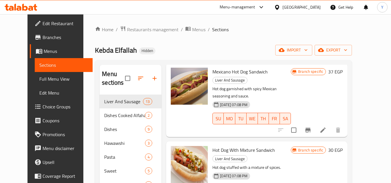
scroll to position [260, 0]
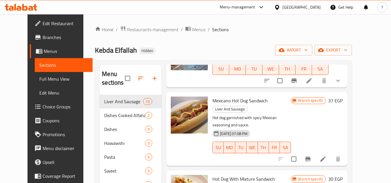
click at [326, 156] on icon at bounding box center [322, 159] width 7 height 7
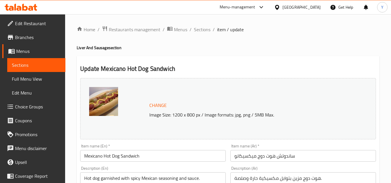
click at [133, 156] on input "Mexicano Hot Dog Sandwich" at bounding box center [152, 156] width 145 height 12
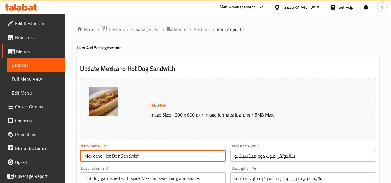
click at [133, 156] on input "Mexicano Hot Dog Sandwich" at bounding box center [152, 156] width 145 height 12
type input "Mexicano Hot Dog Fino"
click at [286, 155] on input "ساندوتش هوت دوج ميكسيكانو" at bounding box center [302, 156] width 145 height 12
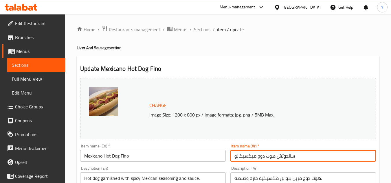
click at [286, 155] on input "ساندوتش هوت دوج ميكسيكانو" at bounding box center [302, 156] width 145 height 12
click at [286, 155] on input "هوت دوج ميكسيكانو" at bounding box center [302, 156] width 145 height 12
type input "هوت دوج ميكسيكانو فينو"
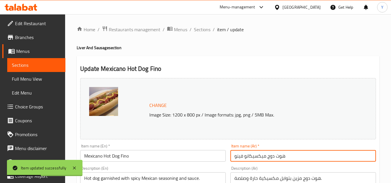
click at [123, 156] on input "Mexicano Hot Dog Fino" at bounding box center [152, 156] width 145 height 12
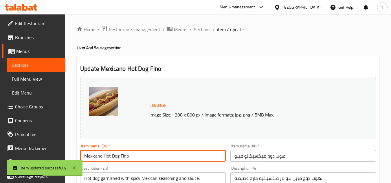
click at [123, 156] on input "Mexicano Hot Dog Fino" at bounding box center [152, 156] width 145 height 12
click at [83, 156] on input "Mexicano Hot Dog" at bounding box center [152, 156] width 145 height 12
click at [84, 159] on input "Mexicano Hot Dog" at bounding box center [152, 156] width 145 height 12
click at [84, 158] on input "Mexicano Hot Dog" at bounding box center [152, 156] width 145 height 12
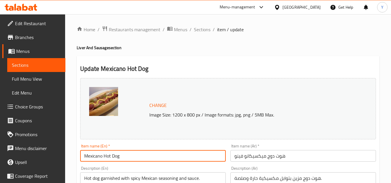
paste input "Fino"
type input "Fino Mexicano Hot Dog"
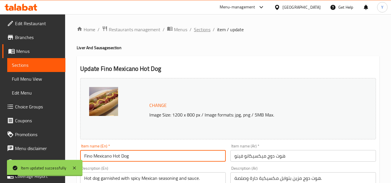
click at [205, 31] on span "Sections" at bounding box center [202, 29] width 16 height 7
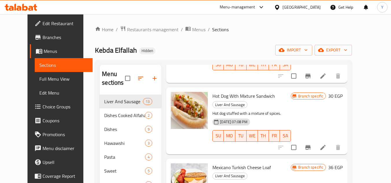
scroll to position [347, 0]
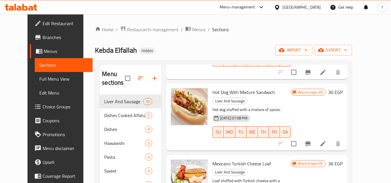
click at [331, 139] on li at bounding box center [323, 144] width 16 height 10
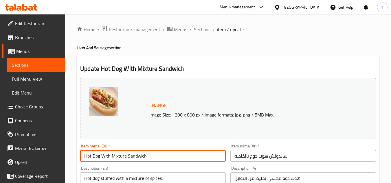
click at [82, 154] on input "Hot Dog With Mixture Sandwich" at bounding box center [152, 156] width 145 height 12
click at [143, 156] on input "Fino Hot Dog With Mixture Sandwich" at bounding box center [152, 156] width 145 height 12
type input "Fino Hot Dog With Mixture"
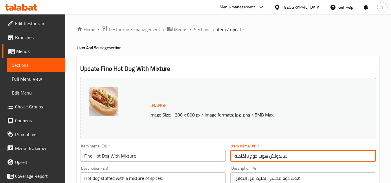
click at [278, 154] on input "ساندوتش هوت دوج بالخلطه" at bounding box center [302, 156] width 145 height 12
click at [278, 154] on input "هوت دوج بالخلطه" at bounding box center [302, 156] width 145 height 12
type input "هوت دوج بالخلطه فينو"
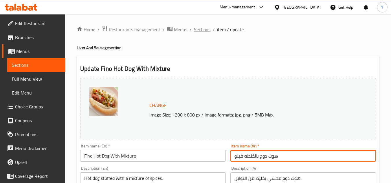
click at [205, 31] on span "Sections" at bounding box center [202, 29] width 16 height 7
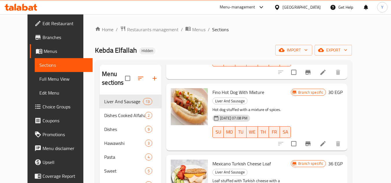
scroll to position [376, 0]
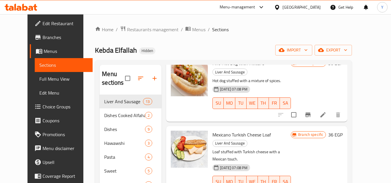
drag, startPoint x: 351, startPoint y: 147, endPoint x: 349, endPoint y: 149, distance: 3.0
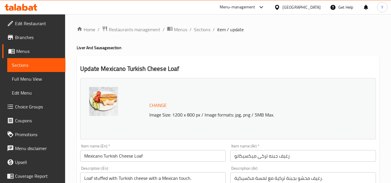
click at [134, 157] on input "Mexicano Turkish Cheese Loaf" at bounding box center [152, 156] width 145 height 12
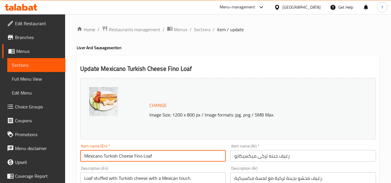
type input "Mexicano Turkish Cheese Fino Loaf"
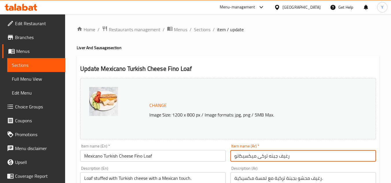
click at [276, 159] on input "رغيف جبنه تركى ميكسيكانو" at bounding box center [302, 156] width 145 height 12
type input "رغيف فينو جبنه تركى ميكسيكانو"
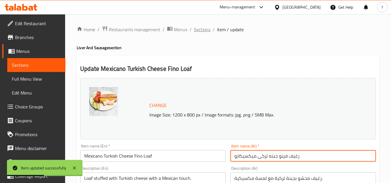
click at [208, 28] on span "Sections" at bounding box center [202, 29] width 16 height 7
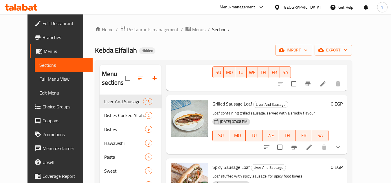
scroll to position [492, 0]
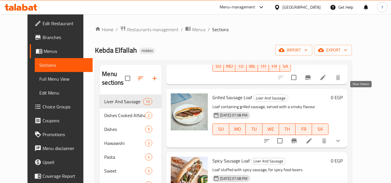
click at [341, 137] on icon "show more" at bounding box center [337, 140] width 7 height 7
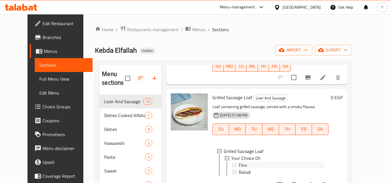
click at [250, 162] on div "Fino" at bounding box center [281, 165] width 85 height 7
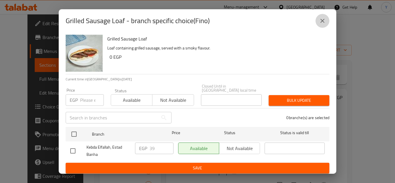
click at [318, 23] on button "close" at bounding box center [323, 21] width 14 height 14
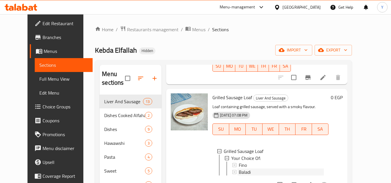
click at [252, 169] on div "Baladi" at bounding box center [281, 172] width 85 height 7
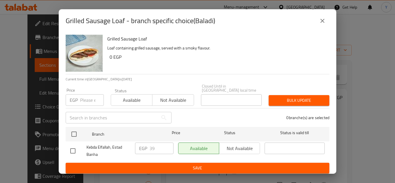
click at [324, 19] on icon "close" at bounding box center [322, 20] width 7 height 7
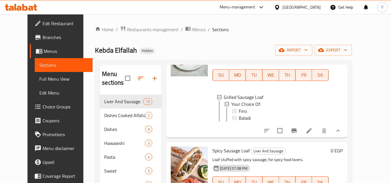
scroll to position [550, 0]
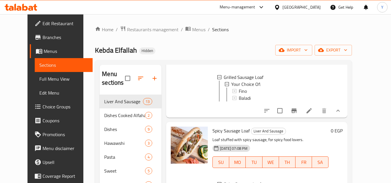
scroll to position [578, 0]
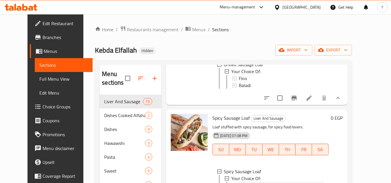
click at [265, 182] on div "Fino" at bounding box center [281, 185] width 85 height 7
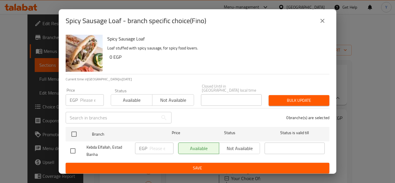
click at [324, 21] on icon "close" at bounding box center [322, 20] width 7 height 7
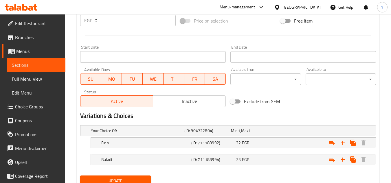
scroll to position [247, 0]
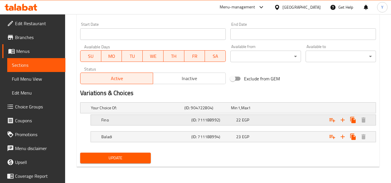
click at [274, 112] on div "22 EGP" at bounding box center [253, 108] width 47 height 8
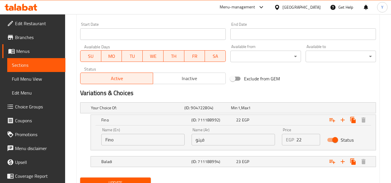
drag, startPoint x: 305, startPoint y: 136, endPoint x: 248, endPoint y: 134, distance: 56.8
click at [249, 134] on div "Name (En) Fino Name (En) Name (Ar) فينو Name (Ar) Price EGP 22 Price Status" at bounding box center [233, 136] width 271 height 25
type input "39"
click at [271, 111] on div "23 EGP" at bounding box center [253, 108] width 44 height 6
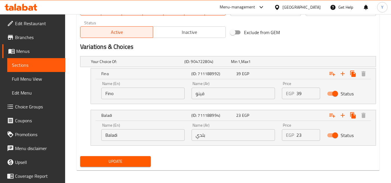
scroll to position [296, 0]
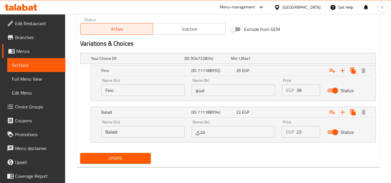
drag, startPoint x: 302, startPoint y: 132, endPoint x: 215, endPoint y: 125, distance: 88.0
click at [215, 125] on div "Name (En) Baladi Name (En) Name (Ar) بلدي Name (Ar) Price EGP 23 Price Status" at bounding box center [233, 129] width 271 height 25
type input "39"
click at [178, 156] on div "Update" at bounding box center [228, 158] width 300 height 15
click at [123, 156] on span "Update" at bounding box center [115, 158] width 61 height 7
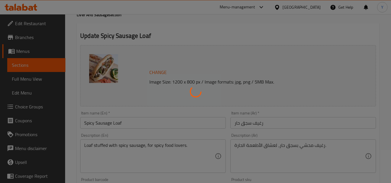
scroll to position [0, 0]
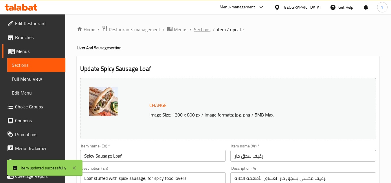
click at [200, 27] on span "Sections" at bounding box center [202, 29] width 16 height 7
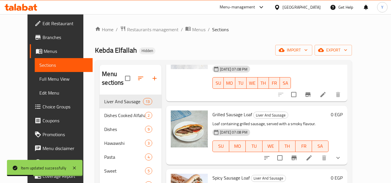
scroll to position [492, 0]
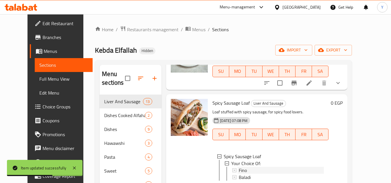
click at [270, 167] on div "Fino" at bounding box center [281, 170] width 85 height 7
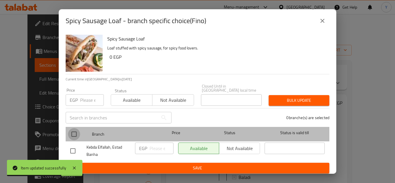
click at [74, 132] on input "checkbox" at bounding box center [74, 134] width 12 height 12
checkbox input "true"
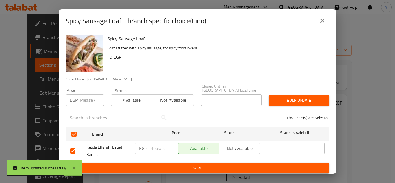
click at [80, 98] on div "EGP Price" at bounding box center [85, 100] width 38 height 12
type input "39"
click at [287, 97] on span "Bulk update" at bounding box center [298, 100] width 51 height 7
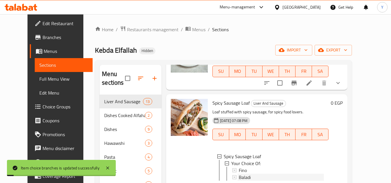
click at [239, 174] on span "Baladi" at bounding box center [245, 177] width 12 height 7
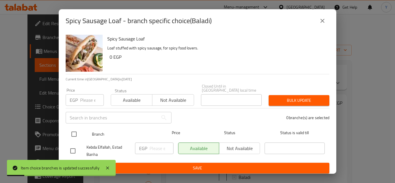
drag, startPoint x: 71, startPoint y: 130, endPoint x: 73, endPoint y: 126, distance: 4.7
click at [71, 130] on input "checkbox" at bounding box center [74, 134] width 12 height 12
checkbox input "true"
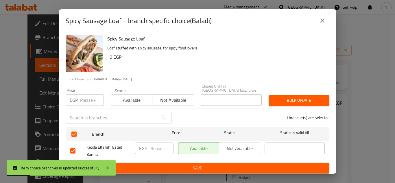
click at [86, 98] on input "number" at bounding box center [92, 100] width 24 height 12
type input "39"
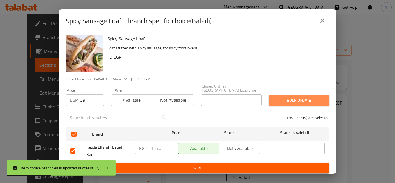
click at [311, 99] on span "Bulk update" at bounding box center [298, 100] width 51 height 7
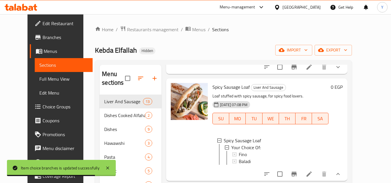
scroll to position [578, 0]
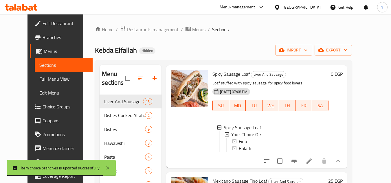
click at [342, 177] on h6 "25 EGP" at bounding box center [335, 181] width 14 height 8
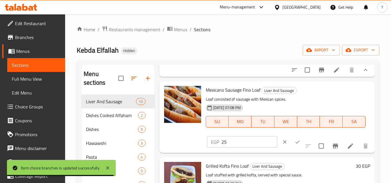
scroll to position [665, 0]
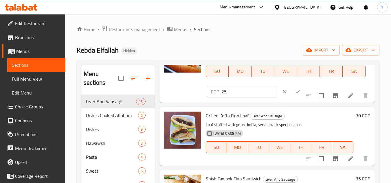
click at [200, 100] on div at bounding box center [183, 66] width 42 height 67
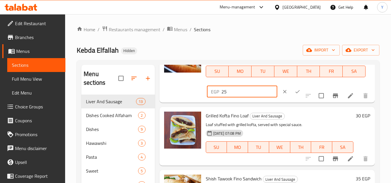
drag, startPoint x: 232, startPoint y: 105, endPoint x: 216, endPoint y: 105, distance: 15.9
click at [217, 97] on div "EGP 25 ​" at bounding box center [242, 92] width 70 height 12
type input "42"
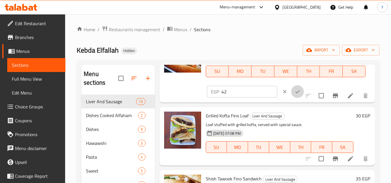
click at [291, 98] on button "ok" at bounding box center [297, 91] width 13 height 13
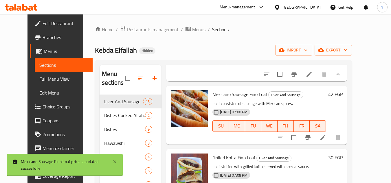
click at [325, 104] on div "Menu items Add Sort Manage items Alexandrian Liver Loaf Liver And Sausage Loaf …" at bounding box center [254, 156] width 186 height 183
click at [310, 135] on icon "Branch-specific-item" at bounding box center [307, 137] width 5 height 5
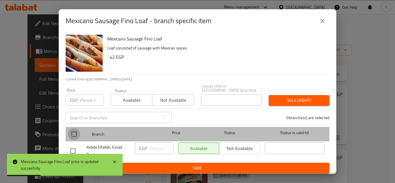
click at [73, 130] on input "checkbox" at bounding box center [74, 134] width 12 height 12
checkbox input "true"
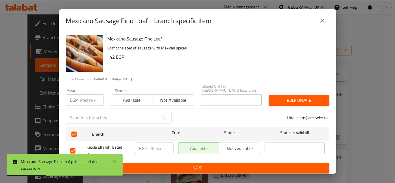
click at [78, 97] on p "EGP" at bounding box center [74, 100] width 8 height 7
click at [85, 97] on input "number" at bounding box center [92, 100] width 24 height 12
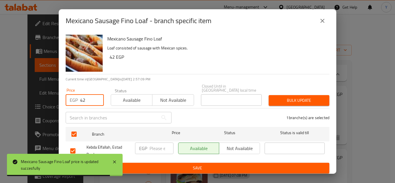
type input "42"
click at [283, 98] on span "Bulk update" at bounding box center [298, 100] width 51 height 7
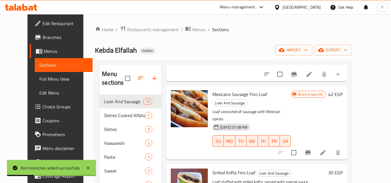
click at [342, 169] on h6 "30 EGP" at bounding box center [335, 173] width 14 height 8
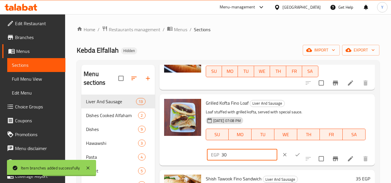
drag, startPoint x: 246, startPoint y: 163, endPoint x: 198, endPoint y: 161, distance: 48.0
click at [199, 161] on div "Grilled Kofta Fino Loaf Liver And Sausage Loaf stuffed with grilled kofta, serv…" at bounding box center [267, 130] width 211 height 67
type input "42"
click at [294, 158] on icon "ok" at bounding box center [297, 155] width 6 height 6
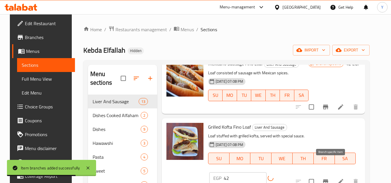
click at [327, 175] on button "Branch-specific-item" at bounding box center [325, 182] width 14 height 14
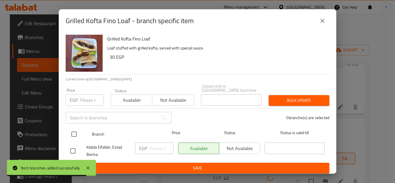
click at [75, 130] on input "checkbox" at bounding box center [74, 134] width 12 height 12
checkbox input "true"
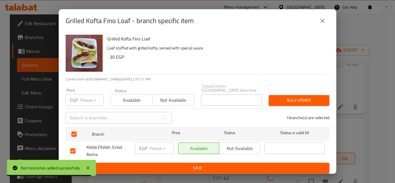
click at [89, 99] on input "number" at bounding box center [92, 100] width 24 height 12
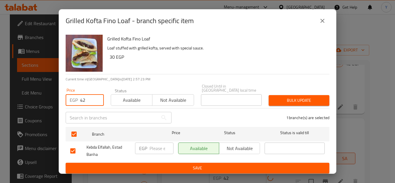
type input "42"
click at [283, 97] on span "Bulk update" at bounding box center [298, 100] width 51 height 7
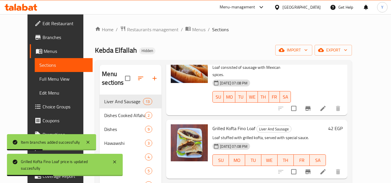
scroll to position [710, 0]
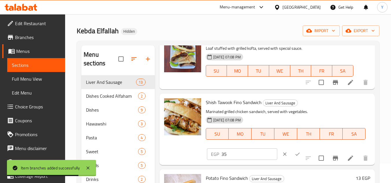
scroll to position [29, 0]
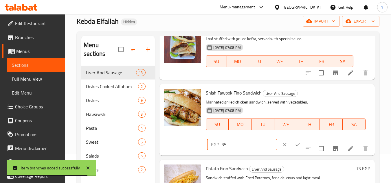
drag, startPoint x: 243, startPoint y: 145, endPoint x: 157, endPoint y: 124, distance: 88.3
click at [161, 126] on div "Shish Tawook Fino Sandwich Liver And Sausage Marinated grilled chicken sandwich…" at bounding box center [266, 119] width 215 height 71
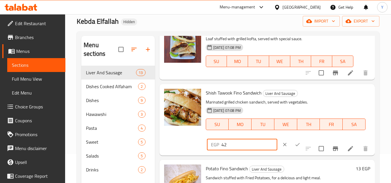
type input "42"
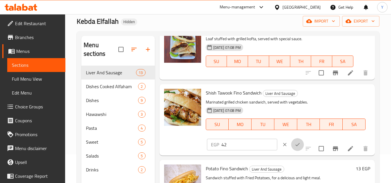
click at [294, 143] on icon "ok" at bounding box center [297, 145] width 6 height 6
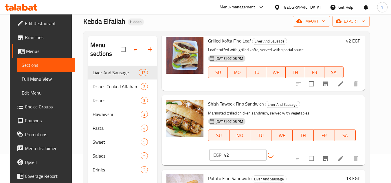
scroll to position [710, 0]
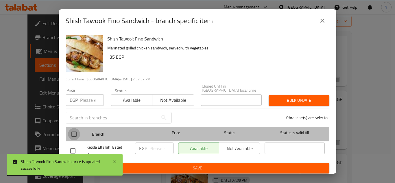
drag, startPoint x: 71, startPoint y: 131, endPoint x: 78, endPoint y: 107, distance: 24.5
click at [72, 128] on input "checkbox" at bounding box center [74, 134] width 12 height 12
checkbox input "true"
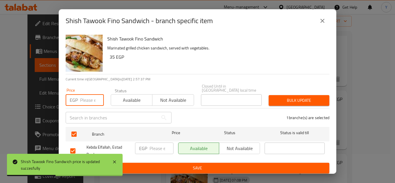
click at [82, 98] on input "number" at bounding box center [92, 100] width 24 height 12
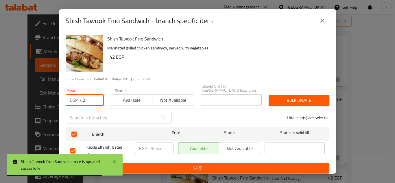
type input "42"
click at [283, 101] on button "Bulk update" at bounding box center [299, 100] width 61 height 11
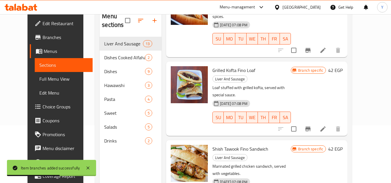
scroll to position [81, 0]
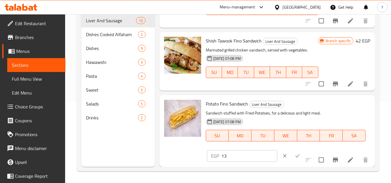
scroll to position [723, 0]
click at [248, 159] on input "13" at bounding box center [249, 156] width 56 height 12
type input "18"
click at [294, 156] on icon "ok" at bounding box center [297, 156] width 6 height 6
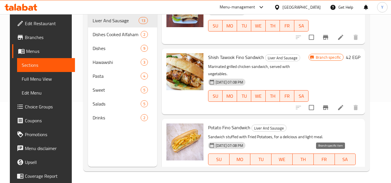
click at [329, 179] on icon "Branch-specific-item" at bounding box center [325, 182] width 7 height 7
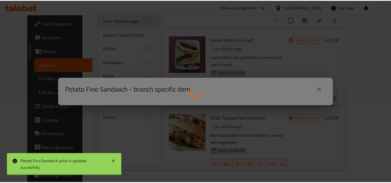
scroll to position [710, 0]
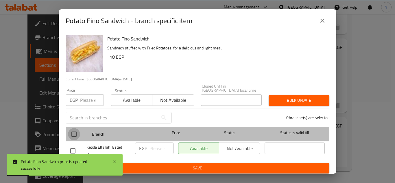
click at [78, 131] on input "checkbox" at bounding box center [74, 134] width 12 height 12
checkbox input "true"
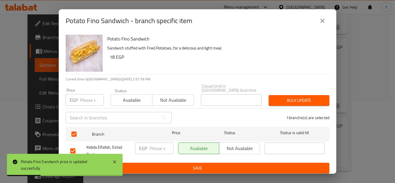
click at [81, 104] on div "Price EGP Price" at bounding box center [84, 97] width 45 height 25
click at [82, 99] on input "number" at bounding box center [92, 100] width 24 height 12
type input "18"
click at [257, 89] on div "Closed Until in Egypt local time Closed Until in Egypt local time" at bounding box center [231, 95] width 61 height 22
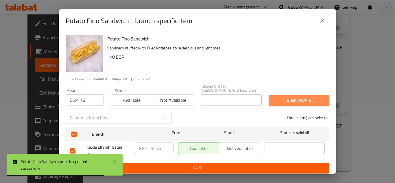
click at [271, 95] on button "Bulk update" at bounding box center [299, 100] width 61 height 11
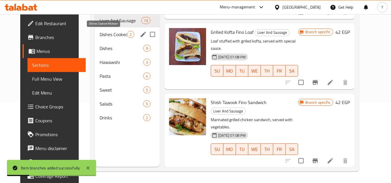
click at [119, 38] on span "Dishes Cooked Alfaham" at bounding box center [112, 34] width 27 height 7
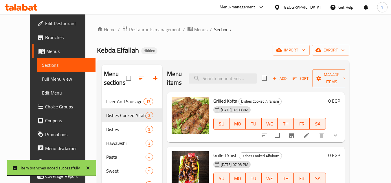
click at [314, 130] on li at bounding box center [306, 135] width 16 height 10
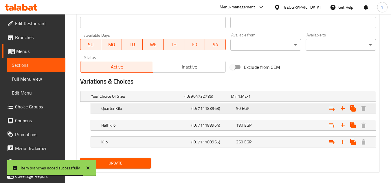
scroll to position [264, 0]
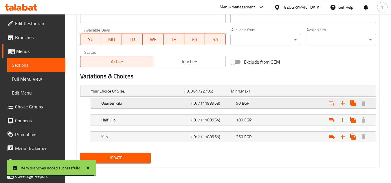
click at [258, 97] on div "Quarter Kilo (ID: 711188963) 90 EGP" at bounding box center [230, 91] width 280 height 13
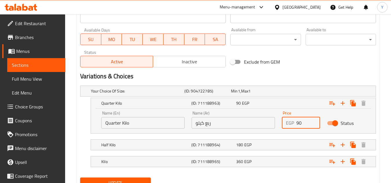
drag, startPoint x: 303, startPoint y: 123, endPoint x: 226, endPoint y: 123, distance: 76.1
click at [227, 123] on div "Name (En) Quarter Kilo Name (En) Name (Ar) ربع كيلو Name (Ar) Price EGP 90 Pric…" at bounding box center [233, 120] width 271 height 25
type input "132"
click at [252, 94] on div "180 EGP" at bounding box center [253, 91] width 44 height 6
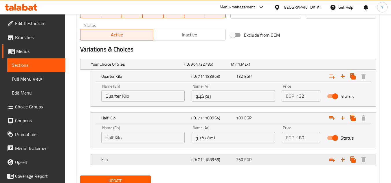
scroll to position [314, 0]
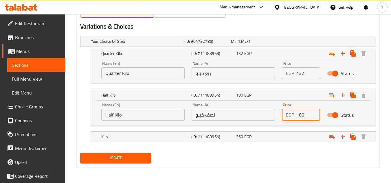
click at [302, 113] on input "180" at bounding box center [308, 115] width 24 height 12
drag, startPoint x: 305, startPoint y: 115, endPoint x: 246, endPoint y: 115, distance: 59.3
click at [246, 115] on div "Name (En) Half Kilo Name (En) Name (Ar) نصف كيلو Name (Ar) Price EGP 180 Price …" at bounding box center [233, 111] width 271 height 25
type input "240"
click at [289, 43] on div "Expand" at bounding box center [322, 41] width 93 height 2
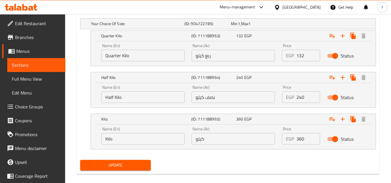
scroll to position [336, 0]
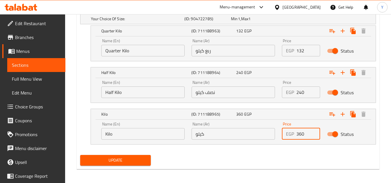
drag, startPoint x: 305, startPoint y: 133, endPoint x: 256, endPoint y: 130, distance: 49.0
click at [256, 130] on div "Name (En) Kilo Name (En) Name (Ar) كيلو Name (Ar) Price EGP 360 Price Status" at bounding box center [233, 131] width 271 height 25
type input "480"
click at [239, 166] on div "Update" at bounding box center [228, 160] width 300 height 15
click at [112, 159] on span "Update" at bounding box center [115, 160] width 61 height 7
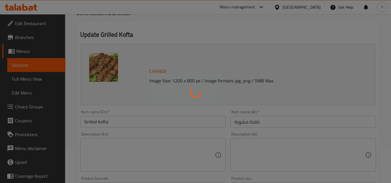
scroll to position [0, 0]
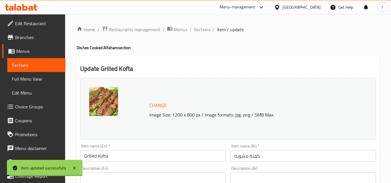
click at [201, 30] on span "Sections" at bounding box center [202, 29] width 16 height 7
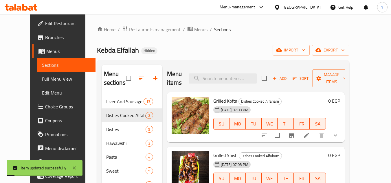
click at [339, 132] on icon "show more" at bounding box center [335, 135] width 7 height 7
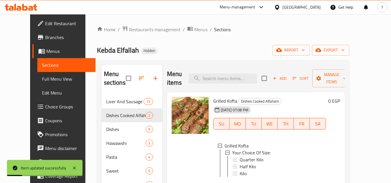
scroll to position [4, 0]
click at [272, 156] on div "Quarter Kilo" at bounding box center [280, 159] width 82 height 7
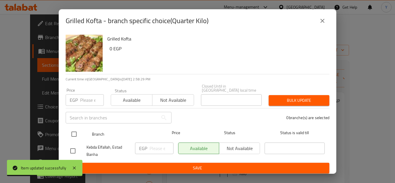
click at [75, 132] on input "checkbox" at bounding box center [74, 134] width 12 height 12
checkbox input "true"
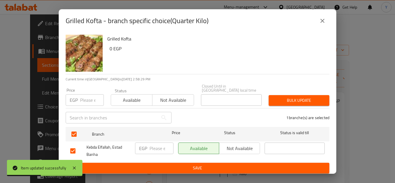
click at [81, 99] on input "number" at bounding box center [92, 100] width 24 height 12
type input "132"
click at [292, 103] on div "Bulk update" at bounding box center [299, 101] width 68 height 18
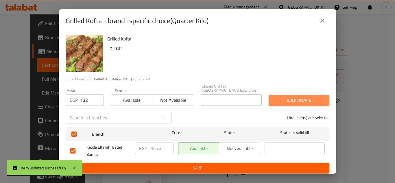
click at [292, 97] on span "Bulk update" at bounding box center [298, 100] width 51 height 7
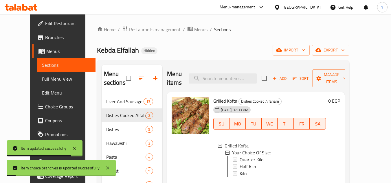
scroll to position [1, 0]
click at [256, 162] on div "Half Kilo" at bounding box center [280, 165] width 82 height 7
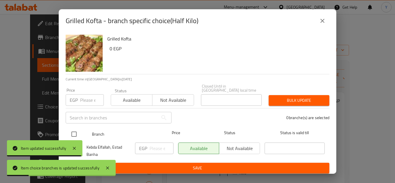
click at [76, 130] on input "checkbox" at bounding box center [74, 134] width 12 height 12
checkbox input "true"
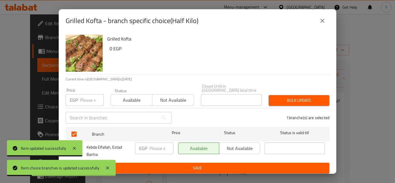
click at [77, 101] on p "EGP" at bounding box center [74, 100] width 8 height 7
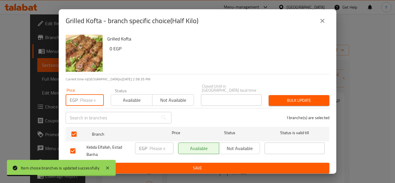
click at [85, 97] on input "number" at bounding box center [92, 100] width 24 height 12
type input "240"
click at [290, 99] on span "Bulk update" at bounding box center [298, 100] width 51 height 7
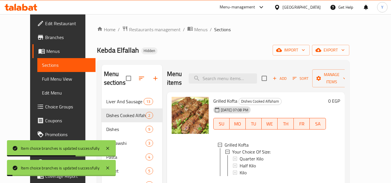
scroll to position [4, 0]
click at [239, 169] on span "Kilo" at bounding box center [242, 172] width 7 height 7
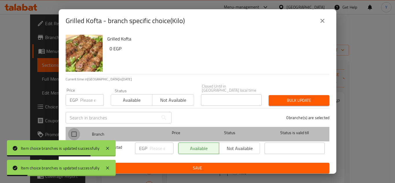
click at [75, 128] on input "checkbox" at bounding box center [74, 134] width 12 height 12
checkbox input "true"
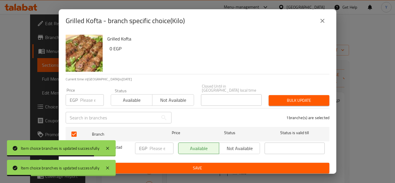
click at [84, 100] on input "number" at bounding box center [92, 100] width 24 height 12
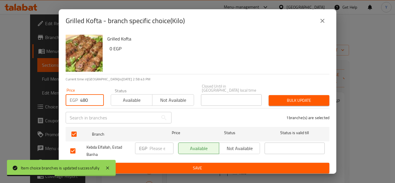
type input "480"
click at [282, 95] on button "Bulk update" at bounding box center [299, 100] width 61 height 11
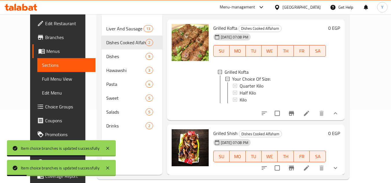
scroll to position [81, 0]
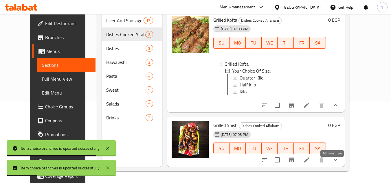
click at [310, 161] on icon at bounding box center [306, 159] width 7 height 7
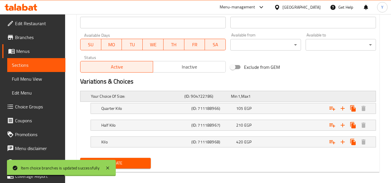
scroll to position [260, 0]
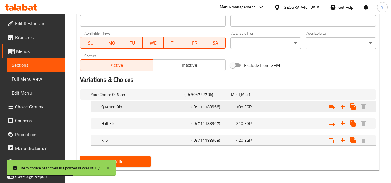
click at [268, 99] on div "105 EGP" at bounding box center [253, 95] width 47 height 8
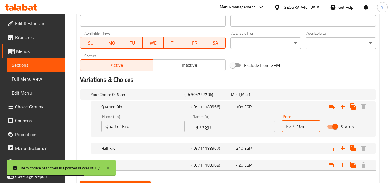
drag, startPoint x: 308, startPoint y: 127, endPoint x: 270, endPoint y: 130, distance: 38.0
click at [270, 130] on div "Name (En) Quarter Kilo Name (En) Name (Ar) ربع كيلو Name (Ar) Price EGP 105 Pri…" at bounding box center [233, 123] width 271 height 25
type input "132"
click at [240, 98] on span "EGP" at bounding box center [239, 95] width 2 height 8
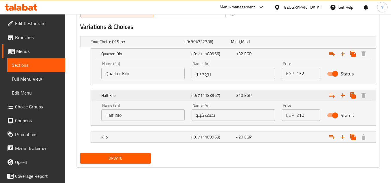
scroll to position [314, 0]
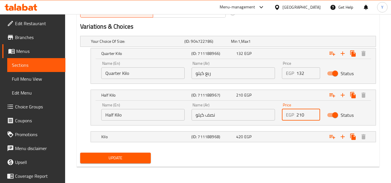
drag, startPoint x: 299, startPoint y: 116, endPoint x: 307, endPoint y: 114, distance: 7.7
click at [307, 114] on input "210" at bounding box center [308, 115] width 24 height 12
type input "258"
click at [274, 44] on div "420 EGP" at bounding box center [253, 41] width 44 height 6
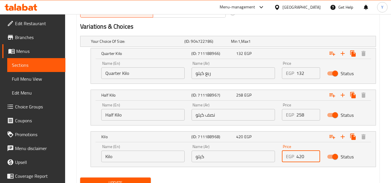
drag, startPoint x: 307, startPoint y: 157, endPoint x: 247, endPoint y: 156, distance: 60.2
click at [247, 156] on div "Name (En) Kilo Name (En) Name (Ar) كيلو Name (Ar) Price EGP 420 Price Status" at bounding box center [233, 153] width 271 height 25
type input "510"
click at [225, 173] on div "Your Choice Of Size: (ID: 904722786) Min 1 , Max 1 Name (En) Your Choice Of Siz…" at bounding box center [228, 105] width 300 height 142
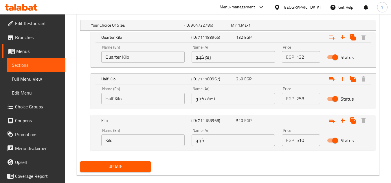
scroll to position [338, 0]
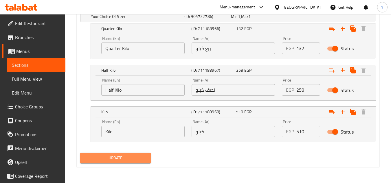
click at [120, 159] on span "Update" at bounding box center [115, 157] width 61 height 7
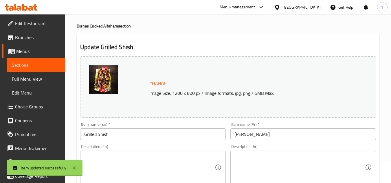
scroll to position [0, 0]
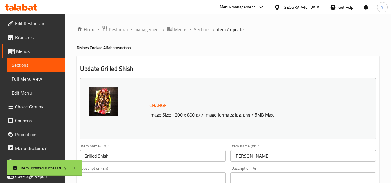
drag, startPoint x: 195, startPoint y: 30, endPoint x: 197, endPoint y: 36, distance: 6.0
click at [195, 30] on span "Sections" at bounding box center [202, 29] width 16 height 7
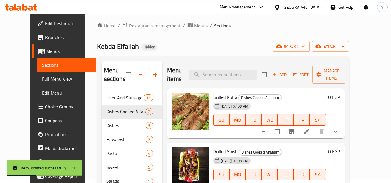
scroll to position [81, 0]
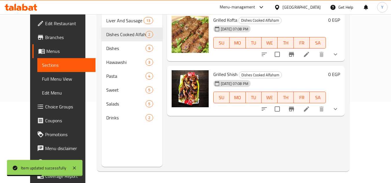
click at [342, 102] on button "show more" at bounding box center [335, 109] width 14 height 14
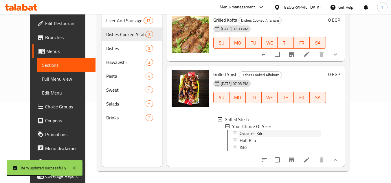
click at [250, 135] on span "Quarter Kilo" at bounding box center [251, 133] width 24 height 7
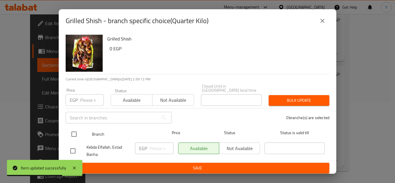
click at [75, 131] on input "checkbox" at bounding box center [74, 134] width 12 height 12
checkbox input "true"
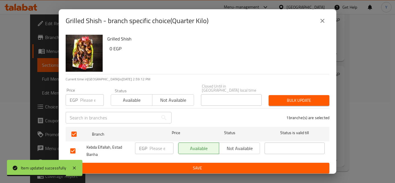
click at [85, 98] on input "number" at bounding box center [92, 100] width 24 height 12
type input "132"
click at [301, 97] on span "Bulk update" at bounding box center [298, 100] width 51 height 7
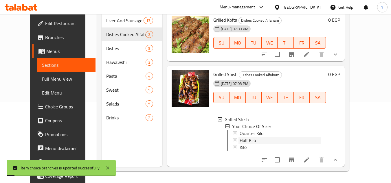
click at [266, 138] on div "Half Kilo" at bounding box center [280, 140] width 82 height 7
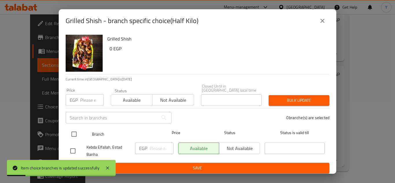
click at [72, 128] on input "checkbox" at bounding box center [74, 134] width 12 height 12
checkbox input "true"
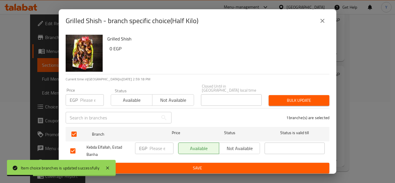
click at [82, 96] on input "number" at bounding box center [92, 100] width 24 height 12
type input "258"
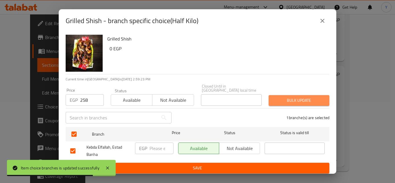
click at [294, 97] on span "Bulk update" at bounding box center [298, 100] width 51 height 7
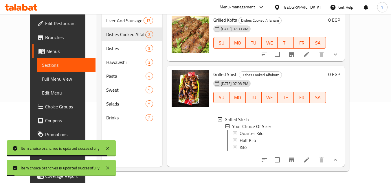
scroll to position [4, 0]
click at [254, 144] on div "Kilo" at bounding box center [280, 147] width 82 height 7
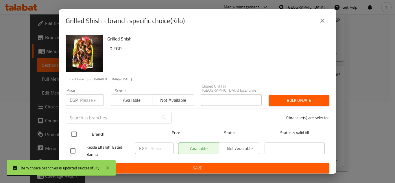
click at [75, 128] on input "checkbox" at bounding box center [74, 134] width 12 height 12
checkbox input "true"
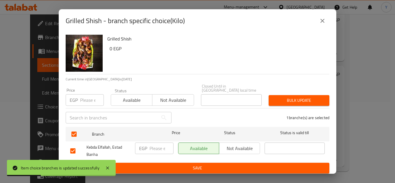
click at [87, 90] on div "Price EGP Price" at bounding box center [85, 97] width 38 height 18
click at [87, 98] on input "number" at bounding box center [92, 100] width 24 height 12
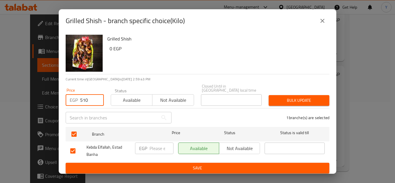
type input "510"
click at [275, 101] on span "Bulk update" at bounding box center [298, 100] width 51 height 7
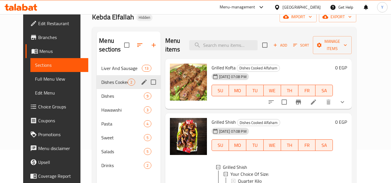
scroll to position [23, 0]
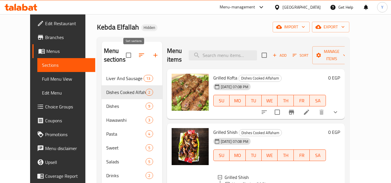
click at [138, 59] on icon "button" at bounding box center [141, 55] width 7 height 7
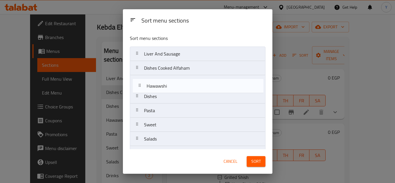
drag, startPoint x: 161, startPoint y: 100, endPoint x: 165, endPoint y: 87, distance: 13.9
click at [165, 87] on nav "Liver And Sausage Dishes Cooked Alfaham Dishes Hawawshi Pasta Sweet Salads Drin…" at bounding box center [198, 104] width 136 height 114
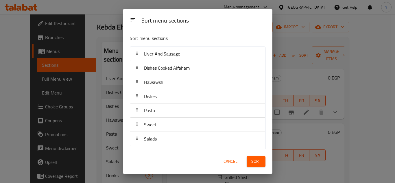
click at [255, 160] on span "Sort" at bounding box center [256, 161] width 10 height 7
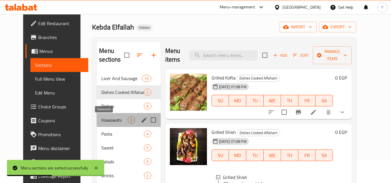
click at [108, 123] on span "Hawawshi" at bounding box center [114, 120] width 26 height 7
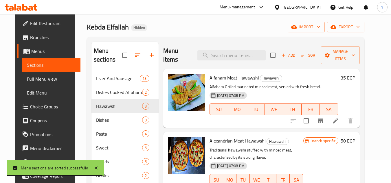
click at [350, 75] on div "35 EGP" at bounding box center [346, 78] width 17 height 8
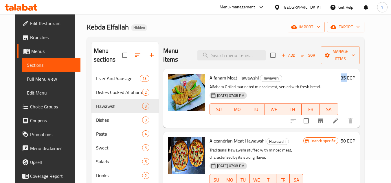
click at [353, 77] on h6 "35 EGP" at bounding box center [347, 78] width 14 height 8
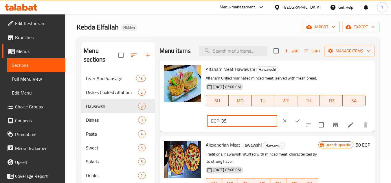
drag, startPoint x: 246, startPoint y: 127, endPoint x: 165, endPoint y: 123, distance: 81.4
click at [166, 124] on div "Alfaham Meat Hawawshi Hawawshi Alfaham Grilled marinated minced meat, served wi…" at bounding box center [267, 96] width 211 height 67
type input "42"
drag, startPoint x: 291, startPoint y: 130, endPoint x: 308, endPoint y: 135, distance: 17.8
click at [294, 124] on icon "ok" at bounding box center [297, 121] width 6 height 6
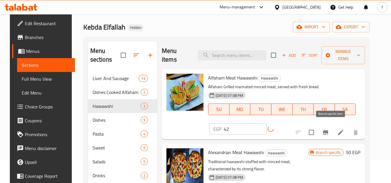
click at [329, 130] on icon "Branch-specific-item" at bounding box center [325, 132] width 7 height 7
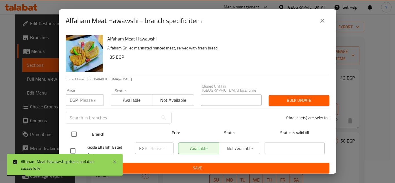
click at [78, 133] on input "checkbox" at bounding box center [74, 134] width 12 height 12
checkbox input "true"
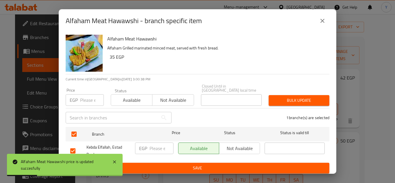
click at [85, 94] on input "number" at bounding box center [92, 100] width 24 height 12
type input "42"
click at [283, 99] on span "Bulk update" at bounding box center [298, 100] width 51 height 7
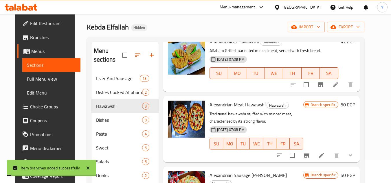
scroll to position [37, 0]
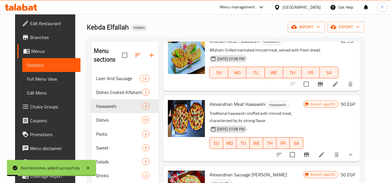
click at [355, 103] on h6 "50 EGP" at bounding box center [347, 104] width 14 height 8
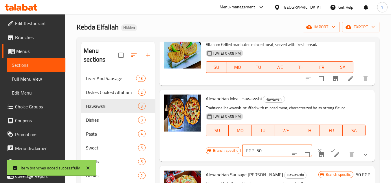
drag, startPoint x: 198, startPoint y: 152, endPoint x: 180, endPoint y: 150, distance: 17.2
click at [180, 150] on div "Alexandrian Meat Hawawshi Hawawshi Traditional hawawshi stuffed with minced mea…" at bounding box center [267, 125] width 211 height 67
type input "72"
click at [326, 152] on button "ok" at bounding box center [332, 150] width 13 height 13
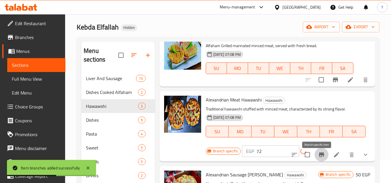
click at [319, 157] on icon "Branch-specific-item" at bounding box center [321, 154] width 5 height 5
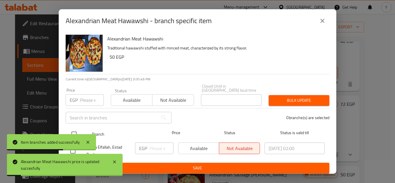
click at [76, 130] on input "checkbox" at bounding box center [74, 134] width 12 height 12
checkbox input "true"
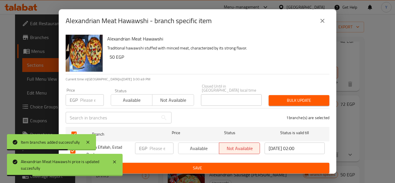
click at [79, 98] on div "EGP Price" at bounding box center [85, 100] width 38 height 12
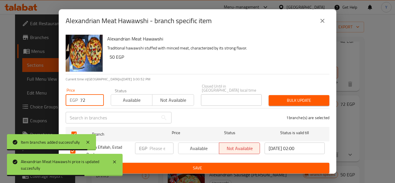
type input "72"
click at [287, 103] on div "Bulk update" at bounding box center [299, 101] width 68 height 18
click at [277, 101] on button "Bulk update" at bounding box center [299, 100] width 61 height 11
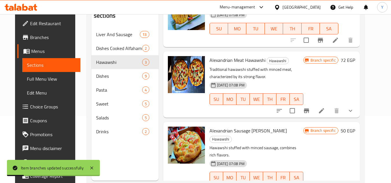
scroll to position [81, 0]
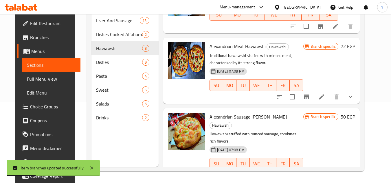
click at [353, 116] on h6 "50 EGP" at bounding box center [347, 117] width 14 height 8
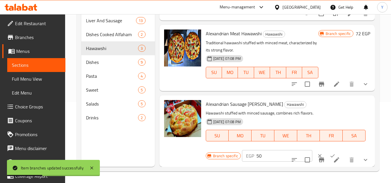
scroll to position [49, 0]
drag, startPoint x: 270, startPoint y: 156, endPoint x: 247, endPoint y: 154, distance: 23.5
click at [247, 154] on div "EGP 50 ​" at bounding box center [277, 156] width 70 height 12
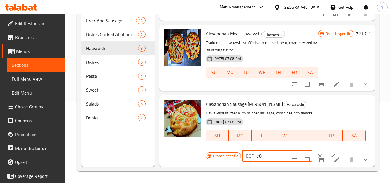
type input "78"
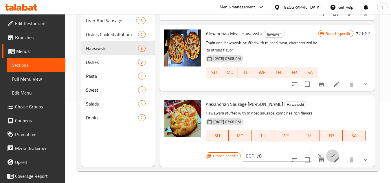
click at [326, 151] on button "ok" at bounding box center [332, 156] width 13 height 13
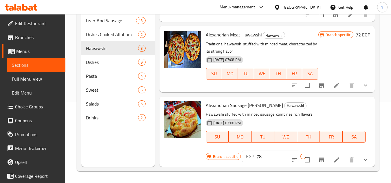
click at [320, 157] on icon "Branch-specific-item" at bounding box center [321, 159] width 7 height 7
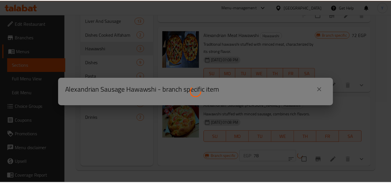
scroll to position [37, 0]
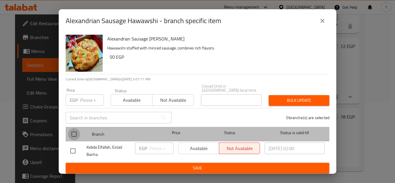
click at [75, 132] on input "checkbox" at bounding box center [74, 134] width 12 height 12
checkbox input "true"
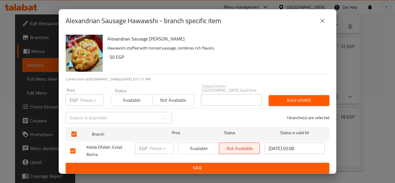
click at [91, 98] on input "number" at bounding box center [92, 100] width 24 height 12
type input "78"
click at [293, 87] on div "Price EGP 78 Price Status Available Not available Closed Until in Egypt local t…" at bounding box center [197, 95] width 271 height 29
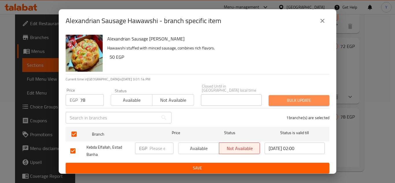
click at [285, 97] on span "Bulk update" at bounding box center [298, 100] width 51 height 7
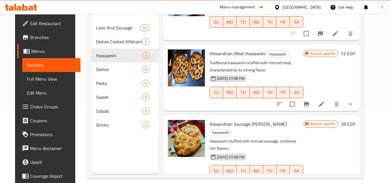
scroll to position [81, 0]
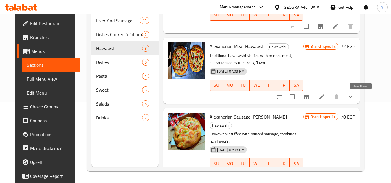
click at [354, 99] on icon "show more" at bounding box center [350, 96] width 7 height 7
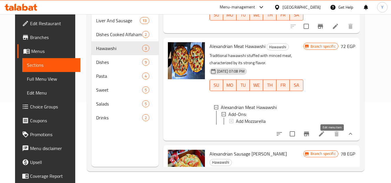
click at [324, 137] on icon at bounding box center [321, 133] width 5 height 5
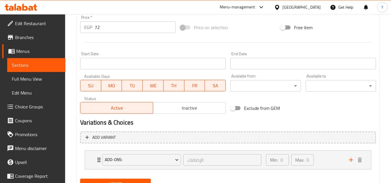
scroll to position [240, 0]
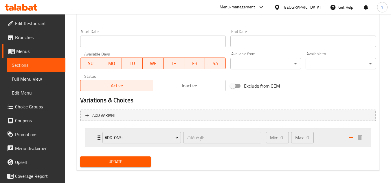
click at [331, 132] on div "Min: 0 ​ Max: 0 ​" at bounding box center [303, 137] width 83 height 19
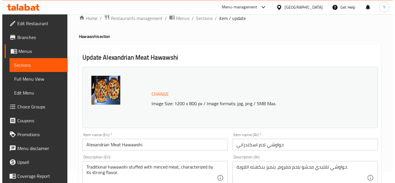
scroll to position [0, 0]
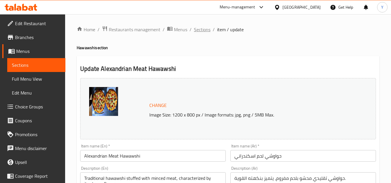
click at [206, 28] on span "Sections" at bounding box center [202, 29] width 16 height 7
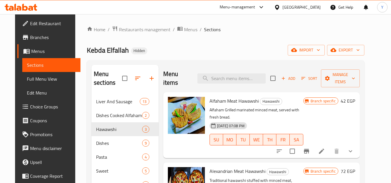
click at [329, 146] on li at bounding box center [321, 151] width 16 height 10
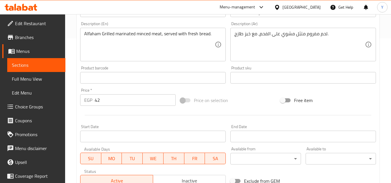
type input "اكسترا:"
type input "0"
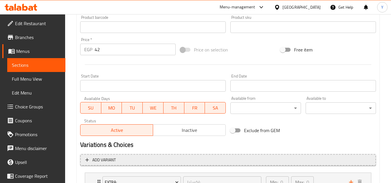
scroll to position [244, 0]
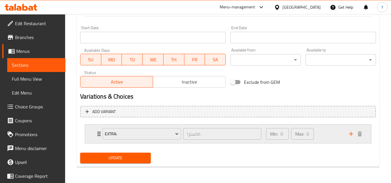
click at [321, 135] on div "Min: 0 ​ Max: 0 ​" at bounding box center [303, 134] width 83 height 19
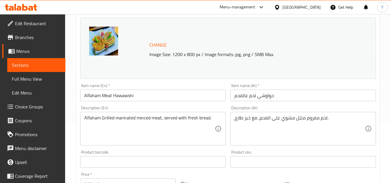
scroll to position [0, 0]
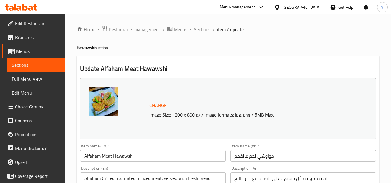
click at [201, 27] on span "Sections" at bounding box center [202, 29] width 16 height 7
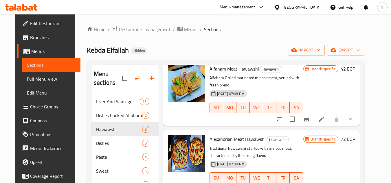
scroll to position [44, 0]
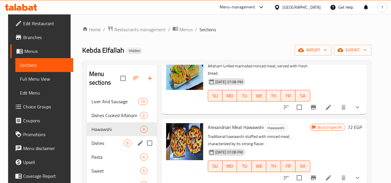
drag, startPoint x: 102, startPoint y: 138, endPoint x: 118, endPoint y: 136, distance: 16.4
click at [102, 138] on div "Dishes 9" at bounding box center [122, 143] width 70 height 14
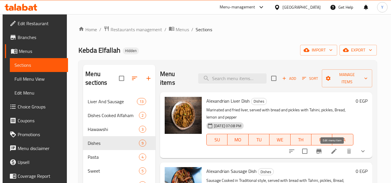
click at [330, 154] on icon at bounding box center [333, 151] width 7 height 7
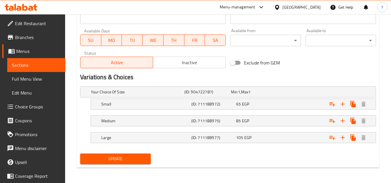
scroll to position [264, 0]
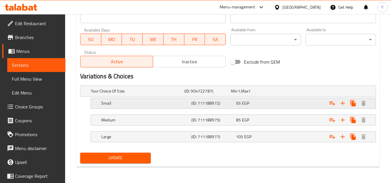
click at [269, 94] on div "65 EGP" at bounding box center [253, 91] width 44 height 6
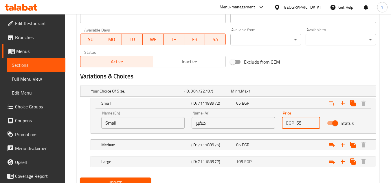
drag, startPoint x: 302, startPoint y: 124, endPoint x: 235, endPoint y: 122, distance: 66.5
click at [237, 124] on div "Name (En) Small Name (En) Name (Ar) صغير Name (Ar) Price EGP 65 Price Status" at bounding box center [233, 120] width 271 height 25
type input "90"
drag, startPoint x: 245, startPoint y: 140, endPoint x: 253, endPoint y: 133, distance: 10.4
click at [245, 97] on div "Medium (ID: 711188975) 85 EGP" at bounding box center [230, 91] width 280 height 13
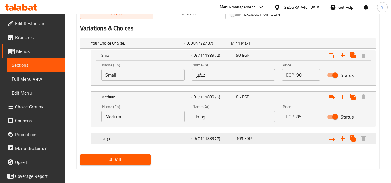
scroll to position [313, 0]
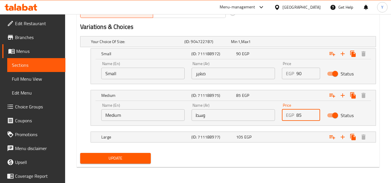
drag, startPoint x: 302, startPoint y: 112, endPoint x: 252, endPoint y: 110, distance: 50.3
click at [252, 110] on div "Name (En) Medium Name (En) Name (Ar) وسط Name (Ar) Price EGP 85 Price Status" at bounding box center [233, 112] width 271 height 25
type input "114"
drag, startPoint x: 282, startPoint y: 137, endPoint x: 300, endPoint y: 154, distance: 25.0
click at [282, 43] on div "Expand" at bounding box center [322, 41] width 93 height 2
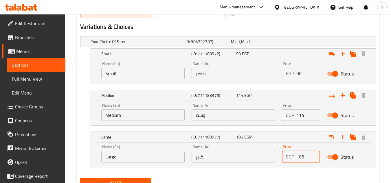
drag, startPoint x: 299, startPoint y: 158, endPoint x: 305, endPoint y: 155, distance: 7.0
click at [305, 155] on input "105" at bounding box center [308, 157] width 24 height 12
type input "138"
drag, startPoint x: 188, startPoint y: 176, endPoint x: 134, endPoint y: 177, distance: 53.8
click at [180, 178] on div "Update" at bounding box center [228, 183] width 300 height 15
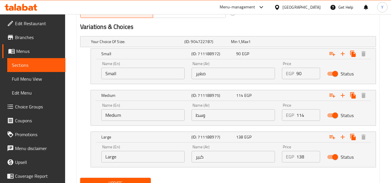
click at [133, 177] on div "Update" at bounding box center [115, 183] width 75 height 15
click at [133, 178] on button "Update" at bounding box center [115, 183] width 70 height 11
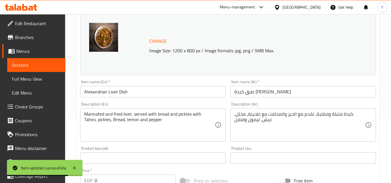
scroll to position [0, 0]
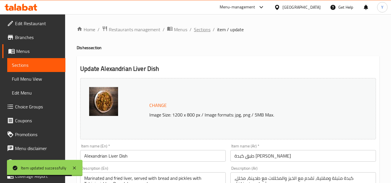
click at [197, 32] on span "Sections" at bounding box center [202, 29] width 16 height 7
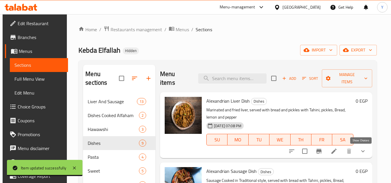
click at [361, 152] on icon "show more" at bounding box center [362, 151] width 3 height 2
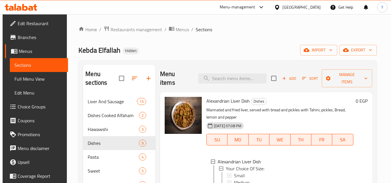
scroll to position [58, 0]
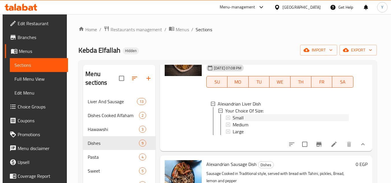
click at [250, 117] on div "Small" at bounding box center [291, 117] width 116 height 7
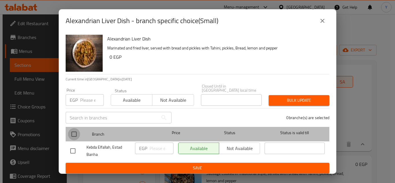
click at [78, 128] on input "checkbox" at bounding box center [74, 134] width 12 height 12
checkbox input "true"
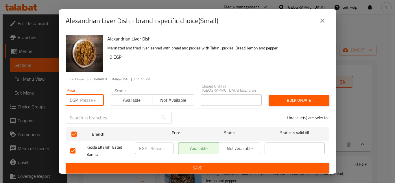
click at [88, 98] on input "number" at bounding box center [92, 100] width 24 height 12
type input "90"
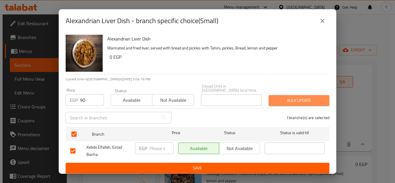
click at [290, 97] on span "Bulk update" at bounding box center [298, 100] width 51 height 7
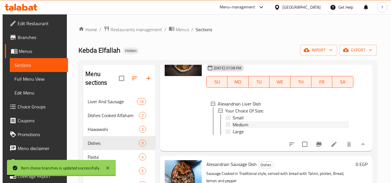
click at [288, 123] on div "Medium" at bounding box center [291, 124] width 116 height 7
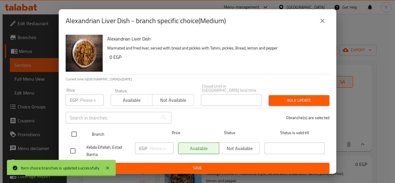
click at [72, 131] on input "checkbox" at bounding box center [74, 134] width 12 height 12
checkbox input "true"
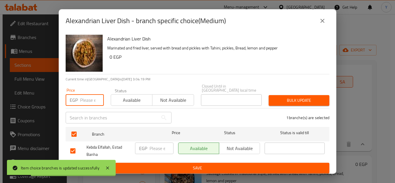
click at [83, 99] on input "number" at bounding box center [92, 100] width 24 height 12
type input "114"
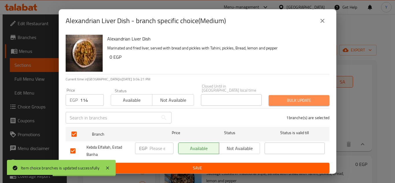
click at [290, 95] on button "Bulk update" at bounding box center [299, 100] width 61 height 11
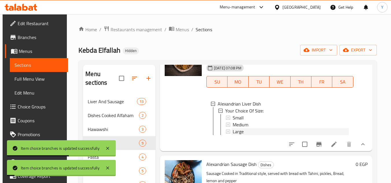
click at [266, 130] on div "Large" at bounding box center [291, 131] width 116 height 7
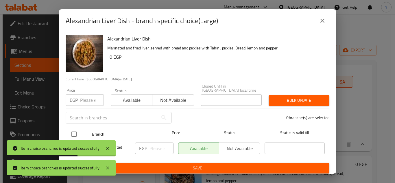
click at [73, 133] on input "checkbox" at bounding box center [74, 134] width 12 height 12
checkbox input "true"
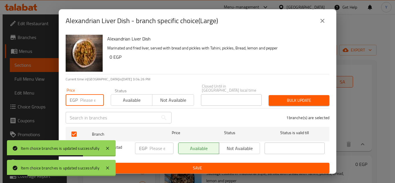
click at [84, 101] on input "number" at bounding box center [92, 100] width 24 height 12
type input "138"
click at [296, 102] on button "Bulk update" at bounding box center [299, 100] width 61 height 11
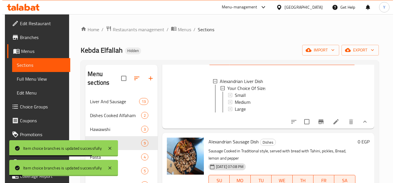
scroll to position [116, 0]
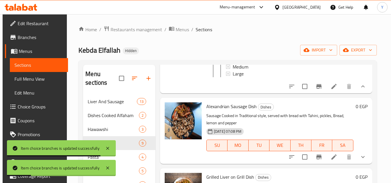
click at [327, 162] on li at bounding box center [334, 157] width 16 height 10
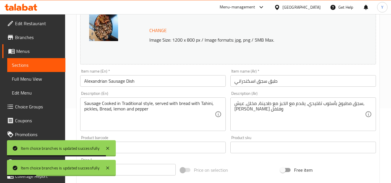
scroll to position [116, 0]
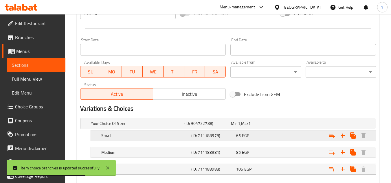
click at [276, 128] on div "65 EGP" at bounding box center [253, 123] width 47 height 8
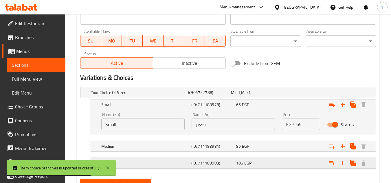
scroll to position [289, 0]
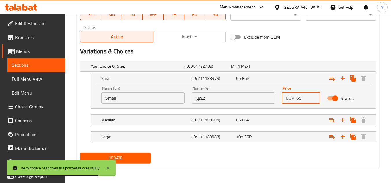
drag, startPoint x: 302, startPoint y: 100, endPoint x: 261, endPoint y: 102, distance: 41.1
click at [260, 103] on div "Name (En) Small Name (En) Name (Ar) صغير Name (Ar) Price EGP 65 Price Status" at bounding box center [233, 95] width 271 height 25
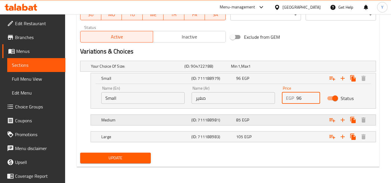
type input "96"
click at [281, 67] on div "Expand" at bounding box center [322, 66] width 93 height 2
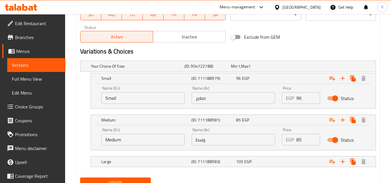
drag, startPoint x: 303, startPoint y: 139, endPoint x: 248, endPoint y: 135, distance: 55.4
click at [248, 136] on div "Name (En) Medium Name (En) Name (Ar) وسط Name (Ar) Price EGP 85 Price Status" at bounding box center [233, 136] width 271 height 25
type input "120"
click at [261, 73] on div "Large (ID: 711188983) 105 EGP" at bounding box center [230, 66] width 280 height 13
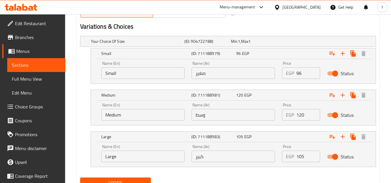
scroll to position [338, 0]
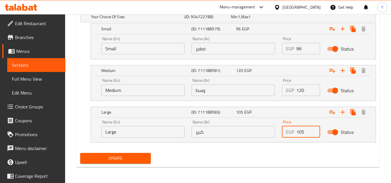
drag, startPoint x: 299, startPoint y: 133, endPoint x: 320, endPoint y: 133, distance: 21.7
click at [320, 133] on div "Price EGP 105 Price" at bounding box center [300, 129] width 45 height 25
type input "144"
click at [211, 159] on div "Update" at bounding box center [228, 158] width 300 height 15
click at [101, 151] on div "Update" at bounding box center [115, 158] width 75 height 15
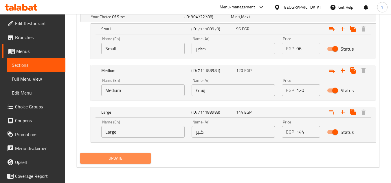
click at [102, 157] on span "Update" at bounding box center [115, 158] width 61 height 7
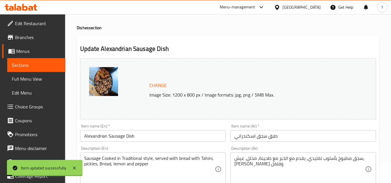
scroll to position [0, 0]
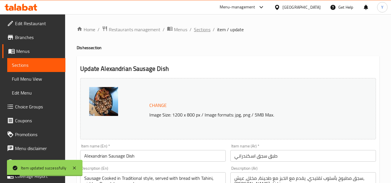
click at [206, 30] on span "Sections" at bounding box center [202, 29] width 16 height 7
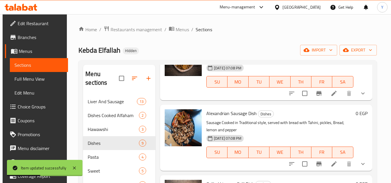
scroll to position [87, 0]
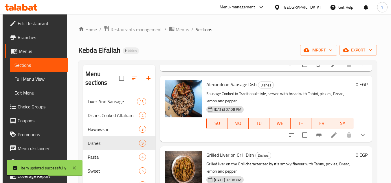
click at [368, 136] on div "Alexandrian Sausage Dish Dishes Sausage Cooked in Traditional style, served wit…" at bounding box center [266, 109] width 212 height 66
click at [366, 137] on button "show more" at bounding box center [363, 135] width 14 height 14
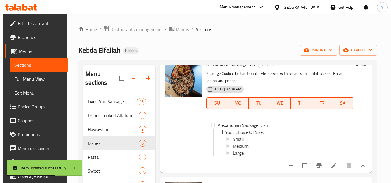
scroll to position [116, 0]
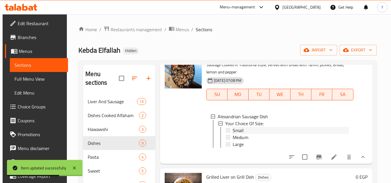
click at [279, 128] on div "Small" at bounding box center [291, 130] width 116 height 7
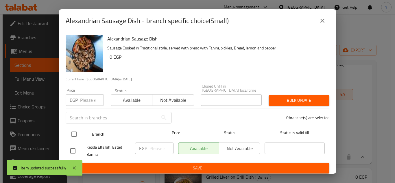
click at [78, 131] on input "checkbox" at bounding box center [74, 134] width 12 height 12
checkbox input "true"
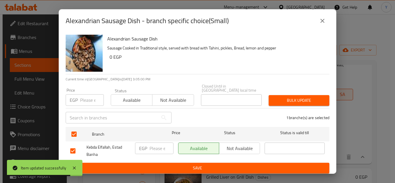
click at [85, 102] on input "number" at bounding box center [92, 100] width 24 height 12
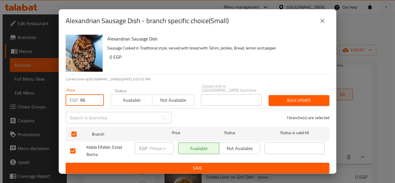
type input "96"
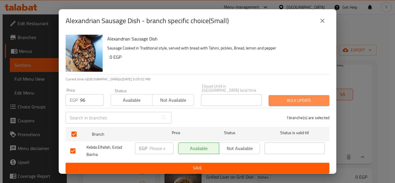
click at [272, 99] on button "Bulk update" at bounding box center [299, 100] width 61 height 11
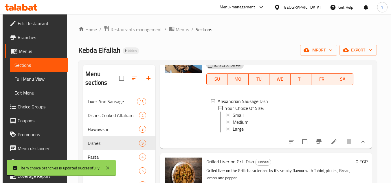
scroll to position [145, 0]
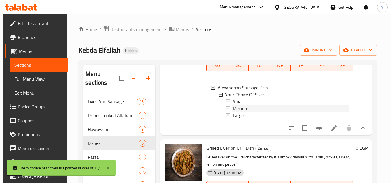
click at [252, 108] on div "Medium" at bounding box center [291, 108] width 116 height 7
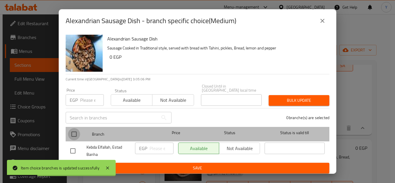
click at [74, 128] on input "checkbox" at bounding box center [74, 134] width 12 height 12
checkbox input "true"
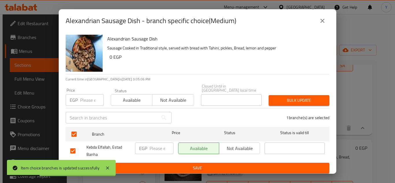
click at [82, 95] on input "number" at bounding box center [92, 100] width 24 height 12
type input "120"
click at [285, 97] on span "Bulk update" at bounding box center [298, 100] width 51 height 7
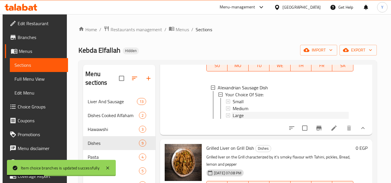
click at [267, 117] on div "Large" at bounding box center [291, 115] width 116 height 7
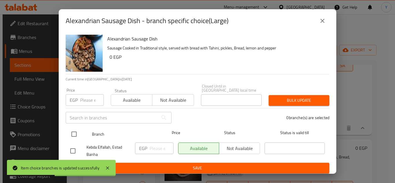
click at [71, 130] on input "checkbox" at bounding box center [74, 134] width 12 height 12
checkbox input "true"
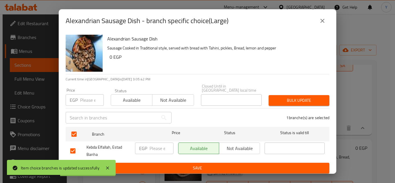
click at [86, 102] on input "number" at bounding box center [92, 100] width 24 height 12
type input "144"
click at [288, 99] on span "Bulk update" at bounding box center [298, 100] width 51 height 7
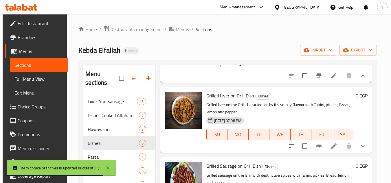
scroll to position [202, 0]
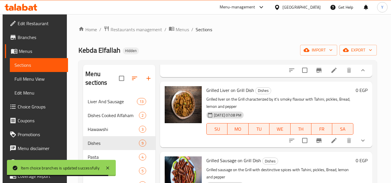
click at [336, 143] on li at bounding box center [334, 140] width 16 height 10
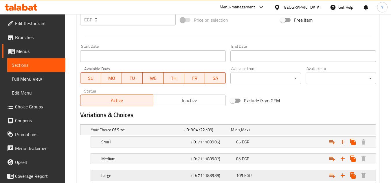
scroll to position [264, 0]
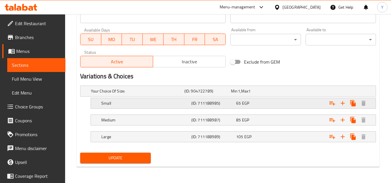
click at [286, 92] on div "Expand" at bounding box center [322, 91] width 93 height 2
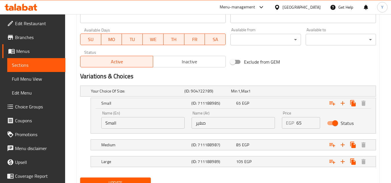
drag, startPoint x: 305, startPoint y: 122, endPoint x: 254, endPoint y: 117, distance: 51.4
click at [263, 121] on div "Name (En) Small Name (En) Name (Ar) صغير Name (Ar) Price EGP 65 Price Status" at bounding box center [233, 120] width 271 height 25
type input "90"
click at [247, 95] on div "85 EGP" at bounding box center [253, 91] width 47 height 8
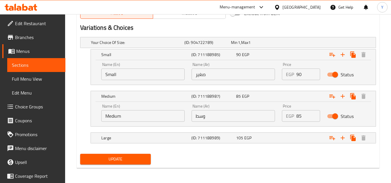
scroll to position [313, 0]
drag, startPoint x: 307, startPoint y: 117, endPoint x: 249, endPoint y: 116, distance: 57.6
click at [251, 117] on div "Name (En) Medium Name (En) Name (Ar) وسط Name (Ar) Price EGP 85 Price Status" at bounding box center [233, 112] width 271 height 25
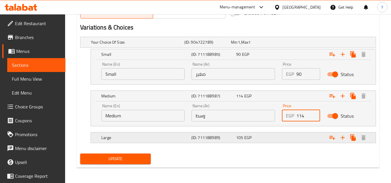
type input "114"
click at [256, 45] on div "105 EGP" at bounding box center [253, 42] width 44 height 6
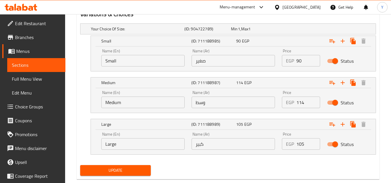
scroll to position [338, 0]
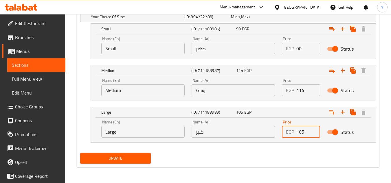
drag, startPoint x: 298, startPoint y: 134, endPoint x: 318, endPoint y: 131, distance: 20.4
click at [318, 131] on input "105" at bounding box center [308, 132] width 24 height 12
type input "138"
click at [234, 155] on div "Update" at bounding box center [228, 158] width 300 height 15
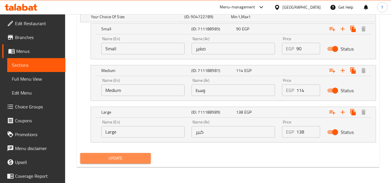
click at [123, 157] on span "Update" at bounding box center [115, 158] width 61 height 7
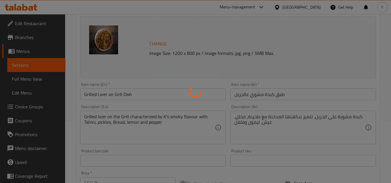
scroll to position [0, 0]
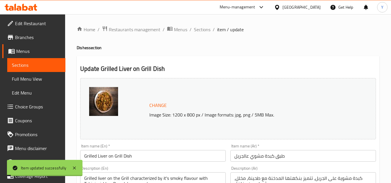
click at [202, 29] on span "Sections" at bounding box center [202, 29] width 16 height 7
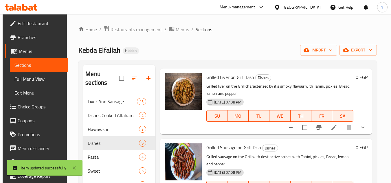
scroll to position [174, 0]
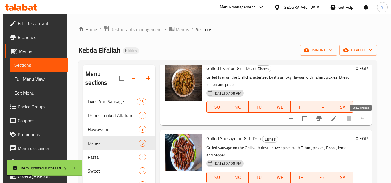
click at [361, 122] on icon "show more" at bounding box center [362, 118] width 7 height 7
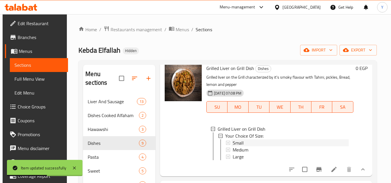
click at [283, 140] on div "Small" at bounding box center [291, 142] width 116 height 7
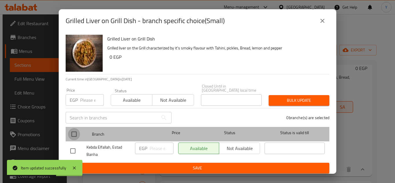
click at [76, 133] on input "checkbox" at bounding box center [74, 134] width 12 height 12
checkbox input "true"
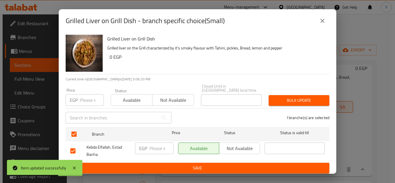
click at [90, 98] on input "number" at bounding box center [92, 100] width 24 height 12
type input "90"
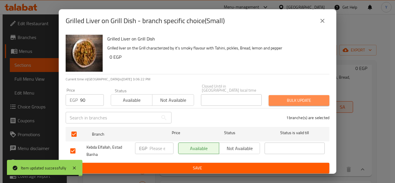
click at [282, 100] on span "Bulk update" at bounding box center [298, 100] width 51 height 7
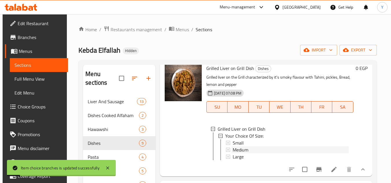
click at [259, 146] on div "Medium" at bounding box center [291, 149] width 116 height 7
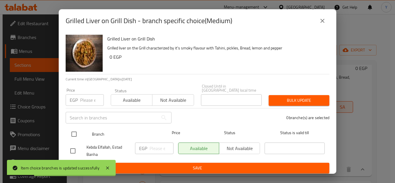
click at [75, 132] on input "checkbox" at bounding box center [74, 134] width 12 height 12
checkbox input "true"
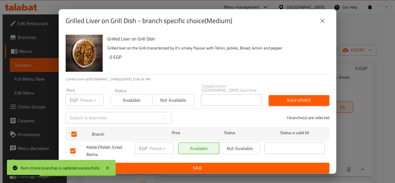
click at [85, 100] on input "number" at bounding box center [92, 100] width 24 height 12
type input "114"
click at [319, 100] on span "Bulk update" at bounding box center [298, 100] width 51 height 7
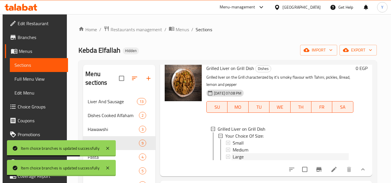
click at [253, 160] on div "Large" at bounding box center [291, 156] width 116 height 7
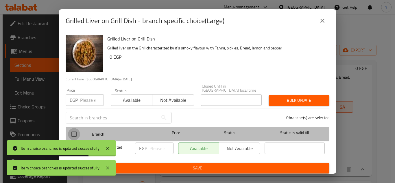
click at [75, 131] on input "checkbox" at bounding box center [74, 134] width 12 height 12
checkbox input "true"
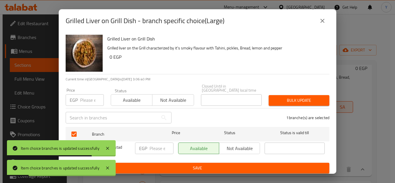
click at [81, 104] on div "Price EGP Price" at bounding box center [84, 97] width 45 height 25
click at [87, 99] on input "number" at bounding box center [92, 100] width 24 height 12
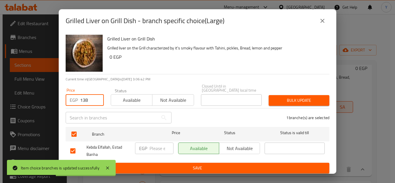
type input "138"
click at [288, 97] on span "Bulk update" at bounding box center [298, 100] width 51 height 7
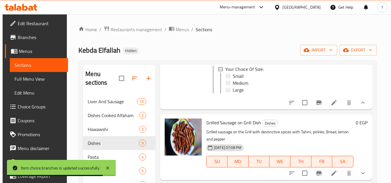
scroll to position [260, 0]
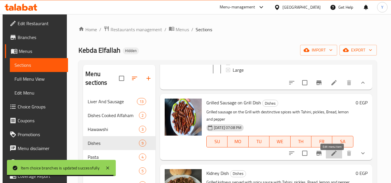
click at [331, 157] on icon at bounding box center [333, 153] width 7 height 7
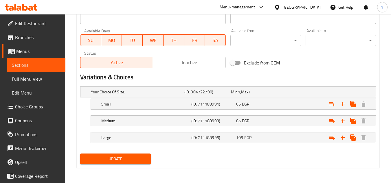
scroll to position [264, 0]
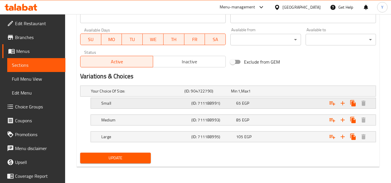
click at [230, 95] on div "(ID: 711188991)" at bounding box center [206, 91] width 47 height 8
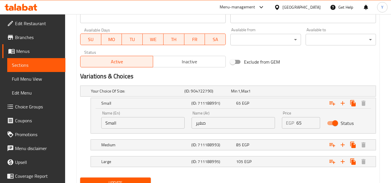
drag, startPoint x: 303, startPoint y: 123, endPoint x: 242, endPoint y: 121, distance: 60.2
click at [242, 121] on div "Name (En) Small Name (En) Name (Ar) صغير Name (Ar) Price EGP 65 Price Status" at bounding box center [233, 120] width 271 height 25
type input "108"
click at [261, 94] on div "85 EGP" at bounding box center [253, 91] width 44 height 6
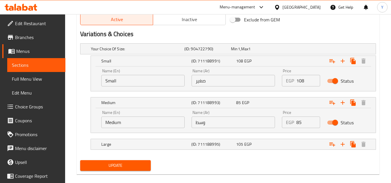
scroll to position [313, 0]
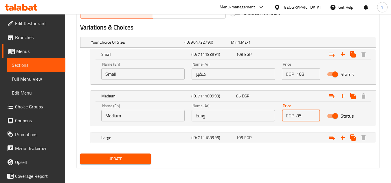
drag, startPoint x: 305, startPoint y: 117, endPoint x: 269, endPoint y: 116, distance: 35.9
click at [274, 117] on div "Name (En) Medium Name (En) Name (Ar) وسط Name (Ar) Price EGP 85 Price Status" at bounding box center [233, 112] width 271 height 25
type input "132"
click at [257, 45] on div "105 EGP" at bounding box center [253, 42] width 44 height 6
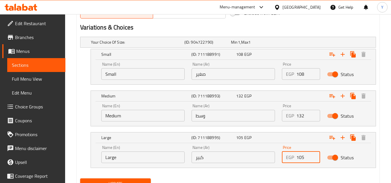
drag, startPoint x: 300, startPoint y: 159, endPoint x: 308, endPoint y: 156, distance: 8.6
click at [308, 156] on input "105" at bounding box center [308, 158] width 24 height 12
type input "156"
click at [279, 176] on div "Update" at bounding box center [228, 183] width 300 height 15
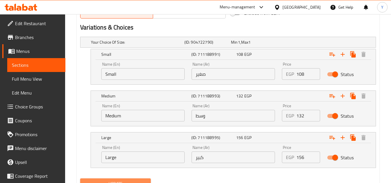
click at [124, 178] on button "Update" at bounding box center [115, 183] width 70 height 11
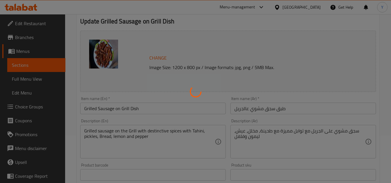
scroll to position [0, 0]
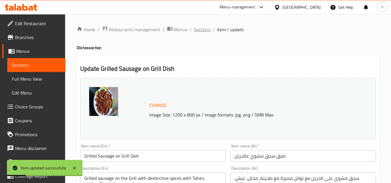
click at [204, 30] on span "Sections" at bounding box center [202, 29] width 16 height 7
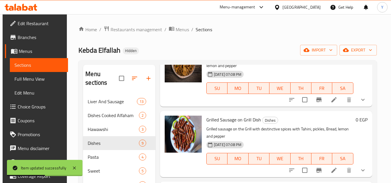
scroll to position [202, 0]
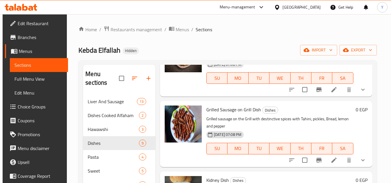
click at [360, 162] on icon "show more" at bounding box center [362, 160] width 7 height 7
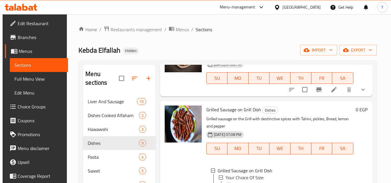
scroll to position [260, 0]
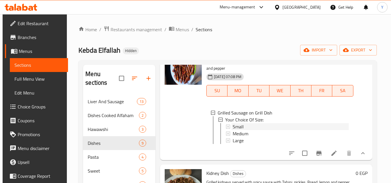
click at [290, 128] on div "Small" at bounding box center [291, 126] width 116 height 7
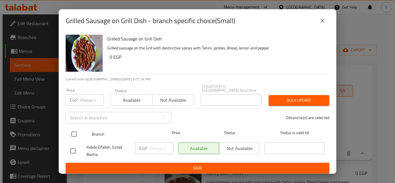
click at [76, 129] on input "checkbox" at bounding box center [74, 134] width 12 height 12
checkbox input "true"
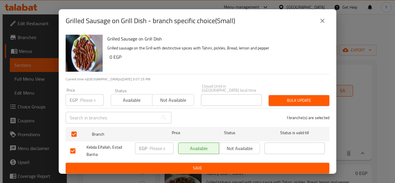
drag, startPoint x: 83, startPoint y: 104, endPoint x: 85, endPoint y: 100, distance: 5.1
click at [83, 104] on div "Price EGP Price" at bounding box center [84, 97] width 45 height 25
click at [85, 98] on input "number" at bounding box center [92, 100] width 24 height 12
type input "108"
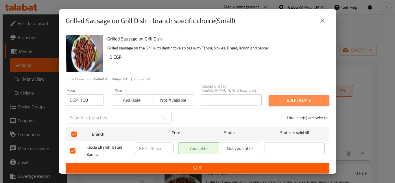
click at [281, 95] on button "Bulk update" at bounding box center [299, 100] width 61 height 11
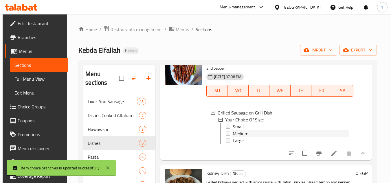
click at [237, 132] on span "Medium" at bounding box center [241, 133] width 16 height 7
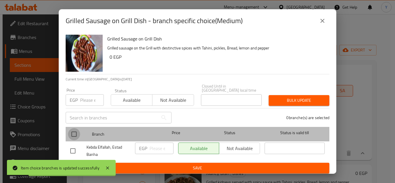
click at [76, 133] on input "checkbox" at bounding box center [74, 134] width 12 height 12
checkbox input "true"
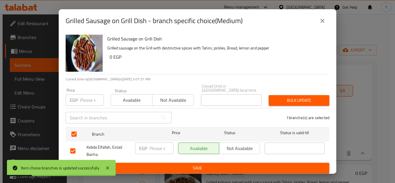
click at [86, 100] on input "number" at bounding box center [92, 100] width 24 height 12
type input "132"
click at [272, 92] on div "Bulk update" at bounding box center [299, 101] width 68 height 18
click at [280, 104] on div "Bulk update" at bounding box center [299, 101] width 68 height 18
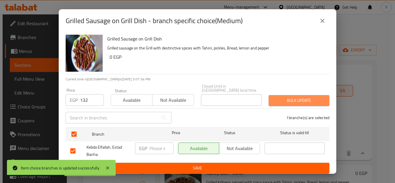
click at [281, 97] on span "Bulk update" at bounding box center [298, 100] width 51 height 7
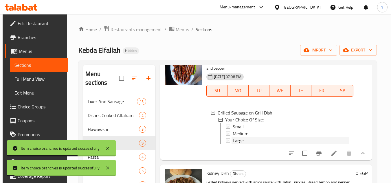
click at [246, 141] on div "Large" at bounding box center [291, 140] width 116 height 7
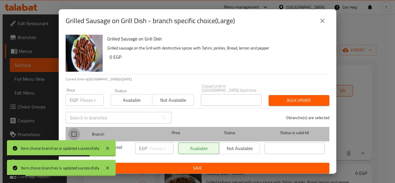
drag, startPoint x: 76, startPoint y: 134, endPoint x: 76, endPoint y: 127, distance: 7.3
click at [76, 134] on input "checkbox" at bounding box center [74, 134] width 12 height 12
checkbox input "true"
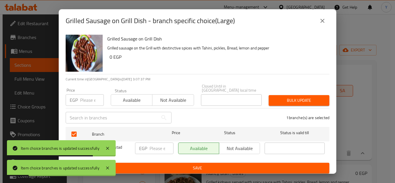
click at [80, 97] on div "EGP Price" at bounding box center [85, 100] width 38 height 12
type input "156"
click at [297, 100] on span "Bulk update" at bounding box center [298, 100] width 51 height 7
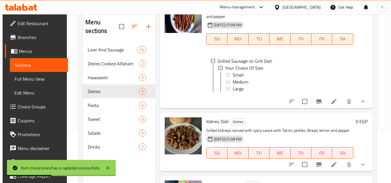
scroll to position [58, 0]
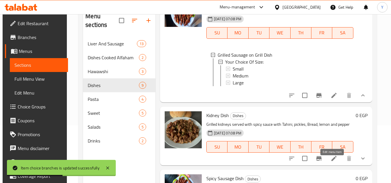
click at [331, 162] on icon at bounding box center [333, 158] width 7 height 7
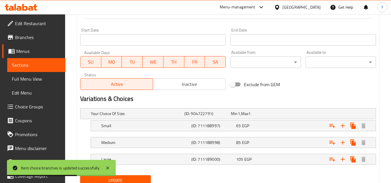
scroll to position [264, 0]
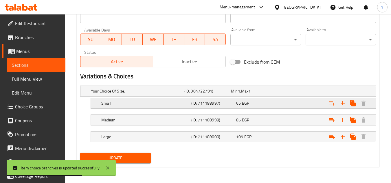
click at [240, 95] on span "EGP" at bounding box center [239, 91] width 2 height 8
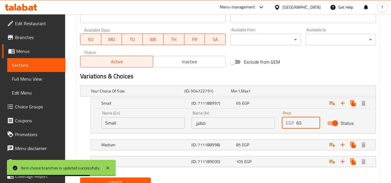
drag, startPoint x: 307, startPoint y: 124, endPoint x: 268, endPoint y: 121, distance: 39.2
click at [279, 126] on div "Price EGP 65 Price" at bounding box center [300, 120] width 45 height 25
type input "84"
click at [275, 94] on div "85 EGP" at bounding box center [253, 91] width 44 height 6
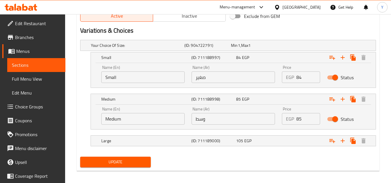
scroll to position [313, 0]
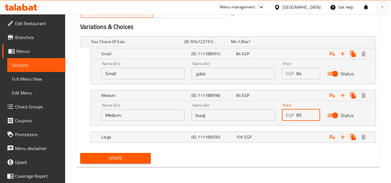
drag, startPoint x: 304, startPoint y: 119, endPoint x: 253, endPoint y: 120, distance: 50.6
click at [253, 120] on div "Name (En) Medium Name (En) Name (Ar) وسط Name (Ar) Price EGP 85 Price Status" at bounding box center [233, 112] width 271 height 25
type input "108"
click at [265, 45] on div "105 EGP" at bounding box center [253, 42] width 44 height 6
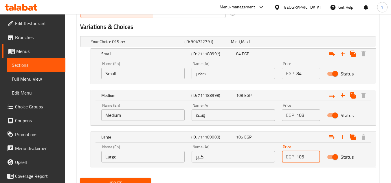
drag, startPoint x: 299, startPoint y: 159, endPoint x: 309, endPoint y: 157, distance: 10.0
click at [309, 157] on input "105" at bounding box center [308, 157] width 24 height 12
type input "132"
click at [264, 169] on nav at bounding box center [228, 171] width 296 height 5
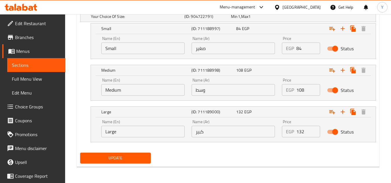
click at [132, 161] on span "Update" at bounding box center [115, 157] width 61 height 7
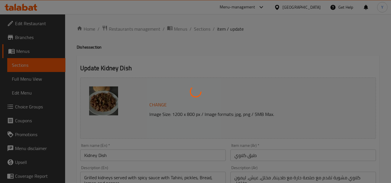
scroll to position [0, 0]
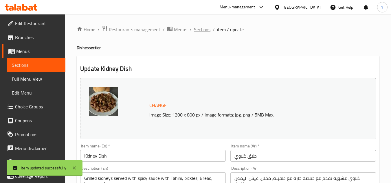
click at [201, 33] on span "Sections" at bounding box center [202, 29] width 16 height 7
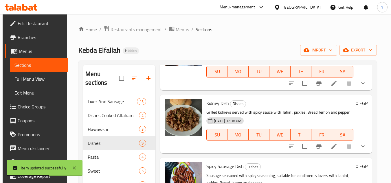
scroll to position [289, 0]
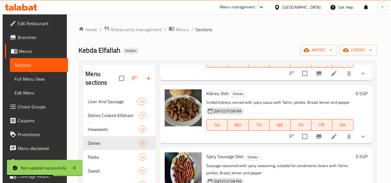
click at [360, 133] on icon "show more" at bounding box center [362, 136] width 7 height 7
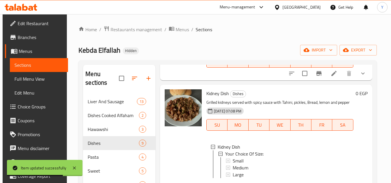
scroll to position [318, 0]
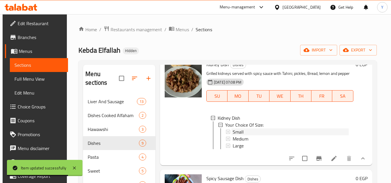
click at [288, 131] on div "Small" at bounding box center [291, 131] width 116 height 7
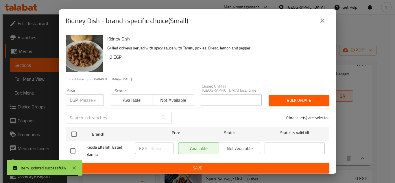
drag, startPoint x: 73, startPoint y: 133, endPoint x: 78, endPoint y: 120, distance: 14.5
click at [73, 133] on input "checkbox" at bounding box center [74, 134] width 12 height 12
checkbox input "true"
click at [89, 99] on input "number" at bounding box center [92, 100] width 24 height 12
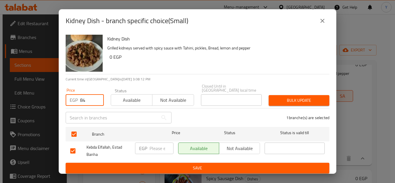
type input "84"
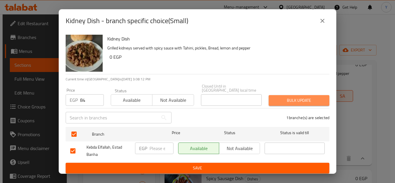
click at [315, 97] on span "Bulk update" at bounding box center [298, 100] width 51 height 7
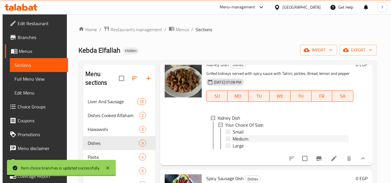
click at [250, 136] on div "Medium" at bounding box center [291, 138] width 116 height 7
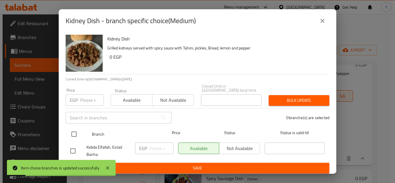
click at [69, 132] on input "checkbox" at bounding box center [74, 134] width 12 height 12
checkbox input "true"
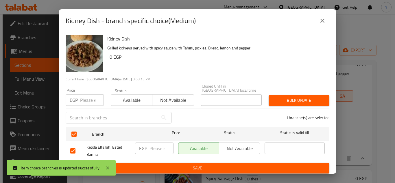
click at [80, 94] on input "number" at bounding box center [92, 100] width 24 height 12
type input "108"
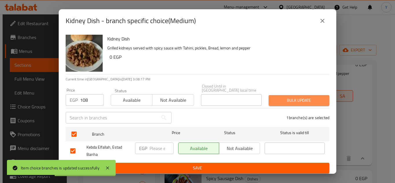
click at [283, 95] on button "Bulk update" at bounding box center [299, 100] width 61 height 11
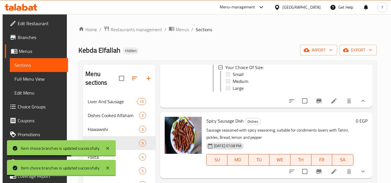
scroll to position [376, 0]
click at [254, 89] on div "Large" at bounding box center [291, 87] width 116 height 7
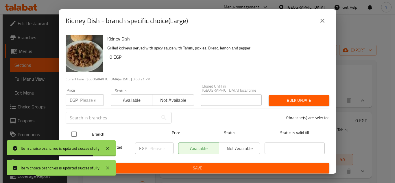
click at [71, 128] on input "checkbox" at bounding box center [74, 134] width 12 height 12
checkbox input "true"
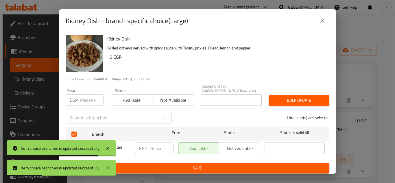
click at [90, 94] on input "number" at bounding box center [92, 100] width 24 height 12
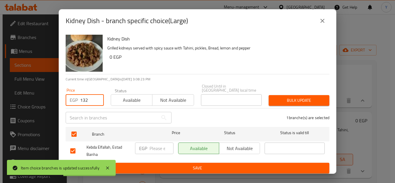
type input "132"
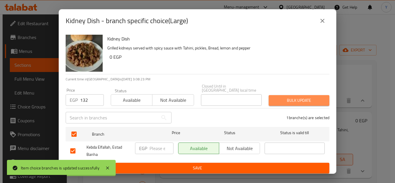
click at [292, 101] on button "Bulk update" at bounding box center [299, 100] width 61 height 11
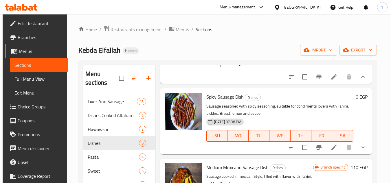
scroll to position [405, 0]
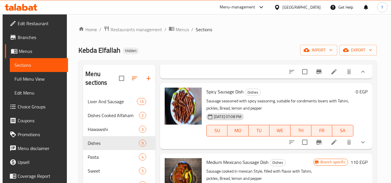
click at [337, 143] on li at bounding box center [334, 142] width 16 height 10
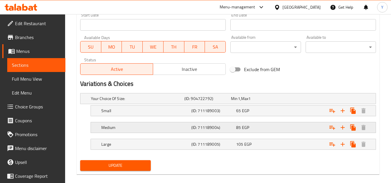
scroll to position [264, 0]
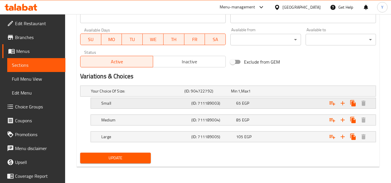
click at [274, 94] on div "65 EGP" at bounding box center [253, 91] width 44 height 6
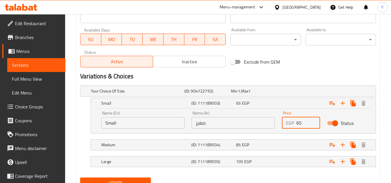
drag, startPoint x: 300, startPoint y: 121, endPoint x: 274, endPoint y: 121, distance: 26.3
click at [274, 121] on div "Name (En) Small Name (En) Name (Ar) صغير Name (Ar) Price EGP 65 Price Status" at bounding box center [233, 120] width 271 height 25
type input "108"
click at [269, 94] on div "85 EGP" at bounding box center [253, 91] width 44 height 6
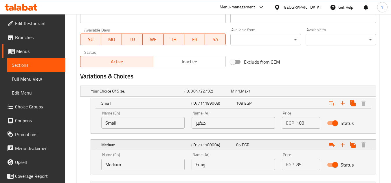
scroll to position [313, 0]
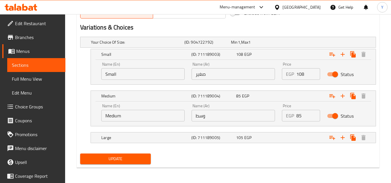
drag, startPoint x: 285, startPoint y: 118, endPoint x: 269, endPoint y: 112, distance: 16.8
click at [270, 113] on div "Name (En) Medium Name (En) Name (Ar) وسط Name (Ar) Price EGP 85 Price Status" at bounding box center [233, 112] width 271 height 25
type input "132"
click at [270, 46] on div "105 EGP" at bounding box center [253, 42] width 47 height 8
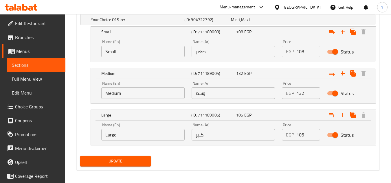
scroll to position [338, 0]
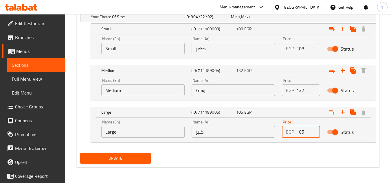
drag, startPoint x: 298, startPoint y: 133, endPoint x: 321, endPoint y: 131, distance: 22.6
click at [321, 131] on div "Price EGP 105 Price" at bounding box center [300, 129] width 45 height 25
type input "156"
click at [259, 164] on div "Update" at bounding box center [228, 158] width 300 height 15
click at [88, 152] on div "Update" at bounding box center [115, 158] width 75 height 15
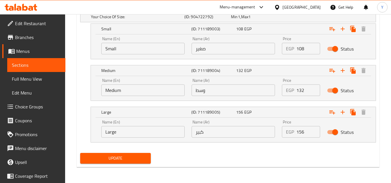
click at [105, 157] on span "Update" at bounding box center [115, 158] width 61 height 7
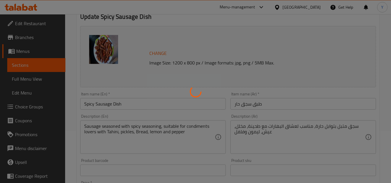
scroll to position [0, 0]
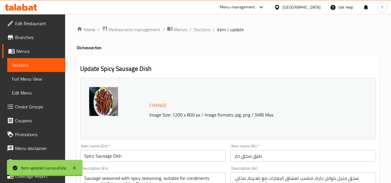
click at [205, 33] on span "Sections" at bounding box center [202, 29] width 16 height 7
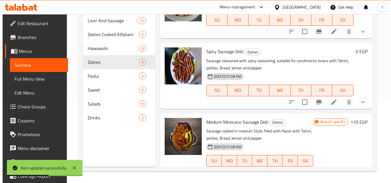
scroll to position [318, 0]
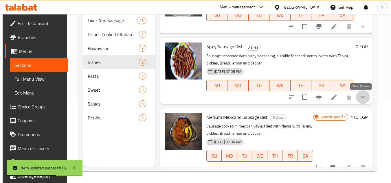
click at [360, 94] on icon "show more" at bounding box center [362, 97] width 7 height 7
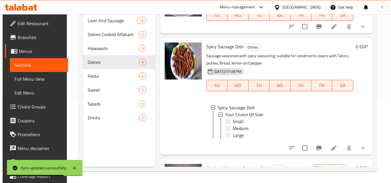
scroll to position [347, 0]
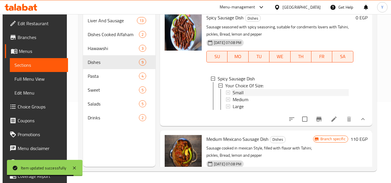
click at [276, 92] on div "Small" at bounding box center [291, 92] width 116 height 7
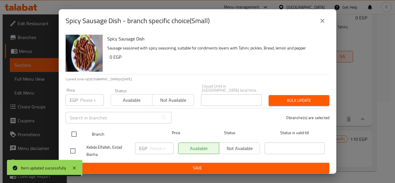
click at [69, 128] on input "checkbox" at bounding box center [74, 134] width 12 height 12
checkbox input "true"
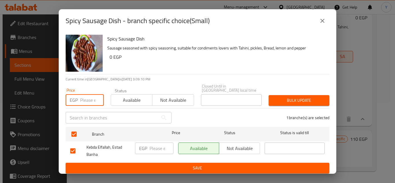
click at [89, 103] on input "number" at bounding box center [92, 100] width 24 height 12
type input "108"
click at [281, 92] on div "Bulk update" at bounding box center [299, 101] width 68 height 18
click at [283, 97] on span "Bulk update" at bounding box center [298, 100] width 51 height 7
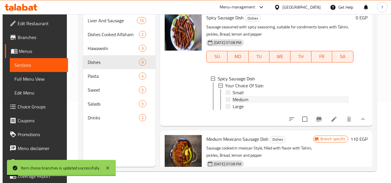
click at [256, 100] on div "Medium" at bounding box center [291, 99] width 116 height 7
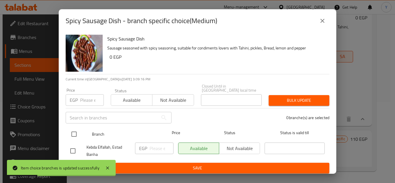
click at [78, 133] on input "checkbox" at bounding box center [74, 134] width 12 height 12
checkbox input "true"
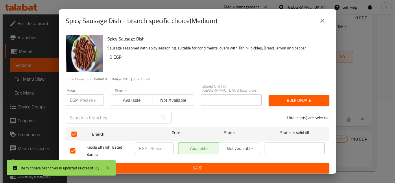
click at [87, 95] on input "number" at bounding box center [92, 100] width 24 height 12
type input "132"
click at [277, 99] on span "Bulk update" at bounding box center [298, 100] width 51 height 7
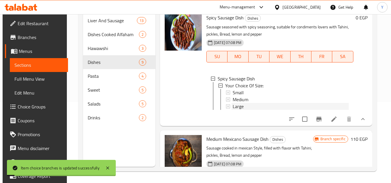
click at [256, 105] on div "Large" at bounding box center [291, 106] width 116 height 7
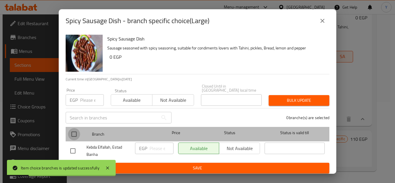
click at [74, 133] on input "checkbox" at bounding box center [74, 134] width 12 height 12
checkbox input "true"
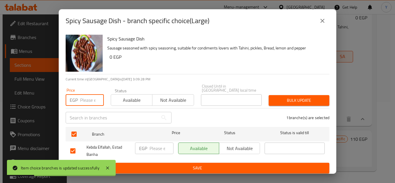
click at [87, 99] on input "number" at bounding box center [92, 100] width 24 height 12
click at [307, 97] on span "Bulk update" at bounding box center [298, 100] width 51 height 7
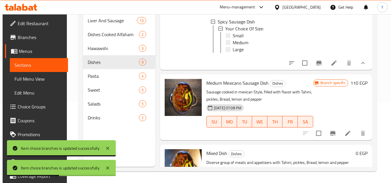
scroll to position [405, 0]
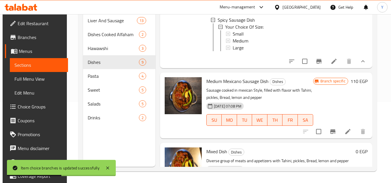
click at [354, 84] on h6 "110 EGP" at bounding box center [358, 81] width 17 height 8
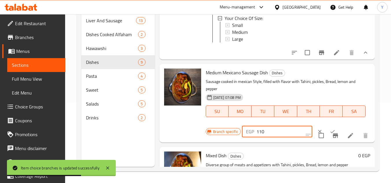
click at [258, 137] on input "110" at bounding box center [284, 132] width 56 height 12
click at [326, 138] on button "ok" at bounding box center [332, 131] width 13 height 13
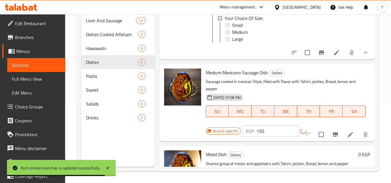
click at [333, 137] on icon "Branch-specific-item" at bounding box center [335, 134] width 5 height 5
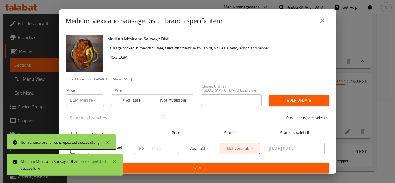
click at [78, 129] on input "checkbox" at bounding box center [74, 134] width 12 height 12
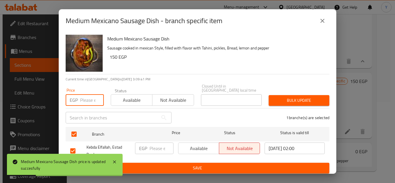
click at [86, 98] on input "number" at bounding box center [92, 100] width 24 height 12
click at [292, 102] on button "Bulk update" at bounding box center [299, 100] width 61 height 11
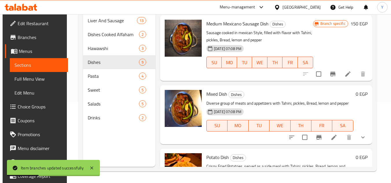
scroll to position [463, 0]
click at [337, 142] on li at bounding box center [334, 137] width 16 height 10
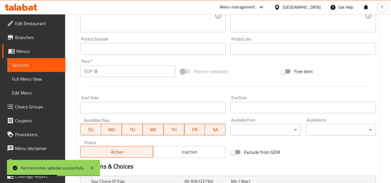
scroll to position [264, 0]
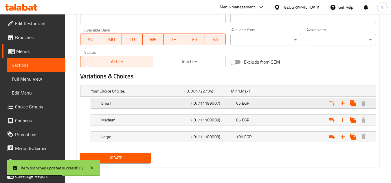
click at [271, 94] on div "65 EGP" at bounding box center [253, 91] width 44 height 6
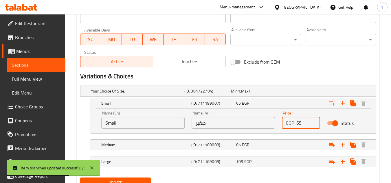
drag, startPoint x: 301, startPoint y: 122, endPoint x: 264, endPoint y: 122, distance: 36.4
click at [264, 122] on div "Name (En) Small Name (En) Name (Ar) صغير Name (Ar) Price EGP 65 Price Status" at bounding box center [233, 120] width 271 height 25
click at [258, 94] on div "85 EGP" at bounding box center [253, 91] width 44 height 6
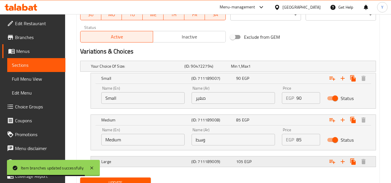
scroll to position [313, 0]
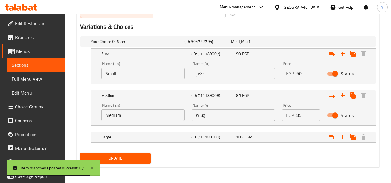
drag, startPoint x: 274, startPoint y: 115, endPoint x: 240, endPoint y: 113, distance: 33.9
click at [240, 113] on div "Name (En) Medium Name (En) Name (Ar) وسط Name (Ar) Price EGP 85 Price Status" at bounding box center [233, 112] width 271 height 25
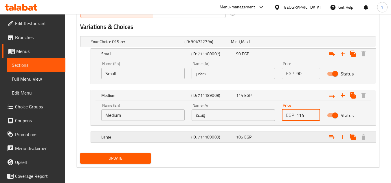
click at [258, 45] on div "105 EGP" at bounding box center [253, 42] width 44 height 6
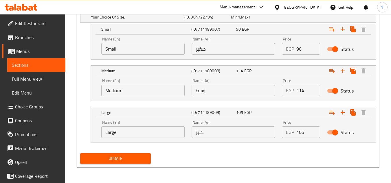
scroll to position [338, 0]
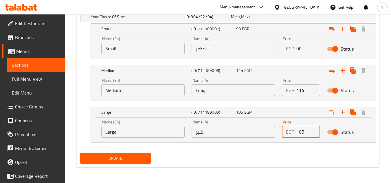
drag, startPoint x: 298, startPoint y: 132, endPoint x: 309, endPoint y: 129, distance: 10.7
click at [309, 129] on input "105" at bounding box center [308, 132] width 24 height 12
click at [268, 150] on div "Your Choice Of Size: (ID: 904722794) Min 1 , Max 1 Name (En) Your Choice Of Siz…" at bounding box center [228, 80] width 300 height 142
click at [119, 151] on div "Update" at bounding box center [115, 158] width 75 height 15
click at [123, 155] on span "Update" at bounding box center [115, 158] width 61 height 7
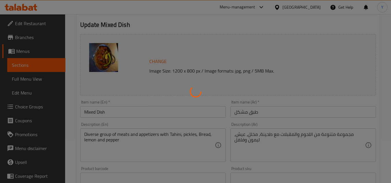
scroll to position [0, 0]
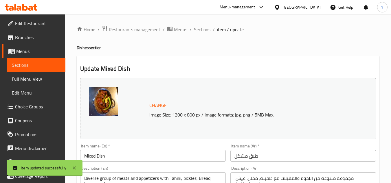
drag, startPoint x: 204, startPoint y: 31, endPoint x: 236, endPoint y: 40, distance: 33.2
click at [204, 30] on span "Sections" at bounding box center [202, 29] width 16 height 7
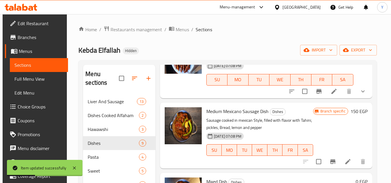
scroll to position [459, 0]
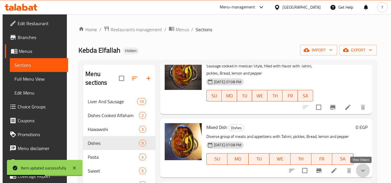
click at [361, 170] on icon "show more" at bounding box center [362, 170] width 7 height 7
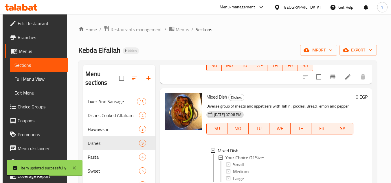
scroll to position [515, 0]
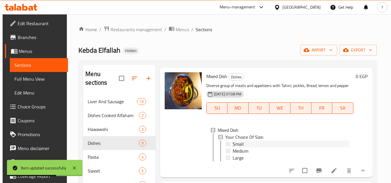
click at [262, 141] on div "Small" at bounding box center [291, 144] width 116 height 7
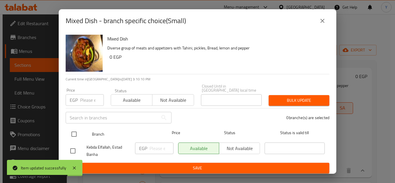
click at [74, 133] on input "checkbox" at bounding box center [74, 134] width 12 height 12
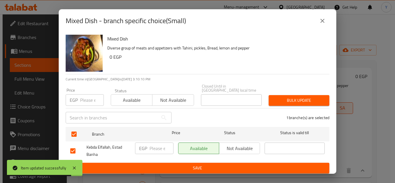
click at [86, 100] on input "number" at bounding box center [92, 100] width 24 height 12
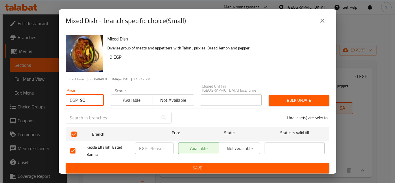
click at [287, 97] on span "Bulk update" at bounding box center [298, 100] width 51 height 7
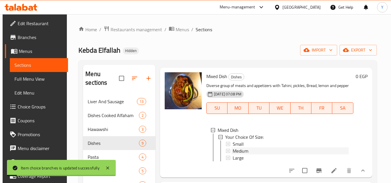
click at [259, 148] on div "Medium" at bounding box center [291, 151] width 116 height 7
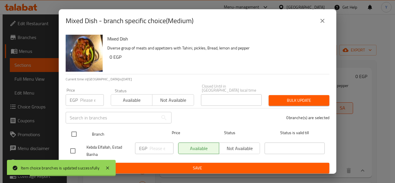
click at [68, 134] on input "checkbox" at bounding box center [74, 134] width 12 height 12
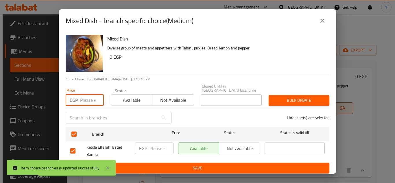
click at [86, 96] on input "number" at bounding box center [92, 100] width 24 height 12
click at [306, 97] on span "Bulk update" at bounding box center [298, 100] width 51 height 7
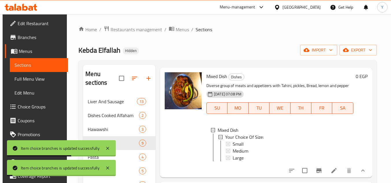
scroll to position [1, 0]
click at [245, 154] on div "Large" at bounding box center [291, 157] width 116 height 7
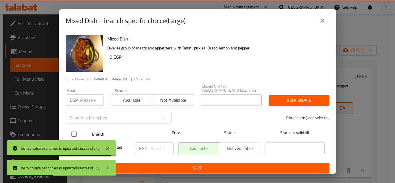
click at [70, 131] on input "checkbox" at bounding box center [74, 134] width 12 height 12
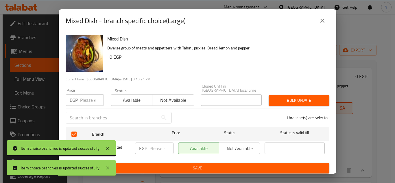
click at [90, 98] on input "number" at bounding box center [92, 100] width 24 height 12
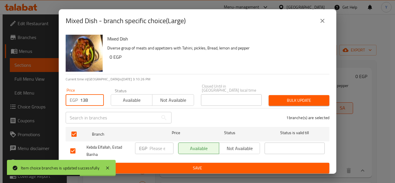
click at [288, 95] on button "Bulk update" at bounding box center [299, 100] width 61 height 11
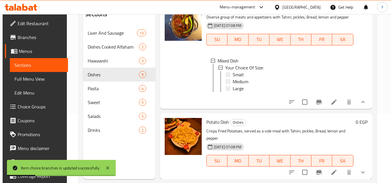
scroll to position [81, 0]
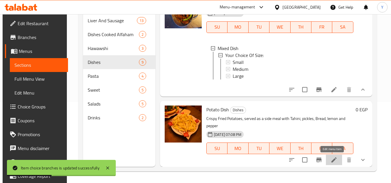
click at [333, 162] on icon at bounding box center [333, 159] width 7 height 7
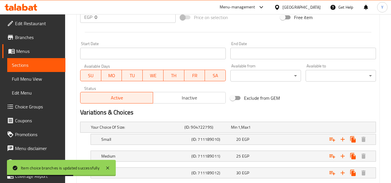
scroll to position [264, 0]
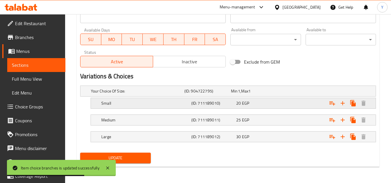
click at [275, 94] on div "20 EGP" at bounding box center [253, 91] width 44 height 6
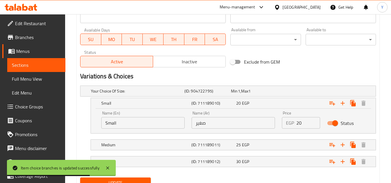
click at [307, 126] on input "20" at bounding box center [308, 123] width 24 height 12
click at [275, 94] on div "25 EGP" at bounding box center [253, 91] width 44 height 6
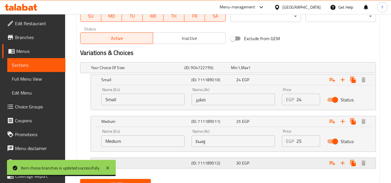
scroll to position [313, 0]
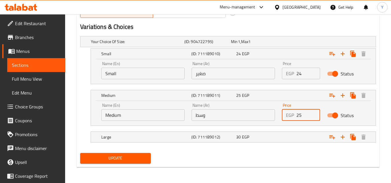
drag, startPoint x: 301, startPoint y: 112, endPoint x: 260, endPoint y: 113, distance: 40.2
click at [261, 113] on div "Name (En) Medium Name (En) Name (Ar) وسط Name (Ar) Price EGP 25 Price Status" at bounding box center [233, 112] width 271 height 25
click at [240, 45] on span "EGP" at bounding box center [239, 42] width 2 height 8
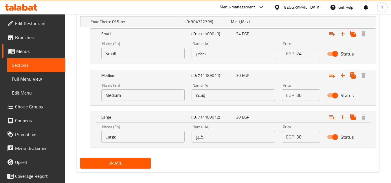
scroll to position [338, 0]
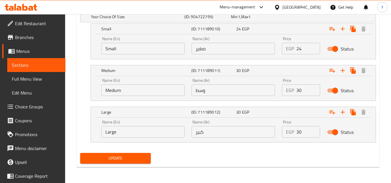
click at [302, 130] on input "30" at bounding box center [308, 132] width 24 height 12
click at [276, 150] on div "Your Choice Of Size: (ID: 904722795) Min 1 , Max 1 Name (En) Your Choice Of Siz…" at bounding box center [228, 80] width 300 height 142
click at [137, 158] on span "Update" at bounding box center [115, 158] width 61 height 7
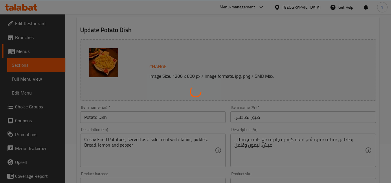
scroll to position [0, 0]
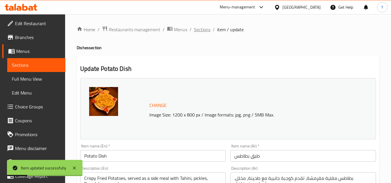
click at [194, 31] on span "Sections" at bounding box center [202, 29] width 16 height 7
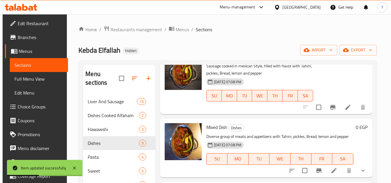
scroll to position [81, 0]
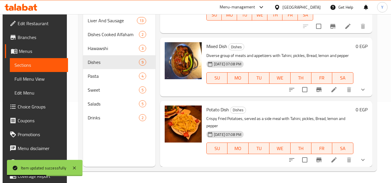
click at [357, 158] on button "show more" at bounding box center [363, 160] width 14 height 14
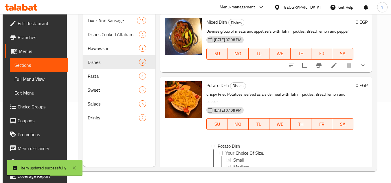
scroll to position [514, 0]
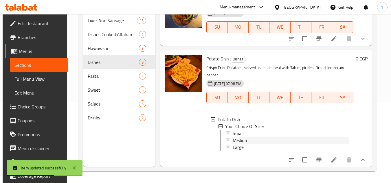
click at [274, 137] on div "Medium" at bounding box center [291, 140] width 116 height 7
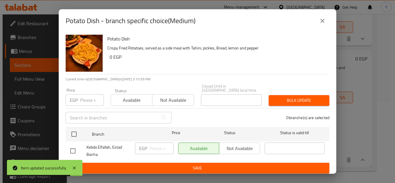
click at [323, 19] on icon "close" at bounding box center [322, 20] width 7 height 7
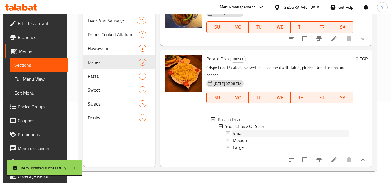
click at [250, 130] on div "Small" at bounding box center [291, 133] width 116 height 7
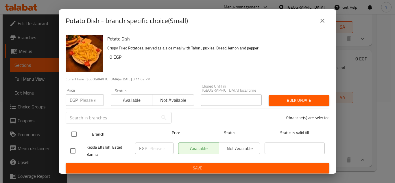
click at [76, 132] on input "checkbox" at bounding box center [74, 134] width 12 height 12
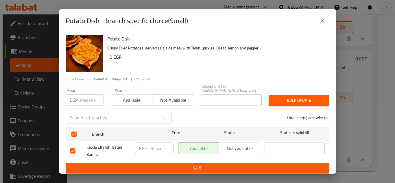
click at [86, 108] on div "​" at bounding box center [118, 117] width 113 height 19
click at [86, 99] on input "number" at bounding box center [92, 100] width 24 height 12
click at [278, 97] on span "Bulk update" at bounding box center [298, 100] width 51 height 7
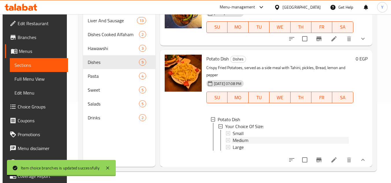
click at [281, 137] on div "Medium" at bounding box center [291, 140] width 116 height 7
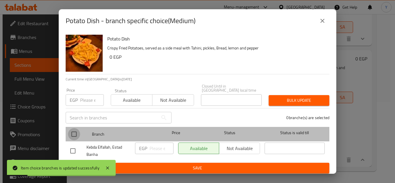
click at [78, 133] on input "checkbox" at bounding box center [74, 134] width 12 height 12
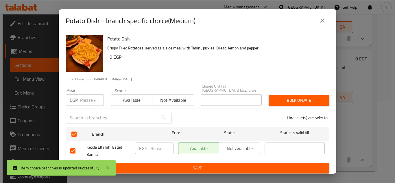
click at [88, 97] on input "number" at bounding box center [92, 100] width 24 height 12
click at [269, 96] on button "Bulk update" at bounding box center [299, 100] width 61 height 11
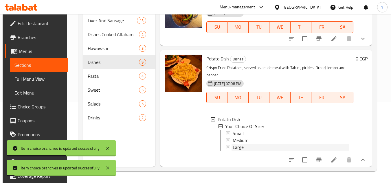
click at [248, 144] on div "Large" at bounding box center [291, 147] width 116 height 7
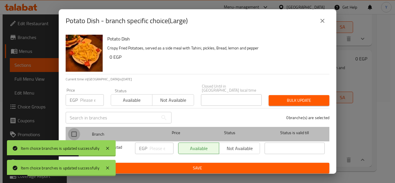
click at [76, 130] on input "checkbox" at bounding box center [74, 134] width 12 height 12
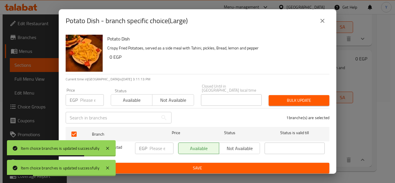
click at [91, 90] on div "Price EGP Price" at bounding box center [85, 97] width 38 height 18
click at [88, 96] on input "number" at bounding box center [92, 100] width 24 height 12
click at [289, 97] on span "Bulk update" at bounding box center [298, 100] width 51 height 7
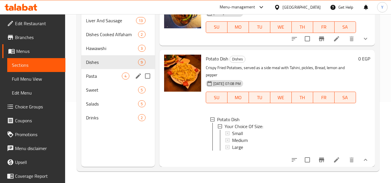
click at [106, 76] on span "Pasta" at bounding box center [104, 76] width 36 height 7
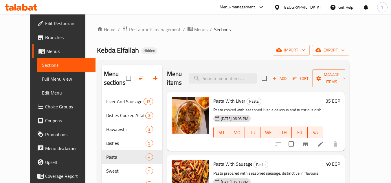
click at [340, 100] on h6 "35 EGP" at bounding box center [332, 101] width 14 height 8
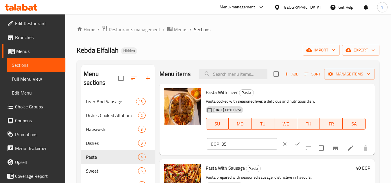
drag, startPoint x: 240, startPoint y: 152, endPoint x: 164, endPoint y: 147, distance: 76.3
click at [167, 146] on div "Pasta With Liver Pasta Pasta cooked with seasoned liver, a delicious and nutrit…" at bounding box center [267, 119] width 211 height 67
drag, startPoint x: 284, startPoint y: 150, endPoint x: 314, endPoint y: 157, distance: 30.4
click at [291, 150] on button "ok" at bounding box center [297, 144] width 13 height 13
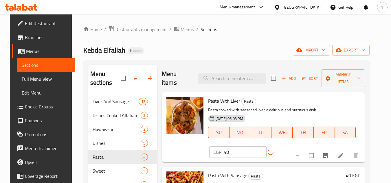
click at [328, 153] on icon "Branch-specific-item" at bounding box center [325, 155] width 5 height 5
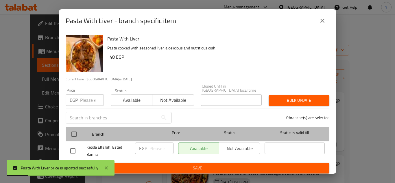
click at [80, 134] on div at bounding box center [79, 134] width 22 height 17
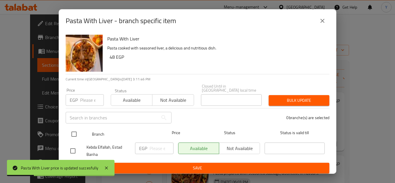
click at [79, 132] on input "checkbox" at bounding box center [74, 134] width 12 height 12
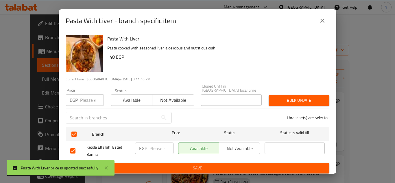
click at [86, 103] on div "Price EGP Price" at bounding box center [84, 97] width 45 height 25
click at [86, 101] on input "number" at bounding box center [92, 100] width 24 height 12
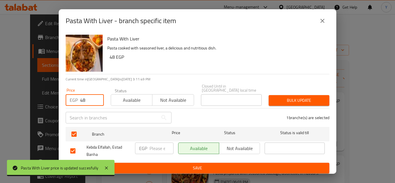
click at [283, 97] on span "Bulk update" at bounding box center [298, 100] width 51 height 7
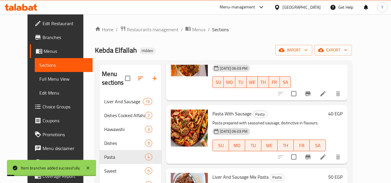
scroll to position [58, 0]
click at [342, 109] on h6 "40 EGP" at bounding box center [335, 113] width 14 height 8
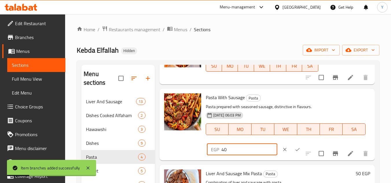
drag, startPoint x: 221, startPoint y: 160, endPoint x: 214, endPoint y: 158, distance: 7.4
click at [215, 155] on div "EGP 40 ​" at bounding box center [242, 150] width 70 height 12
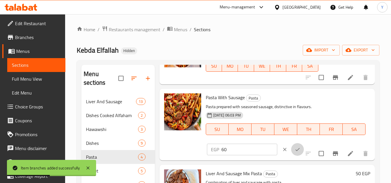
click at [293, 156] on button "ok" at bounding box center [297, 149] width 13 height 13
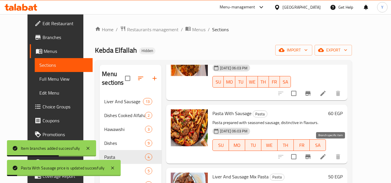
click at [315, 150] on button "Branch-specific-item" at bounding box center [308, 157] width 14 height 14
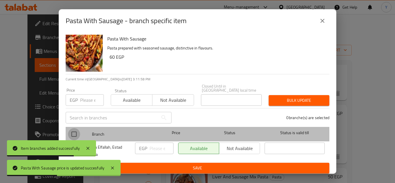
click at [75, 132] on input "checkbox" at bounding box center [74, 134] width 12 height 12
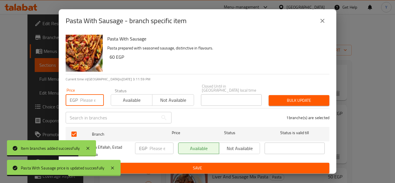
click at [85, 103] on input "number" at bounding box center [92, 100] width 24 height 12
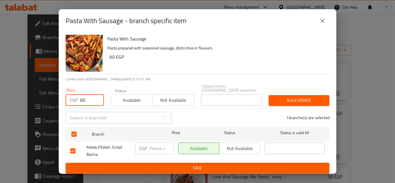
click at [307, 107] on div "1 branche(s) are selected" at bounding box center [254, 117] width 158 height 21
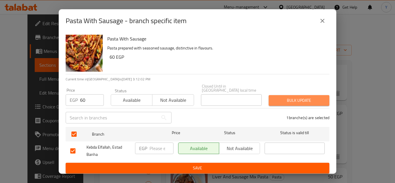
click at [303, 97] on span "Bulk update" at bounding box center [298, 100] width 51 height 7
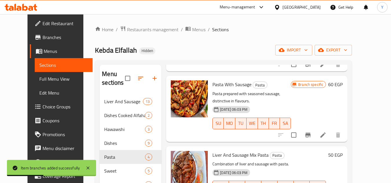
scroll to position [93, 0]
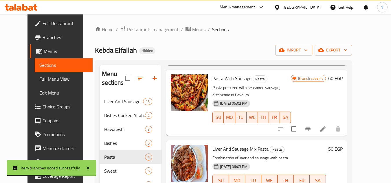
click at [342, 145] on h6 "50 EGP" at bounding box center [335, 149] width 14 height 8
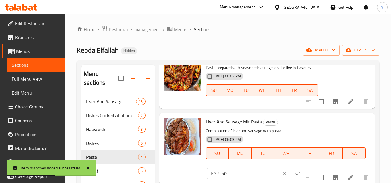
scroll to position [106, 0]
drag, startPoint x: 223, startPoint y: 174, endPoint x: 184, endPoint y: 172, distance: 39.1
click at [184, 172] on div "Liver And Sausage Mix Pasta Pasta Combination of liver and sausage with pasta. …" at bounding box center [267, 148] width 211 height 67
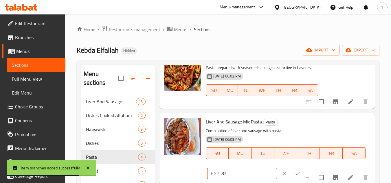
click at [294, 174] on icon "ok" at bounding box center [297, 174] width 6 height 6
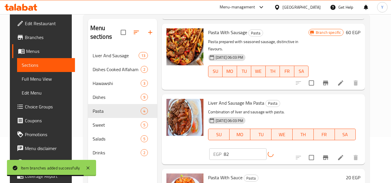
scroll to position [81, 0]
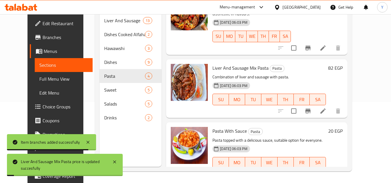
click at [310, 109] on icon "Branch-specific-item" at bounding box center [307, 111] width 5 height 5
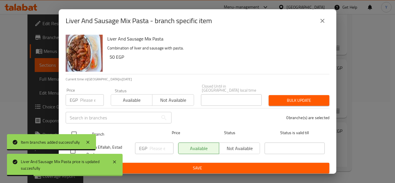
click at [77, 130] on input "checkbox" at bounding box center [74, 134] width 12 height 12
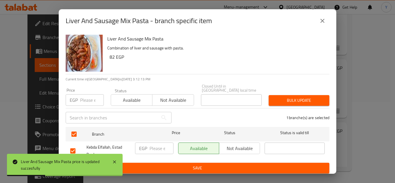
click at [84, 100] on input "number" at bounding box center [92, 100] width 24 height 12
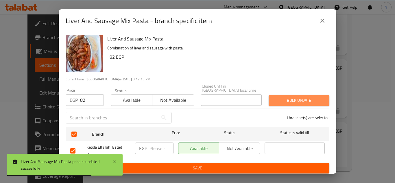
click at [280, 97] on span "Bulk update" at bounding box center [298, 100] width 51 height 7
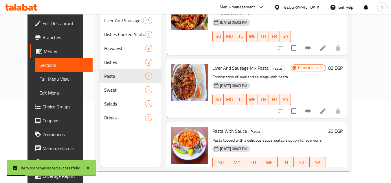
click at [342, 127] on h6 "20 EGP" at bounding box center [335, 131] width 14 height 8
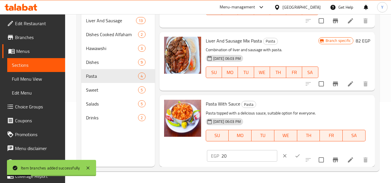
scroll to position [106, 0]
click at [243, 159] on input "20" at bounding box center [249, 156] width 56 height 12
click at [294, 151] on div at bounding box center [290, 156] width 25 height 13
click at [293, 152] on button "ok" at bounding box center [297, 156] width 13 height 13
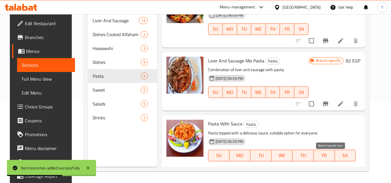
scroll to position [93, 0]
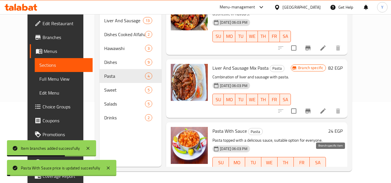
click at [315, 167] on button "Branch-specific-item" at bounding box center [308, 174] width 14 height 14
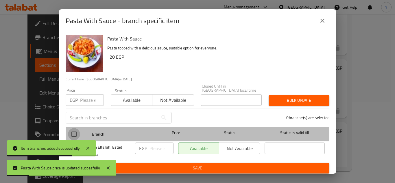
click at [71, 130] on input "checkbox" at bounding box center [74, 134] width 12 height 12
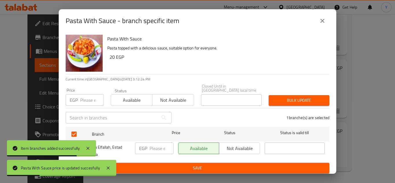
click at [89, 100] on input "number" at bounding box center [92, 100] width 24 height 12
click at [310, 99] on span "Bulk update" at bounding box center [298, 100] width 51 height 7
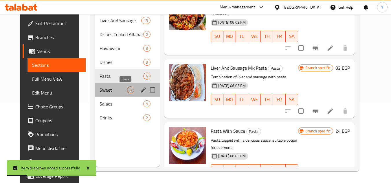
click at [127, 88] on span "5" at bounding box center [130, 89] width 7 height 5
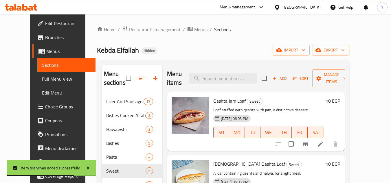
click at [340, 102] on h6 "10 EGP" at bounding box center [332, 101] width 14 height 8
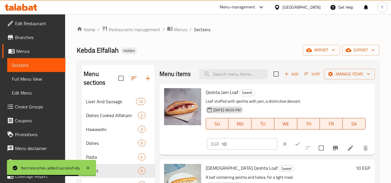
click at [248, 150] on input "10" at bounding box center [249, 144] width 56 height 12
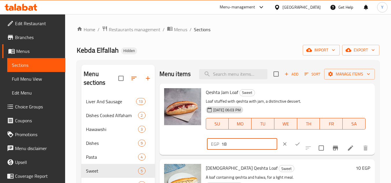
click at [294, 147] on icon "ok" at bounding box center [297, 144] width 6 height 6
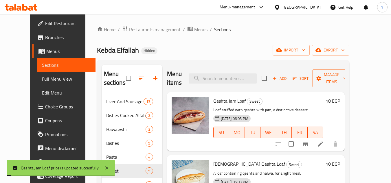
click at [326, 151] on div at bounding box center [306, 144] width 71 height 14
click at [309, 146] on icon "Branch-specific-item" at bounding box center [305, 144] width 7 height 7
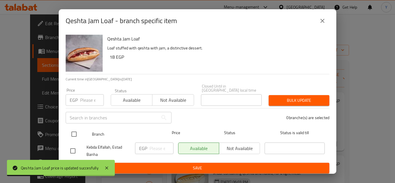
click at [76, 131] on input "checkbox" at bounding box center [74, 134] width 12 height 12
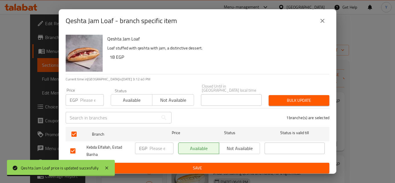
click at [86, 98] on input "number" at bounding box center [92, 100] width 24 height 12
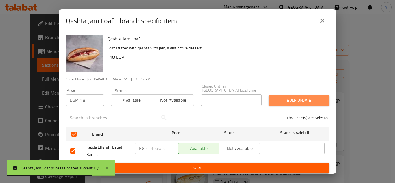
click at [284, 99] on span "Bulk update" at bounding box center [298, 100] width 51 height 7
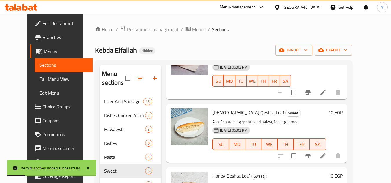
scroll to position [87, 0]
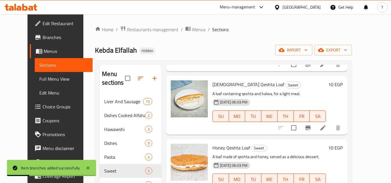
click at [342, 80] on h6 "10 EGP" at bounding box center [335, 84] width 14 height 8
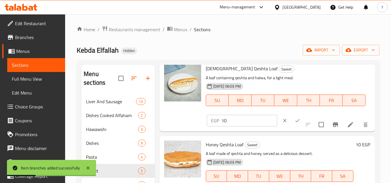
click at [255, 126] on input "10" at bounding box center [249, 121] width 56 height 12
click at [295, 122] on icon "ok" at bounding box center [297, 120] width 4 height 3
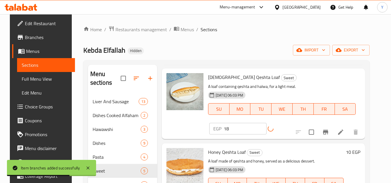
click at [328, 128] on div "Menu items Add Sort Manage items Qeshta Jam Loaf Sweet Loaf stuffed with qeshta…" at bounding box center [261, 156] width 208 height 183
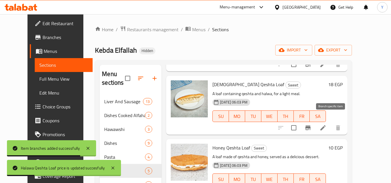
click at [310, 126] on icon "Branch-specific-item" at bounding box center [307, 128] width 5 height 5
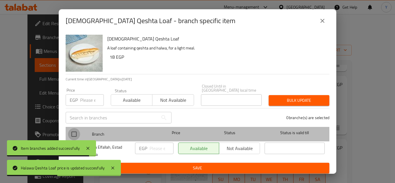
click at [73, 133] on input "checkbox" at bounding box center [74, 134] width 12 height 12
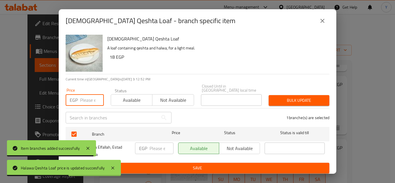
click at [82, 97] on input "number" at bounding box center [92, 100] width 24 height 12
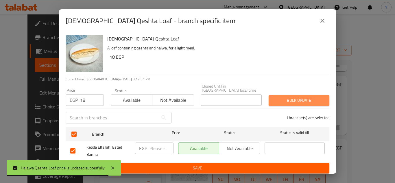
click at [279, 101] on button "Bulk update" at bounding box center [299, 100] width 61 height 11
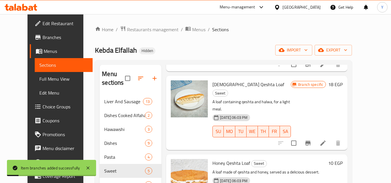
scroll to position [116, 0]
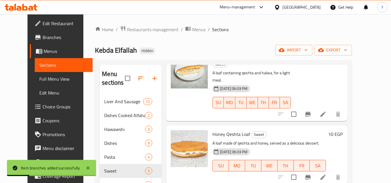
click at [342, 130] on h6 "10 EGP" at bounding box center [335, 134] width 14 height 8
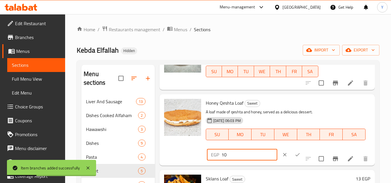
click at [248, 161] on input "10" at bounding box center [249, 155] width 56 height 12
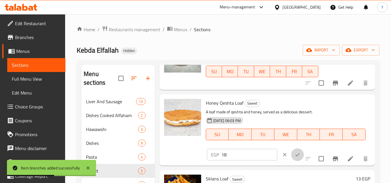
click at [291, 159] on button "ok" at bounding box center [297, 154] width 13 height 13
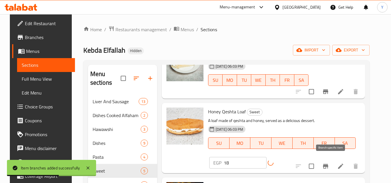
click at [329, 163] on icon "Branch-specific-item" at bounding box center [325, 166] width 7 height 7
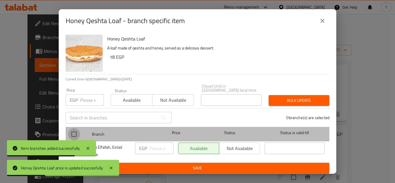
click at [76, 129] on input "checkbox" at bounding box center [74, 134] width 12 height 12
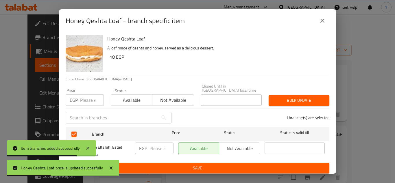
click at [90, 103] on div "Price EGP Price" at bounding box center [84, 97] width 45 height 25
click at [89, 101] on input "number" at bounding box center [92, 100] width 24 height 12
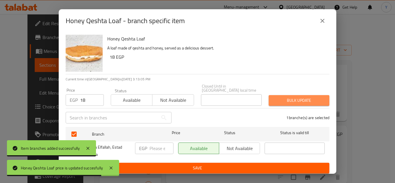
click at [298, 100] on span "Bulk update" at bounding box center [298, 100] width 51 height 7
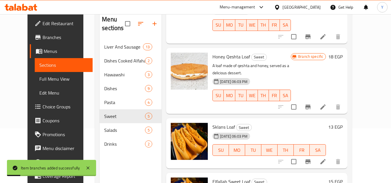
scroll to position [58, 0]
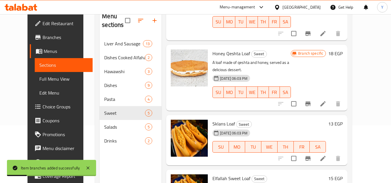
click at [342, 120] on h6 "13 EGP" at bounding box center [335, 124] width 14 height 8
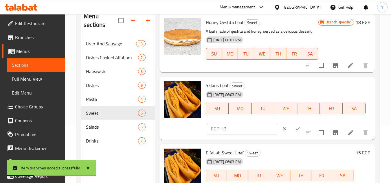
drag, startPoint x: 249, startPoint y: 139, endPoint x: 200, endPoint y: 138, distance: 49.5
click at [206, 135] on div "EGP 13 ​" at bounding box center [259, 128] width 107 height 13
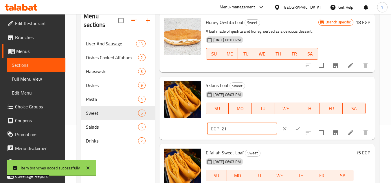
click at [292, 135] on button "ok" at bounding box center [297, 128] width 13 height 13
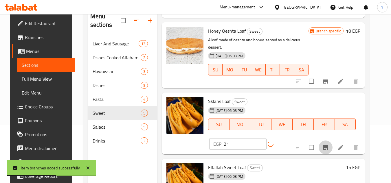
click at [328, 144] on icon "Branch-specific-item" at bounding box center [325, 147] width 7 height 7
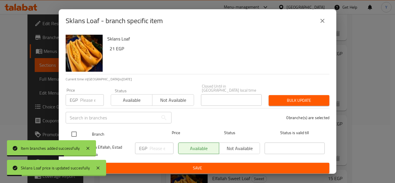
click at [73, 132] on input "checkbox" at bounding box center [74, 134] width 12 height 12
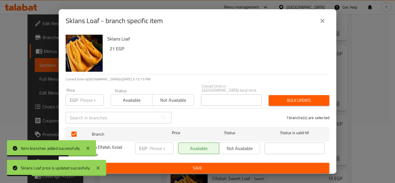
click at [87, 98] on input "number" at bounding box center [92, 100] width 24 height 12
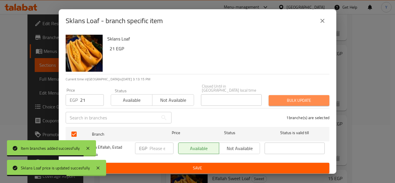
click at [274, 97] on span "Bulk update" at bounding box center [298, 100] width 51 height 7
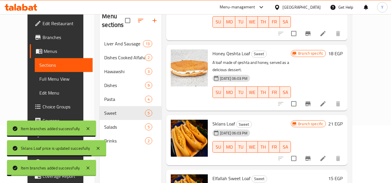
scroll to position [81, 0]
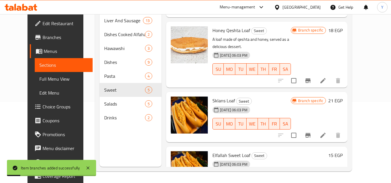
click at [345, 149] on div "Elfallah Sweet Loaf Sweet 22-10-2024 06:03 PM SU MO TU WE TH FR SA 15 EGP" at bounding box center [277, 172] width 135 height 46
click at [342, 151] on h6 "15 EGP" at bounding box center [335, 155] width 14 height 8
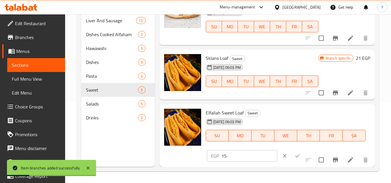
scroll to position [151, 0]
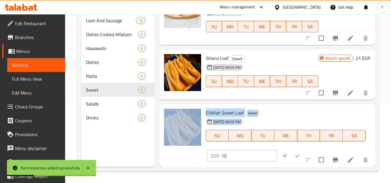
drag, startPoint x: 233, startPoint y: 149, endPoint x: 185, endPoint y: 157, distance: 48.0
click at [190, 156] on div "Elfallah Sweet Loaf Sweet 22-10-2024 06:03 PM SU MO TU WE TH FR SA EGP 15 ​" at bounding box center [267, 135] width 211 height 58
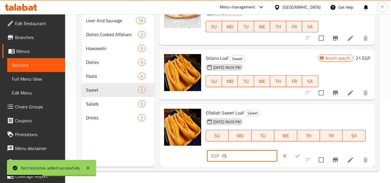
drag, startPoint x: 224, startPoint y: 156, endPoint x: 169, endPoint y: 157, distance: 55.8
click at [169, 157] on div "Elfallah Sweet Loaf Sweet 22-10-2024 06:03 PM SU MO TU WE TH FR SA EGP 15 ​" at bounding box center [267, 135] width 211 height 58
drag, startPoint x: 233, startPoint y: 154, endPoint x: 183, endPoint y: 154, distance: 50.0
click at [183, 154] on div "Elfallah Sweet Loaf Sweet 22-10-2024 06:03 PM SU MO TU WE TH FR SA EGP 15 ​" at bounding box center [267, 135] width 211 height 58
click at [282, 153] on button "clear" at bounding box center [284, 156] width 13 height 13
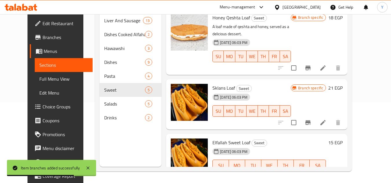
scroll to position [139, 0]
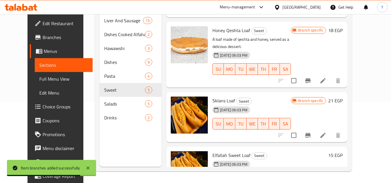
click at [342, 151] on h6 "15 EGP" at bounding box center [335, 155] width 14 height 8
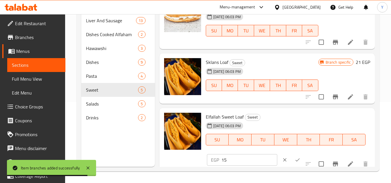
scroll to position [151, 0]
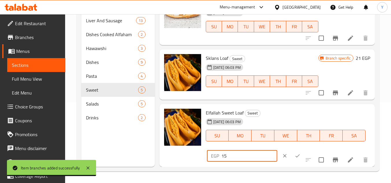
drag, startPoint x: 163, startPoint y: 156, endPoint x: 158, endPoint y: 155, distance: 5.0
click at [158, 155] on div "Menu items Add Sort Manage items Qeshta Jam Loaf Sweet Loaf stuffed with qeshta…" at bounding box center [265, 75] width 220 height 183
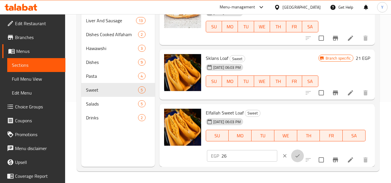
click at [294, 158] on icon "ok" at bounding box center [297, 156] width 6 height 6
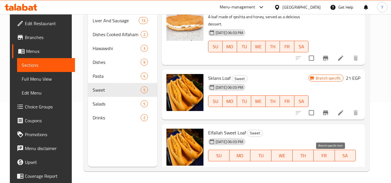
click at [332, 172] on button "Branch-specific-item" at bounding box center [325, 179] width 14 height 14
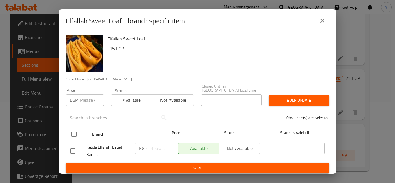
click at [78, 131] on input "checkbox" at bounding box center [74, 134] width 12 height 12
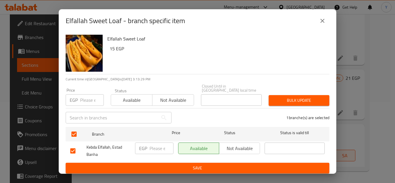
click at [87, 95] on input "number" at bounding box center [92, 100] width 24 height 12
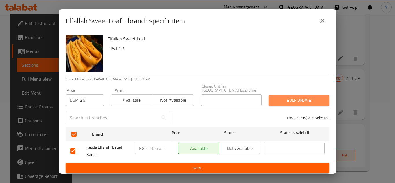
click at [297, 98] on span "Bulk update" at bounding box center [298, 100] width 51 height 7
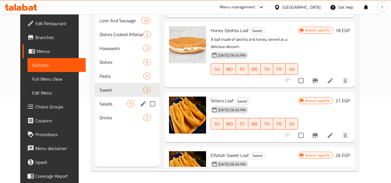
click at [127, 106] on span "5" at bounding box center [130, 103] width 7 height 5
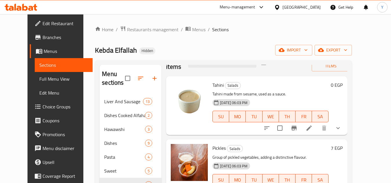
scroll to position [29, 0]
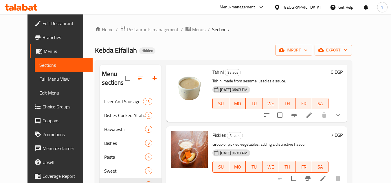
click at [317, 112] on li at bounding box center [309, 115] width 16 height 10
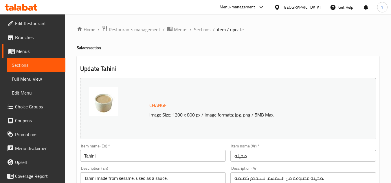
click at [202, 30] on span "Sections" at bounding box center [202, 29] width 16 height 7
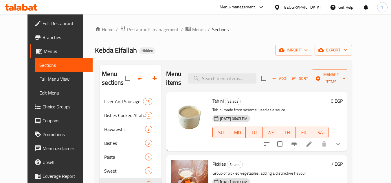
click at [345, 144] on button "show more" at bounding box center [338, 144] width 14 height 14
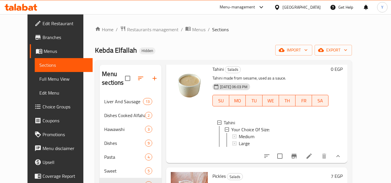
scroll to position [29, 0]
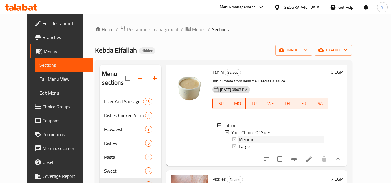
click at [253, 139] on div "Medium" at bounding box center [281, 139] width 85 height 7
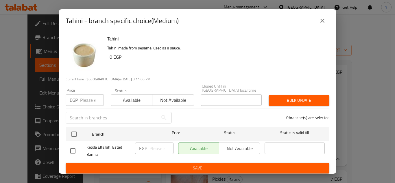
click at [322, 24] on icon "close" at bounding box center [322, 20] width 7 height 7
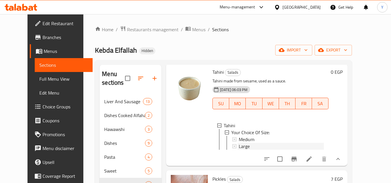
click at [244, 143] on div "Large" at bounding box center [281, 146] width 85 height 7
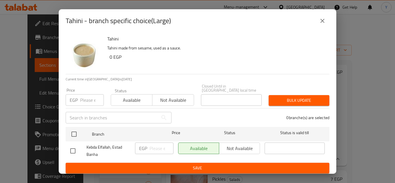
click at [317, 22] on button "close" at bounding box center [323, 21] width 14 height 14
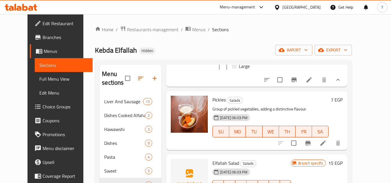
scroll to position [145, 0]
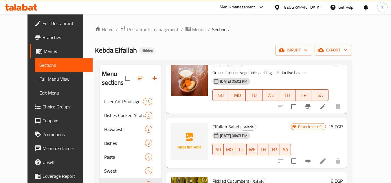
click at [311, 165] on icon "Branch-specific-item" at bounding box center [307, 161] width 7 height 7
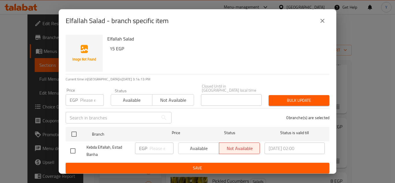
click at [326, 23] on button "close" at bounding box center [323, 21] width 14 height 14
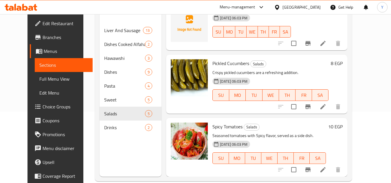
scroll to position [81, 0]
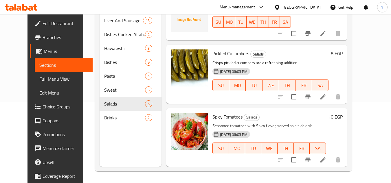
click at [122, 125] on nav "Liver And Sausage 13 Dishes Cooked Alfaham 2 Hawawshi 3 Dishes 9 Pasta 4 Sweet …" at bounding box center [130, 69] width 62 height 116
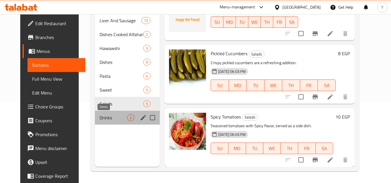
click at [122, 120] on span "Drinks" at bounding box center [112, 117] width 27 height 7
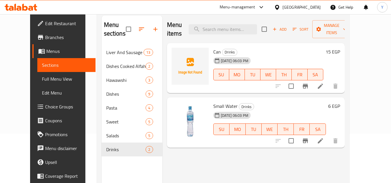
scroll to position [58, 0]
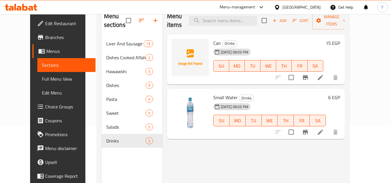
click at [340, 93] on h6 "6 EGP" at bounding box center [334, 97] width 12 height 8
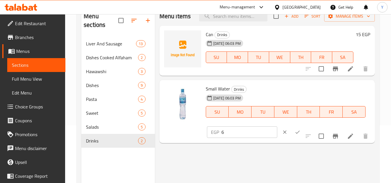
drag, startPoint x: 236, startPoint y: 133, endPoint x: 183, endPoint y: 125, distance: 53.8
click at [185, 126] on div "Small Water Drinks 22-10-2024 06:03 PM SU MO TU WE TH FR SA EGP 6 ​" at bounding box center [267, 111] width 211 height 58
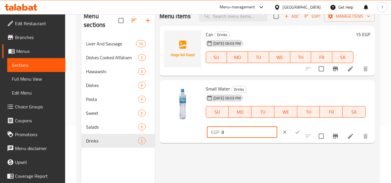
click at [294, 130] on icon "ok" at bounding box center [297, 132] width 6 height 6
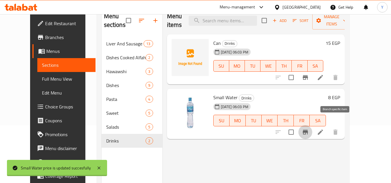
click at [308, 130] on icon "Branch-specific-item" at bounding box center [305, 132] width 5 height 5
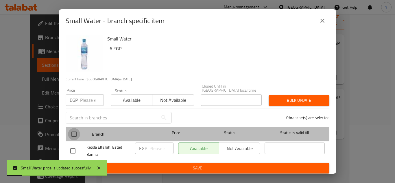
click at [71, 130] on input "checkbox" at bounding box center [74, 134] width 12 height 12
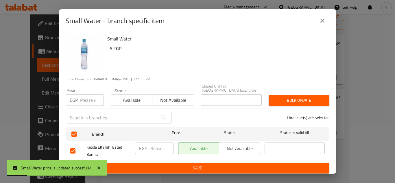
click at [83, 102] on input "number" at bounding box center [92, 100] width 24 height 12
click at [270, 109] on div "1 branche(s) are selected" at bounding box center [254, 117] width 158 height 21
click at [274, 97] on span "Bulk update" at bounding box center [298, 100] width 51 height 7
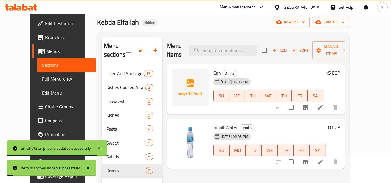
scroll to position [0, 0]
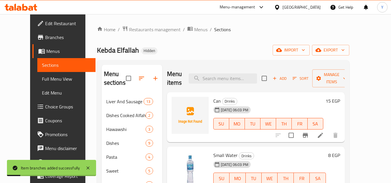
click at [340, 97] on h6 "15 EGP" at bounding box center [332, 101] width 14 height 8
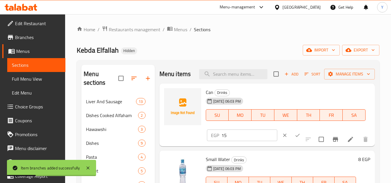
click at [231, 135] on input "15" at bounding box center [249, 136] width 56 height 12
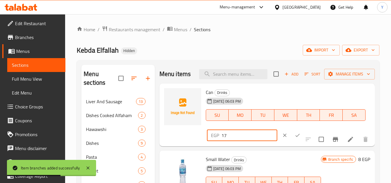
click at [294, 138] on button "ok" at bounding box center [297, 135] width 13 height 13
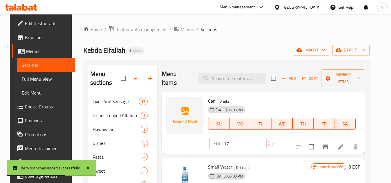
click at [329, 143] on icon "Branch-specific-item" at bounding box center [325, 146] width 7 height 7
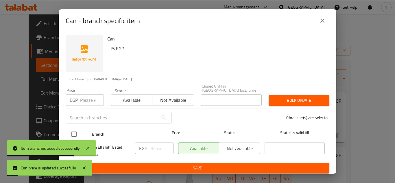
click at [71, 134] on input "checkbox" at bounding box center [74, 134] width 12 height 12
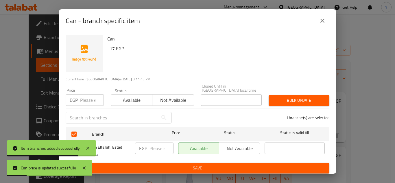
click at [85, 94] on input "number" at bounding box center [92, 100] width 24 height 12
click at [266, 93] on div "Bulk update" at bounding box center [299, 101] width 68 height 18
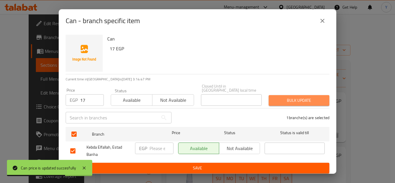
click at [281, 97] on span "Bulk update" at bounding box center [298, 100] width 51 height 7
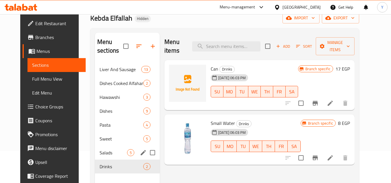
scroll to position [81, 0]
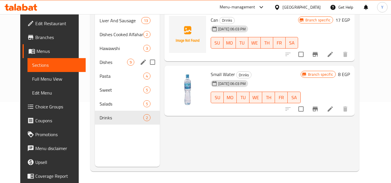
click at [97, 68] on div "Dishes 9" at bounding box center [127, 62] width 65 height 14
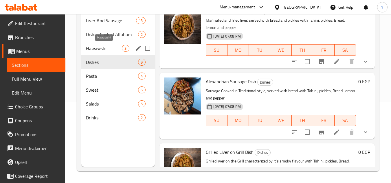
click at [92, 49] on span "Hawawshi" at bounding box center [104, 48] width 36 height 7
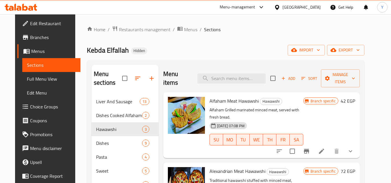
click at [325, 155] on icon at bounding box center [321, 151] width 7 height 7
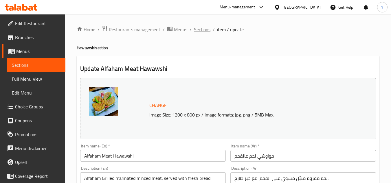
click at [194, 26] on span "Sections" at bounding box center [202, 29] width 16 height 7
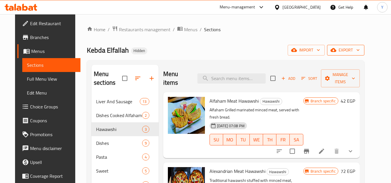
click at [360, 49] on span "export" at bounding box center [345, 50] width 28 height 7
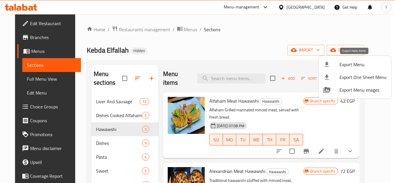
click at [333, 67] on div at bounding box center [331, 64] width 16 height 7
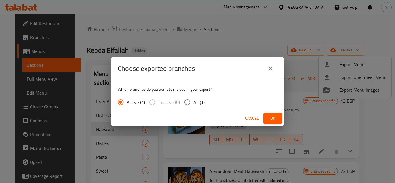
click at [187, 102] on input "All (1)" at bounding box center [187, 102] width 12 height 12
click at [267, 120] on button "Ok" at bounding box center [272, 118] width 19 height 11
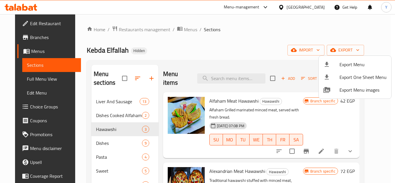
click at [279, 16] on div at bounding box center [197, 91] width 395 height 183
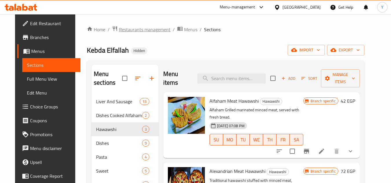
click at [129, 33] on span "Restaurants management" at bounding box center [144, 29] width 51 height 7
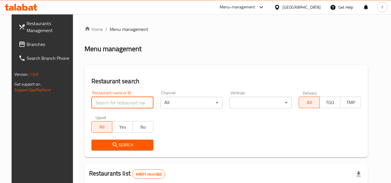
paste input "613386"
click button "Search" at bounding box center [122, 145] width 62 height 11
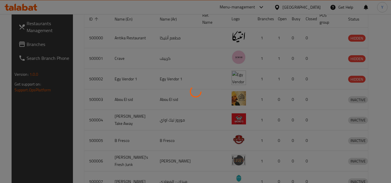
scroll to position [70, 0]
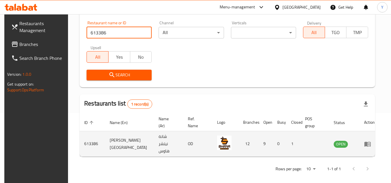
click at [367, 141] on icon "enhanced table" at bounding box center [367, 144] width 7 height 7
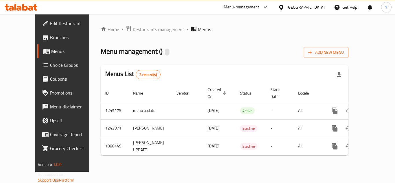
click at [50, 25] on span "Edit Restaurant" at bounding box center [73, 23] width 46 height 7
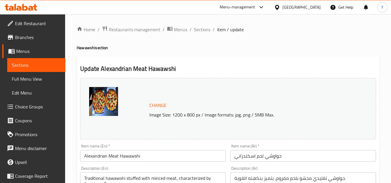
click at [37, 106] on span "Choice Groups" at bounding box center [38, 106] width 46 height 7
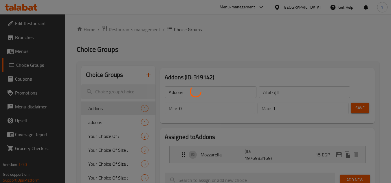
scroll to position [116, 0]
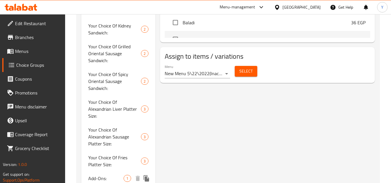
click at [112, 172] on div "Add-Ons: 1" at bounding box center [118, 179] width 74 height 14
type input "Add-Ons:"
type input "الإضافات:"
type input "0"
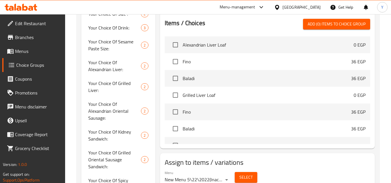
scroll to position [110, 0]
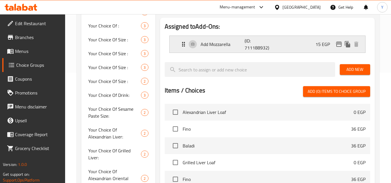
click at [291, 51] on div "Add Mozzarella (ID: 711188932) 15 EGP" at bounding box center [269, 44] width 178 height 17
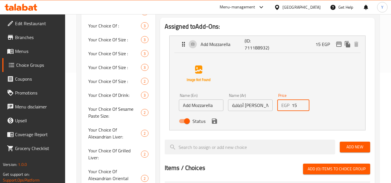
drag, startPoint x: 298, startPoint y: 106, endPoint x: 277, endPoint y: 106, distance: 21.4
click at [277, 106] on div "Price EGP 15 Price" at bounding box center [293, 102] width 37 height 22
click at [214, 122] on icon "save" at bounding box center [214, 121] width 7 height 7
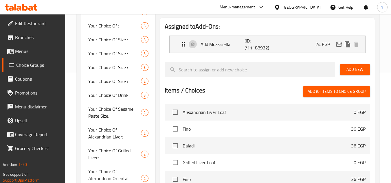
type input "24"
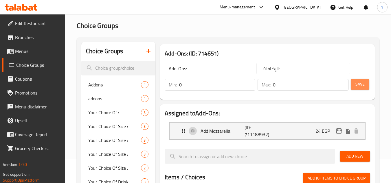
click at [361, 88] on button "Save" at bounding box center [360, 84] width 19 height 11
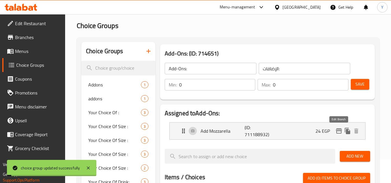
click at [338, 131] on icon "edit" at bounding box center [339, 130] width 6 height 5
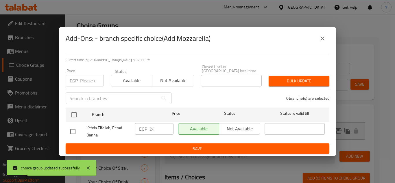
click at [323, 45] on button "close" at bounding box center [323, 39] width 14 height 14
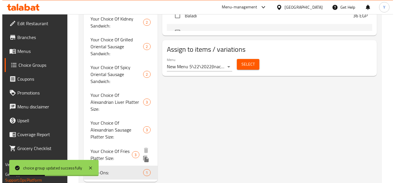
scroll to position [284, 0]
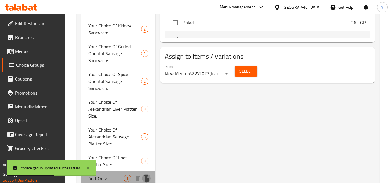
click at [148, 175] on icon "duplicate" at bounding box center [145, 178] width 5 height 6
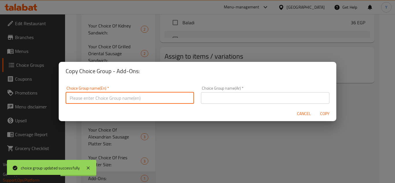
click at [120, 103] on input "text" at bounding box center [130, 98] width 128 height 12
type input "A"
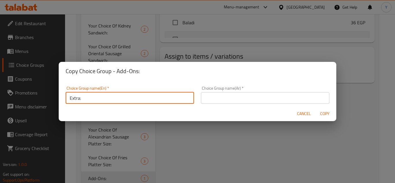
type input "Extra:"
click at [233, 102] on input "text" at bounding box center [265, 98] width 128 height 12
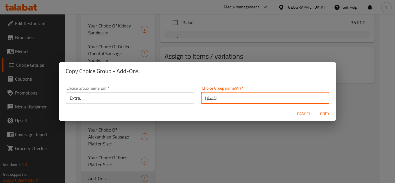
type input "اكسترا:"
click at [323, 115] on span "Copy" at bounding box center [325, 113] width 14 height 7
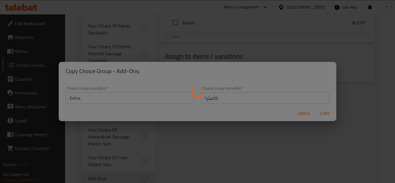
type input "Extra:"
type input "اكسترا:"
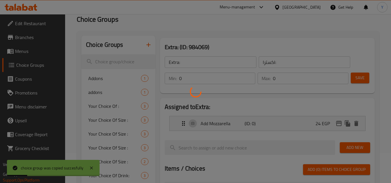
scroll to position [58, 0]
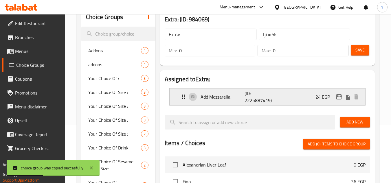
click at [305, 99] on div "Add Mozzarella (ID: 2225887419) 24 EGP" at bounding box center [269, 97] width 178 height 17
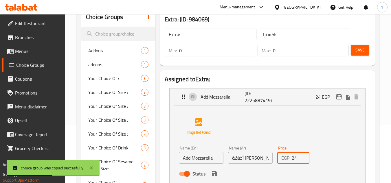
drag, startPoint x: 297, startPoint y: 156, endPoint x: 276, endPoint y: 156, distance: 20.5
click at [276, 156] on div "Price EGP 24 Price" at bounding box center [293, 155] width 37 height 22
click at [215, 171] on icon "save" at bounding box center [214, 173] width 7 height 7
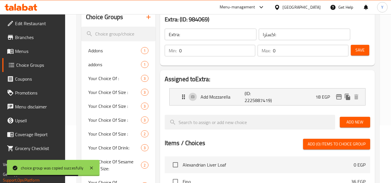
type input "18"
click at [357, 52] on span "Save" at bounding box center [359, 50] width 9 height 7
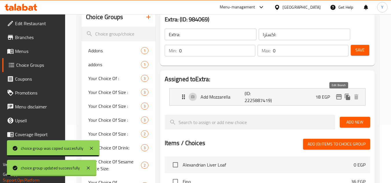
click at [340, 94] on icon "edit" at bounding box center [338, 96] width 7 height 7
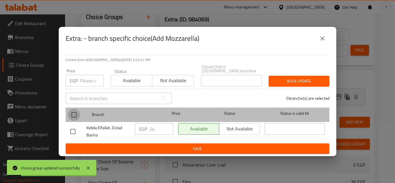
click at [73, 109] on input "checkbox" at bounding box center [74, 115] width 12 height 12
checkbox input "true"
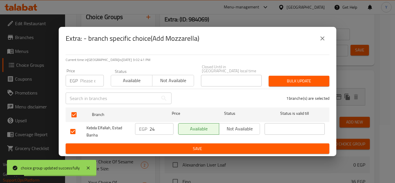
click at [84, 75] on input "number" at bounding box center [92, 81] width 24 height 12
type input "18"
click at [283, 81] on span "Bulk update" at bounding box center [298, 81] width 51 height 7
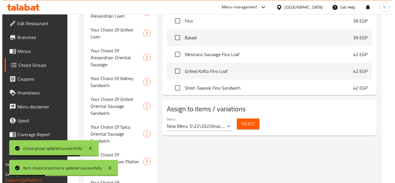
scroll to position [405, 0]
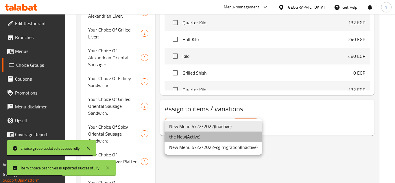
click at [208, 138] on li "the New ( Active )" at bounding box center [214, 137] width 98 height 10
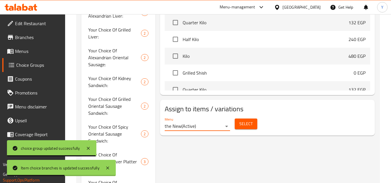
click at [248, 120] on span "Select" at bounding box center [245, 123] width 13 height 7
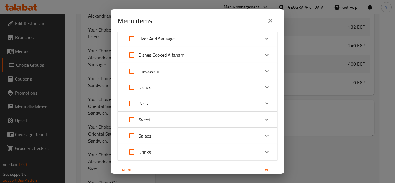
scroll to position [29, 0]
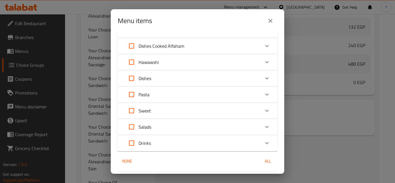
click at [185, 66] on div "Hawawshi" at bounding box center [192, 62] width 135 height 14
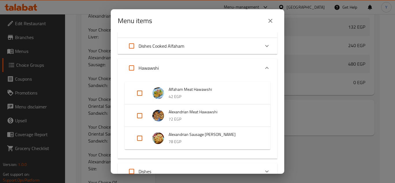
scroll to position [58, 0]
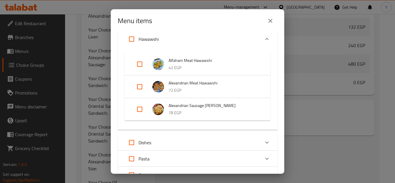
click at [139, 66] on input "Expand" at bounding box center [140, 64] width 14 height 14
checkbox input "true"
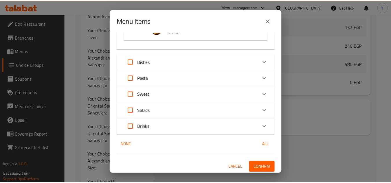
scroll to position [144, 0]
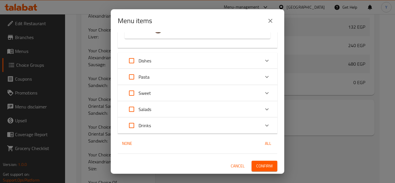
click at [252, 162] on button "Confirm" at bounding box center [265, 166] width 26 height 11
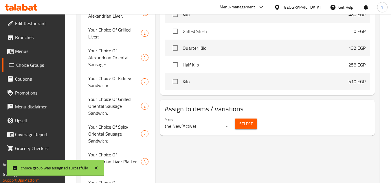
scroll to position [405, 0]
